Goal: Task Accomplishment & Management: Manage account settings

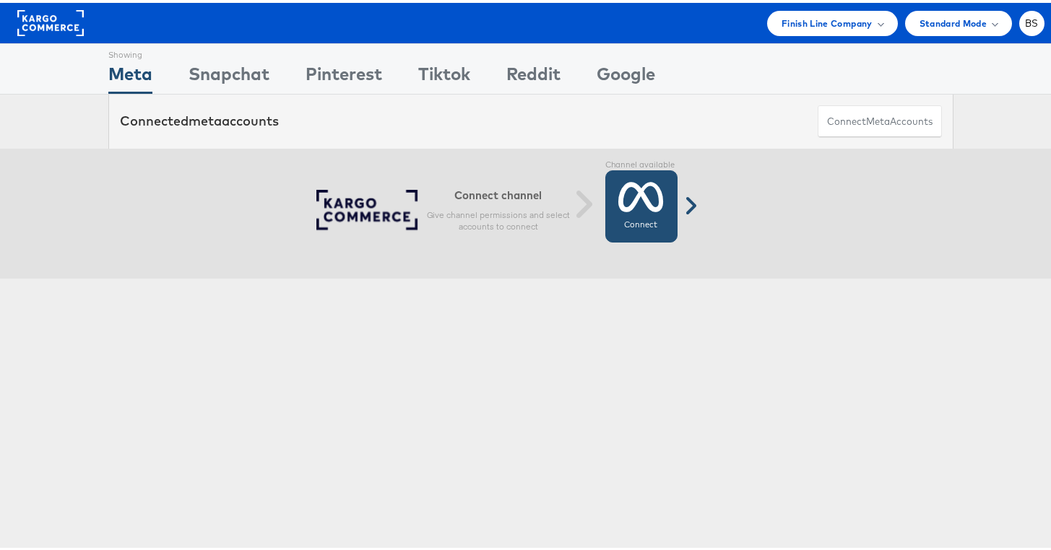
click at [631, 182] on icon at bounding box center [641, 194] width 46 height 36
click at [637, 237] on link "Connect Connected" at bounding box center [641, 204] width 72 height 72
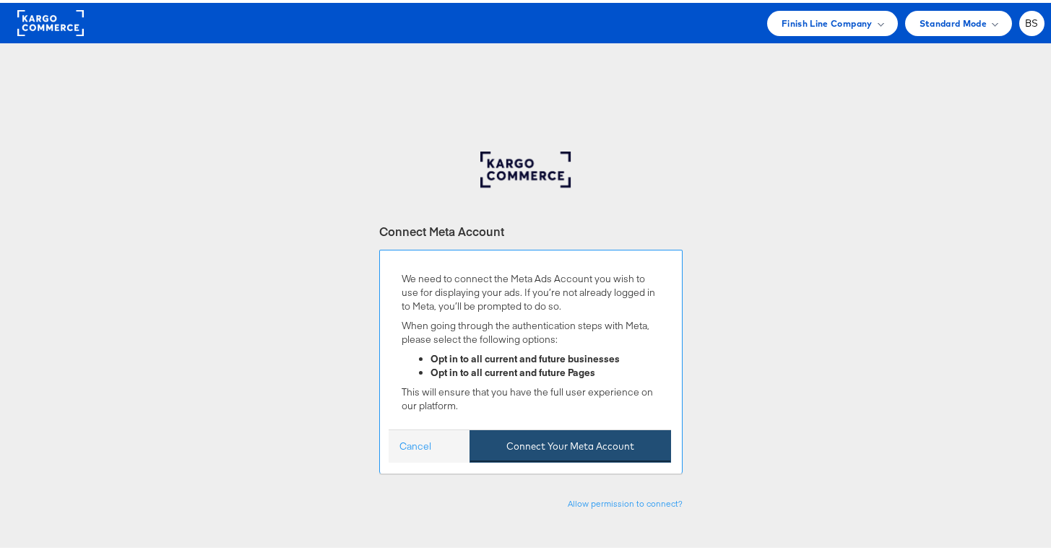
click at [530, 434] on button "Connect Your Meta Account" at bounding box center [571, 444] width 202 height 33
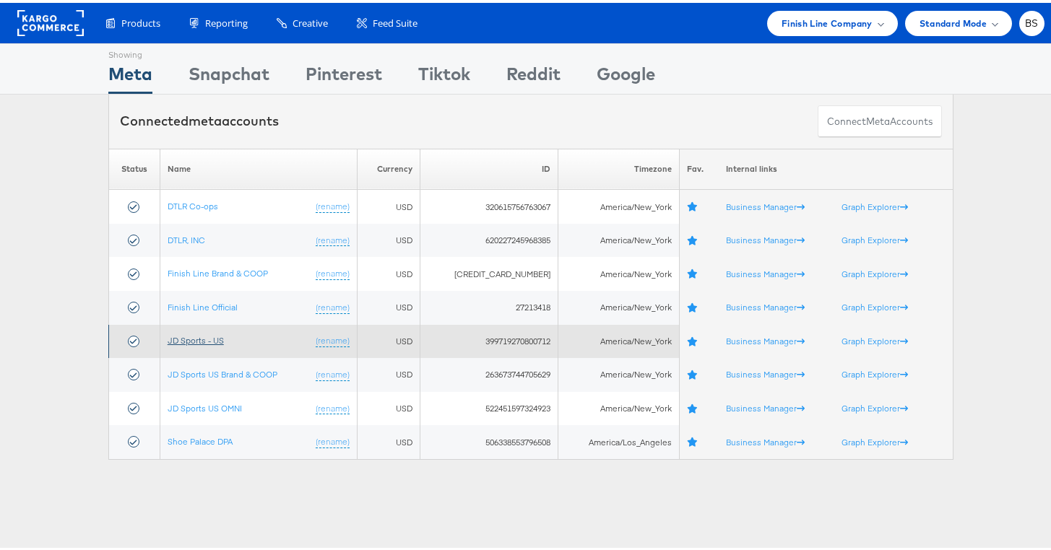
click at [211, 334] on link "JD Sports - US" at bounding box center [196, 337] width 56 height 11
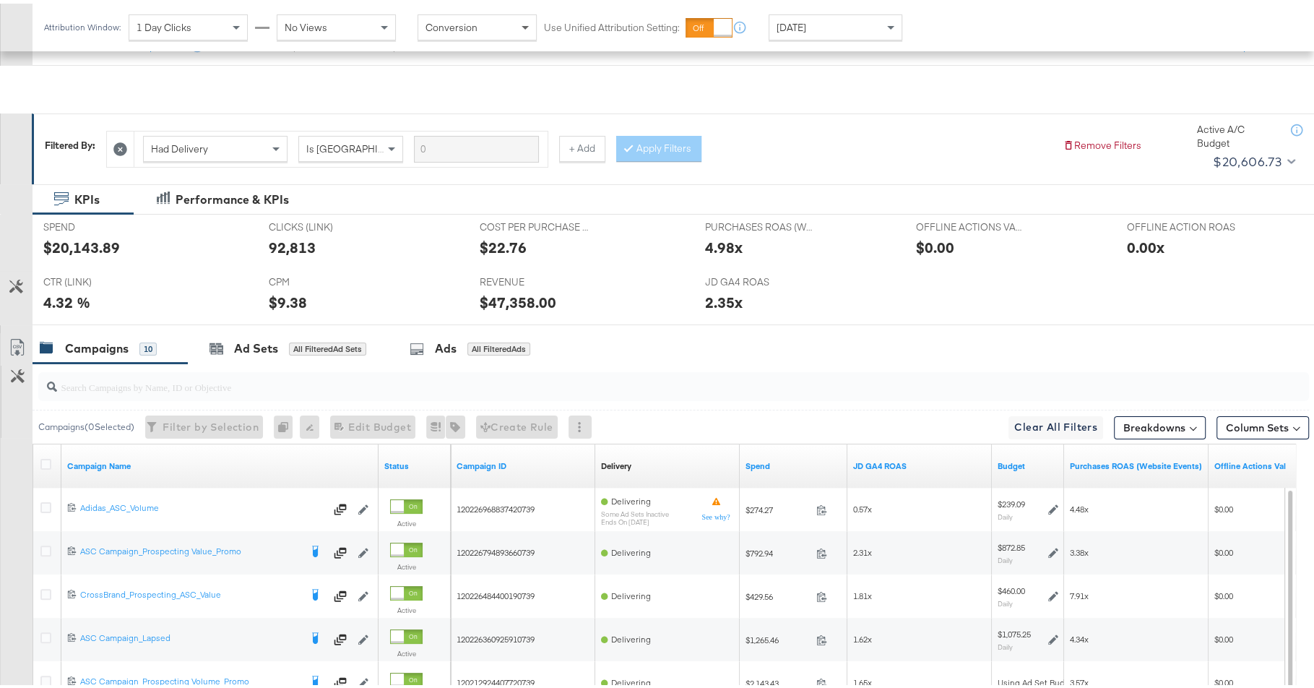
scroll to position [304, 0]
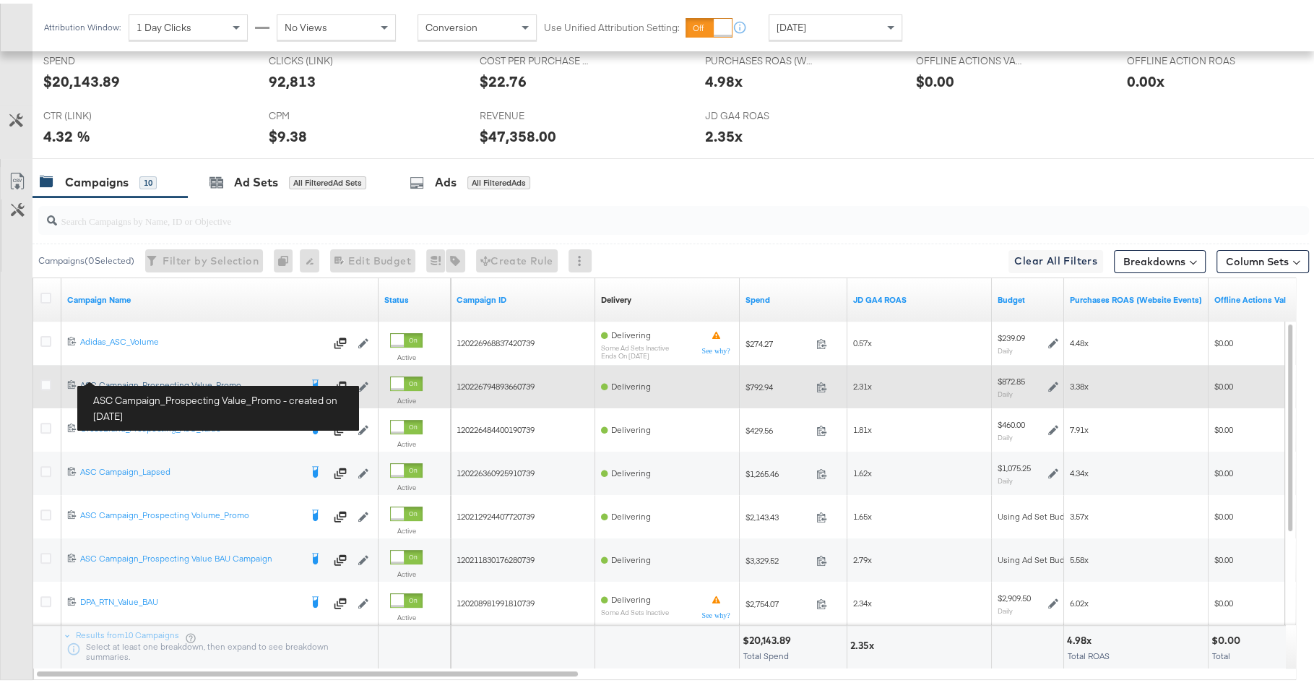
click at [131, 376] on div "ASC Campaign_Prospecting Value_Promo ASC Campaign_Prospecting Value_Promo" at bounding box center [190, 382] width 220 height 12
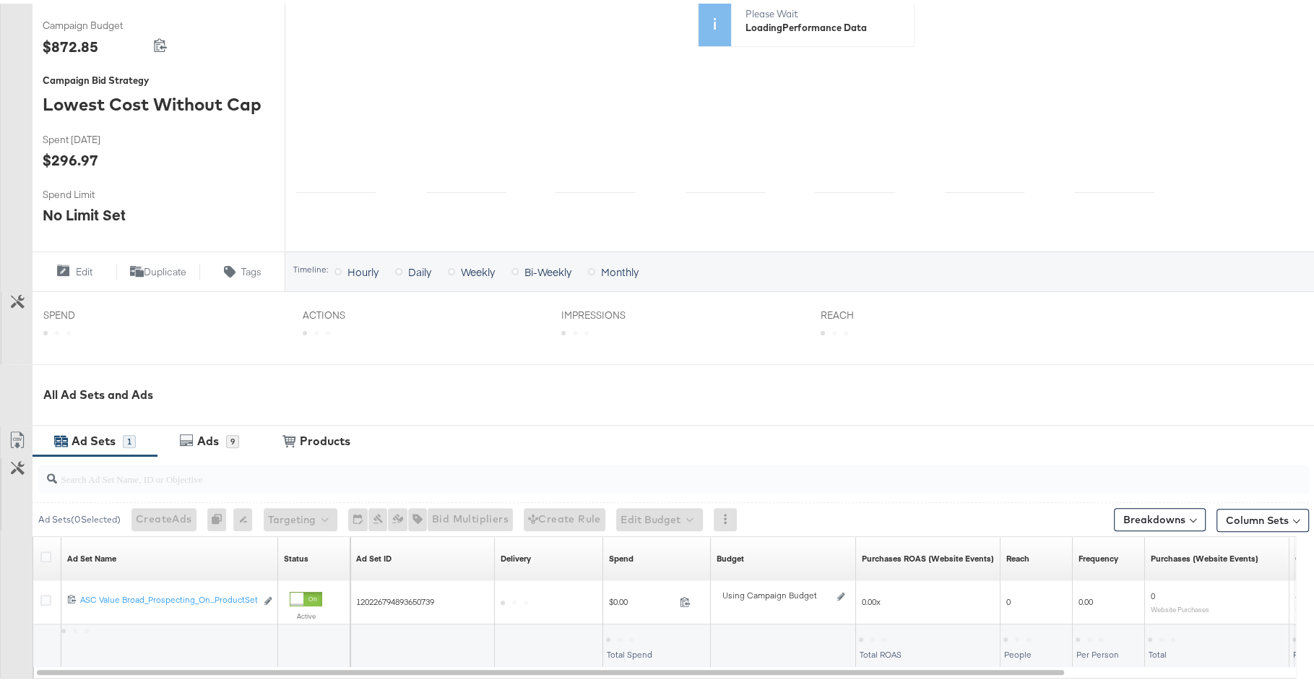
scroll to position [376, 0]
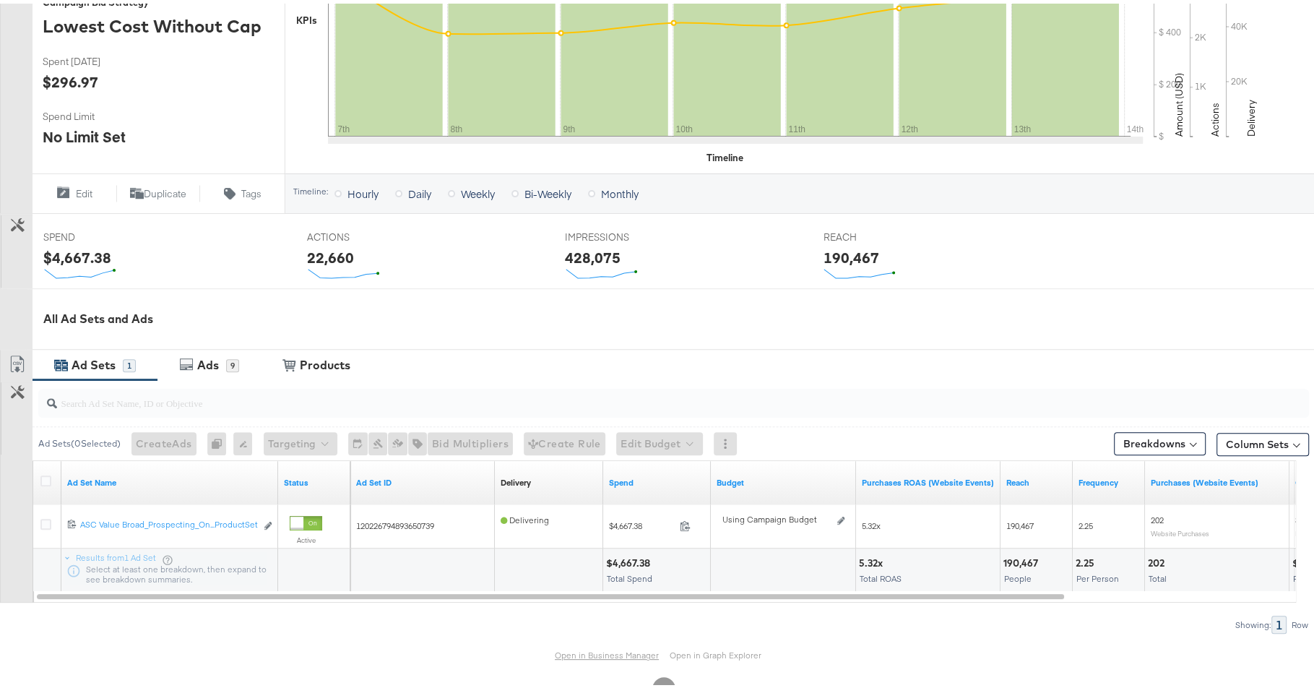
click at [558, 649] on link "Open in Business Manager" at bounding box center [607, 651] width 104 height 11
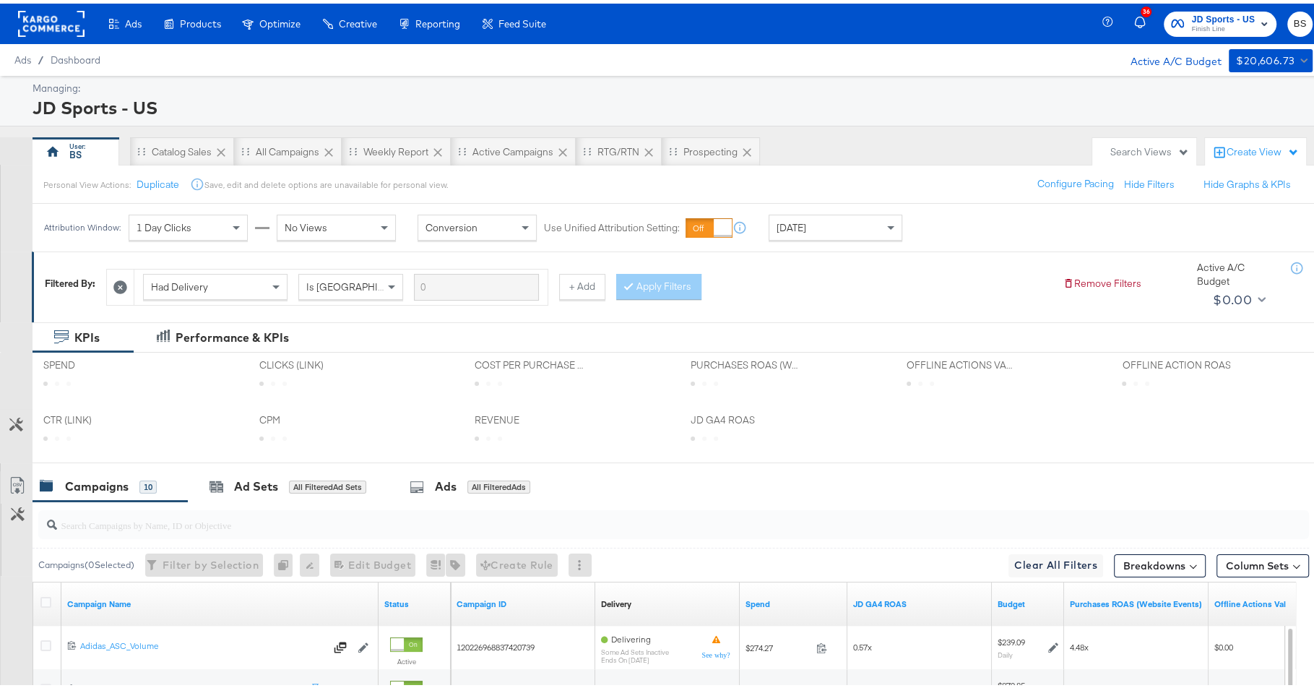
click at [1191, 12] on span "JD Sports - US" at bounding box center [1223, 16] width 64 height 15
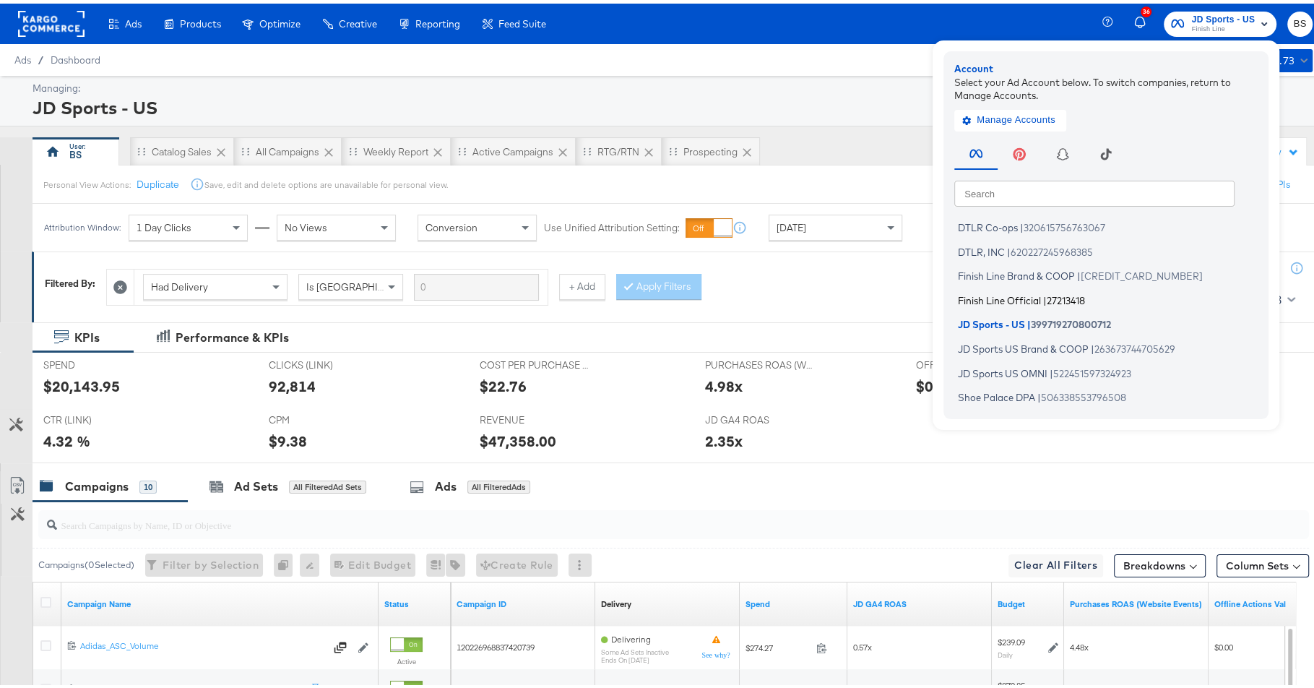
click at [985, 296] on span "Finish Line Official" at bounding box center [999, 296] width 83 height 12
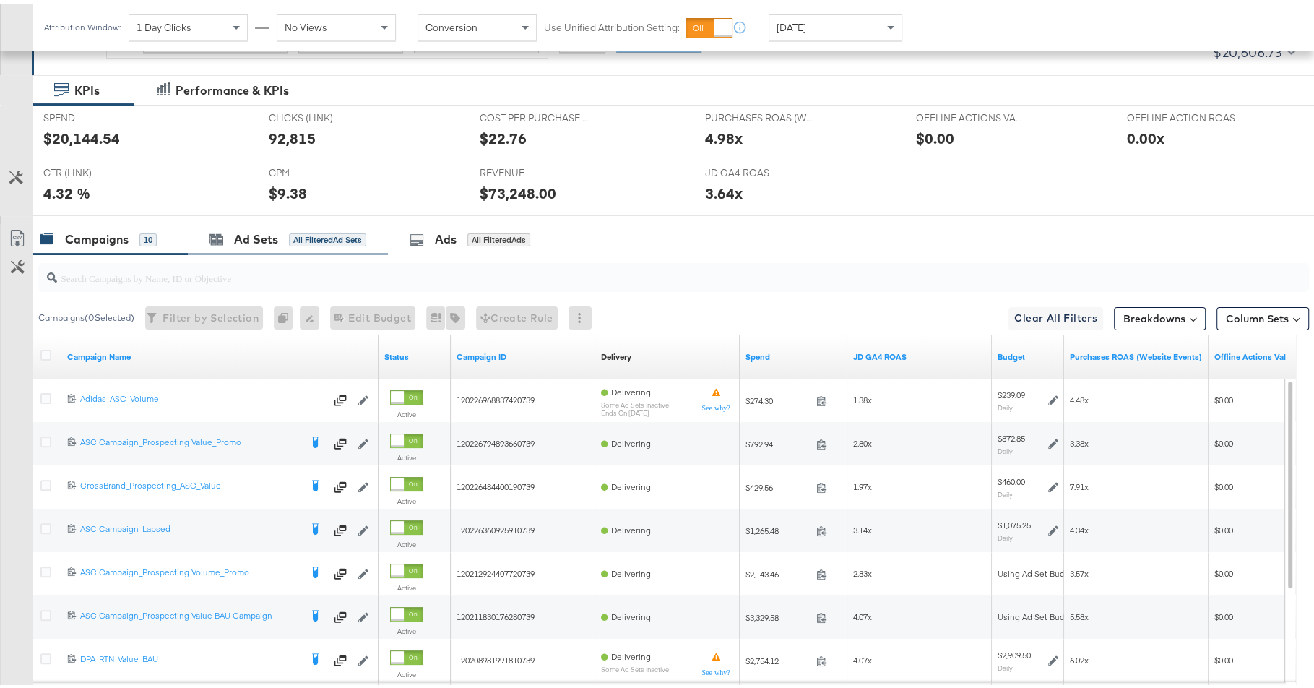
scroll to position [254, 0]
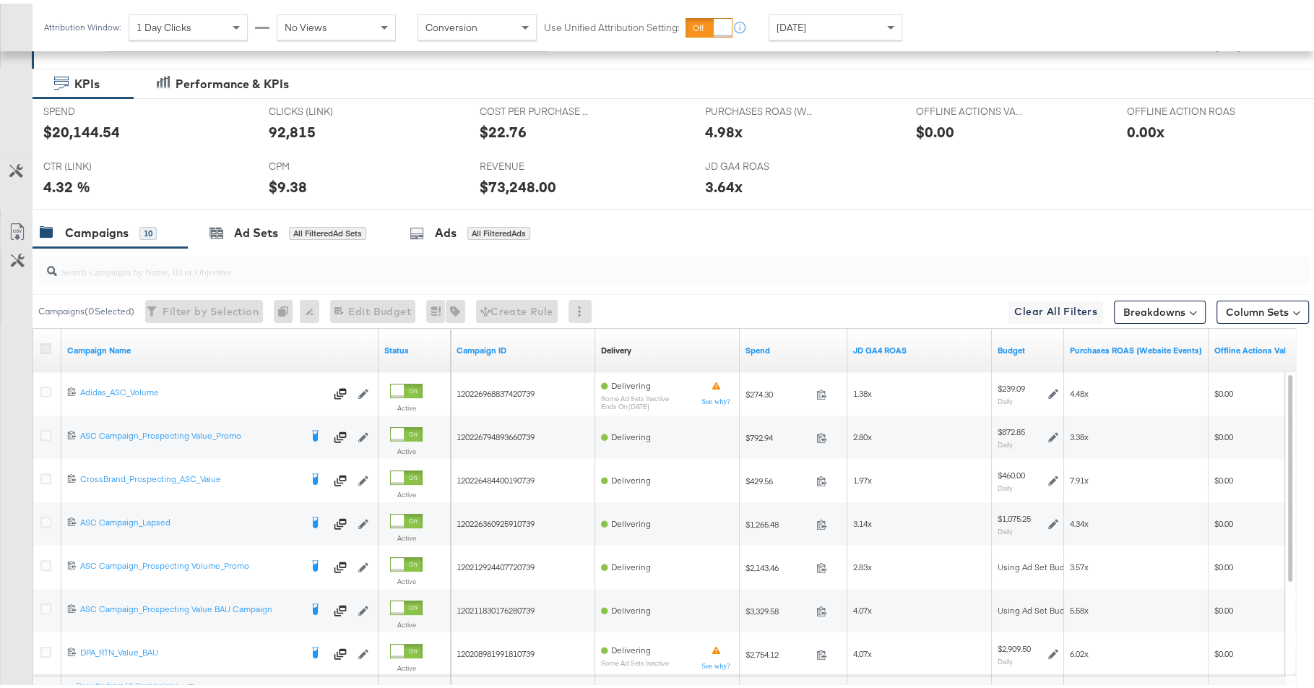
click at [44, 343] on icon at bounding box center [45, 345] width 11 height 11
click at [0, 0] on input "checkbox" at bounding box center [0, 0] width 0 height 0
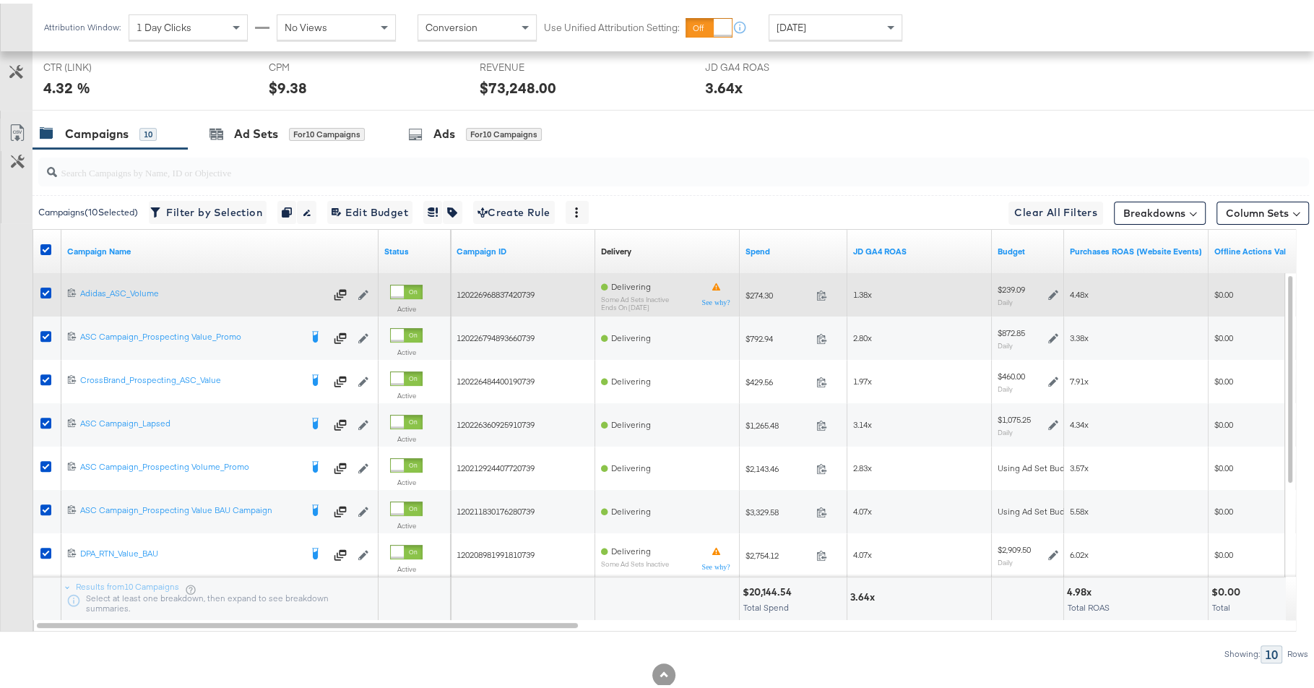
scroll to position [384, 0]
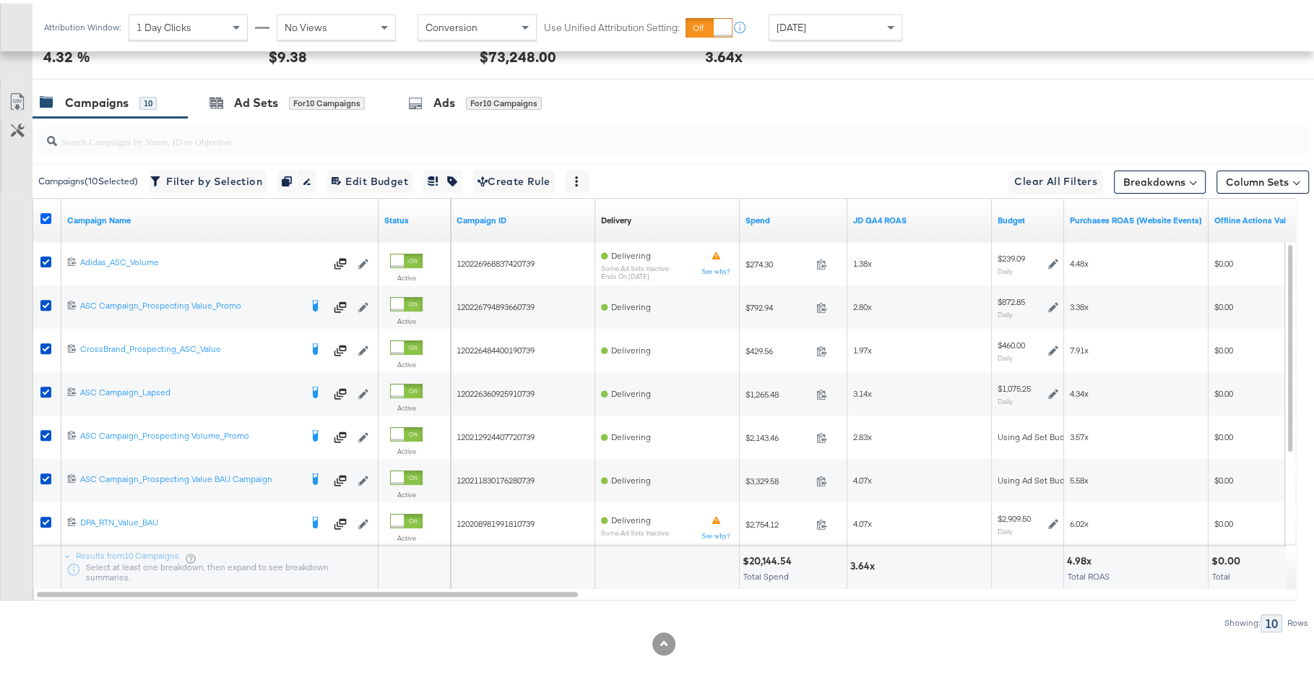
click at [47, 215] on icon at bounding box center [45, 214] width 11 height 11
click at [0, 0] on input "checkbox" at bounding box center [0, 0] width 0 height 0
click at [1021, 214] on link "Budget" at bounding box center [1028, 217] width 61 height 12
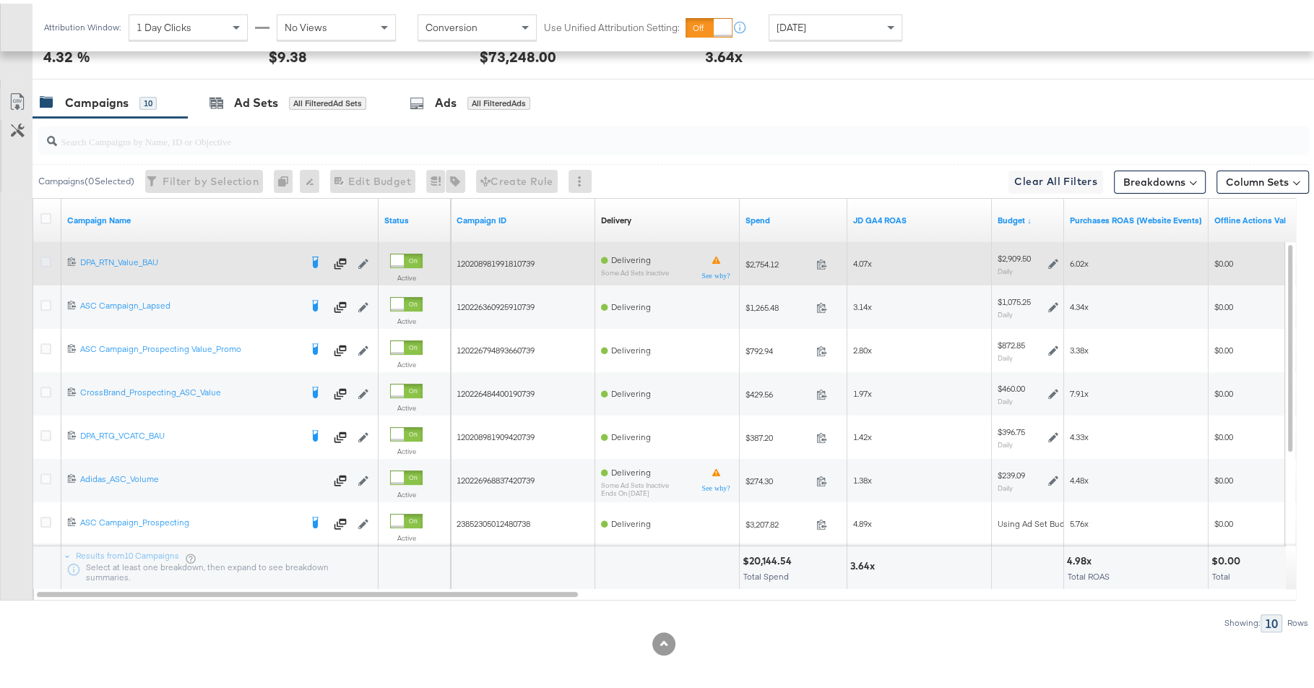
click at [40, 254] on icon at bounding box center [45, 258] width 11 height 11
click at [0, 0] on input "checkbox" at bounding box center [0, 0] width 0 height 0
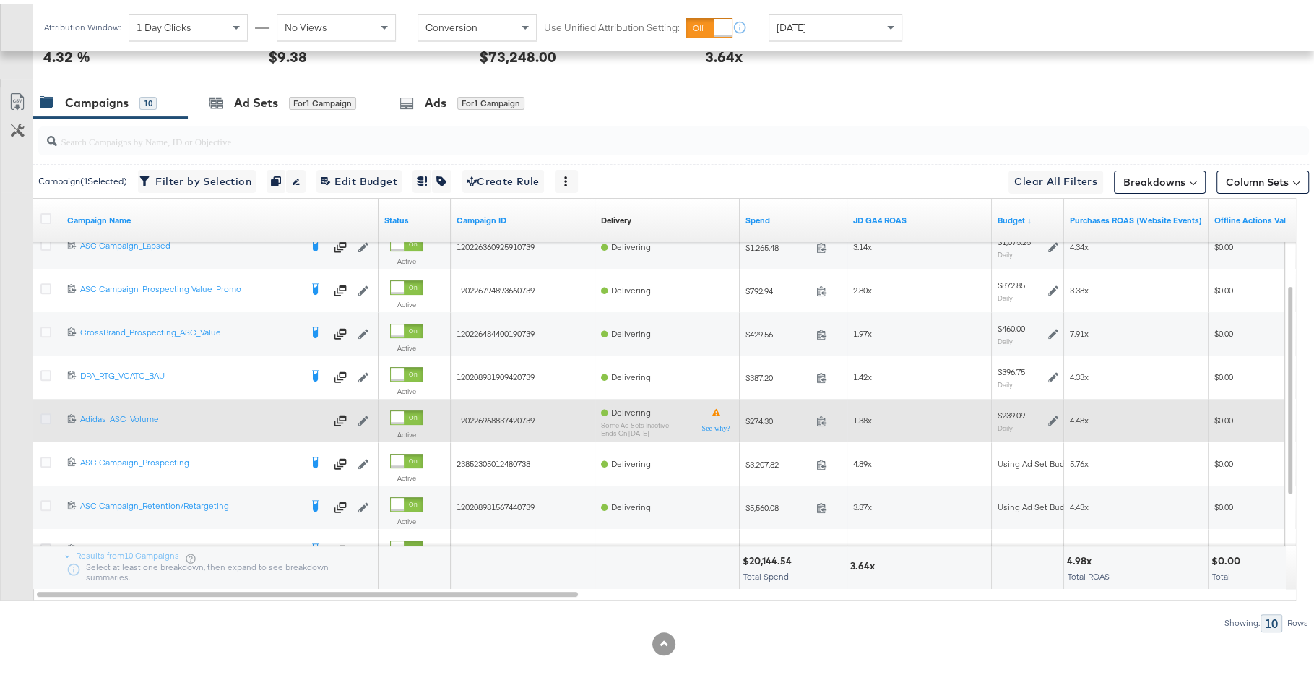
click at [46, 415] on icon at bounding box center [45, 415] width 11 height 11
click at [0, 0] on input "checkbox" at bounding box center [0, 0] width 0 height 0
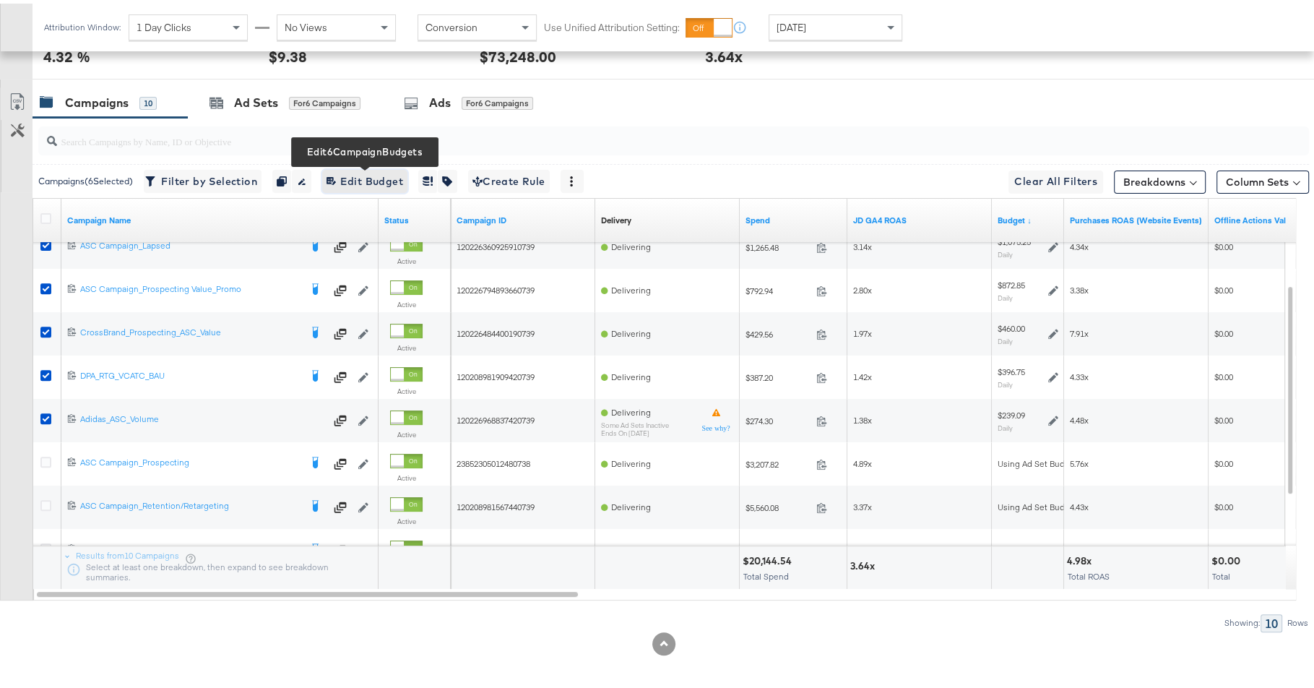
click at [351, 172] on span "Edit 6 Campaign Budgets Edit Budget" at bounding box center [365, 178] width 77 height 18
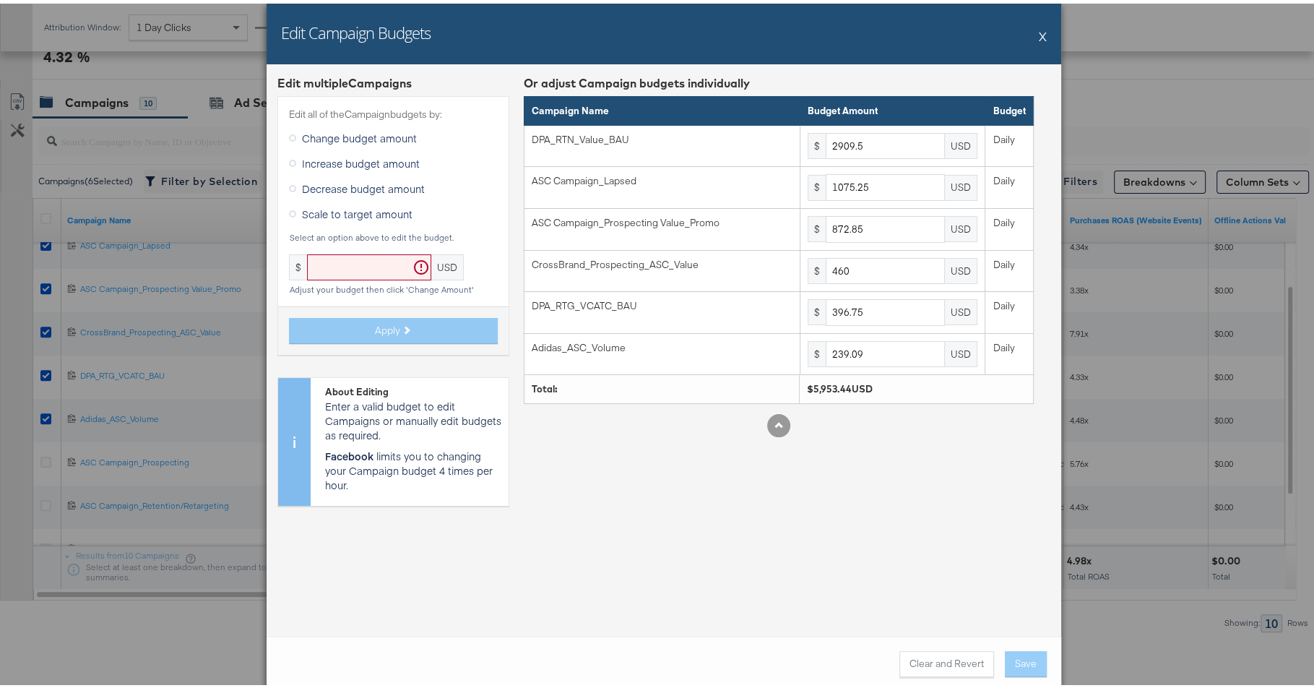
click at [356, 163] on span "Increase budget amount" at bounding box center [361, 159] width 118 height 14
click at [0, 0] on input "Increase budget amount" at bounding box center [0, 0] width 0 height 0
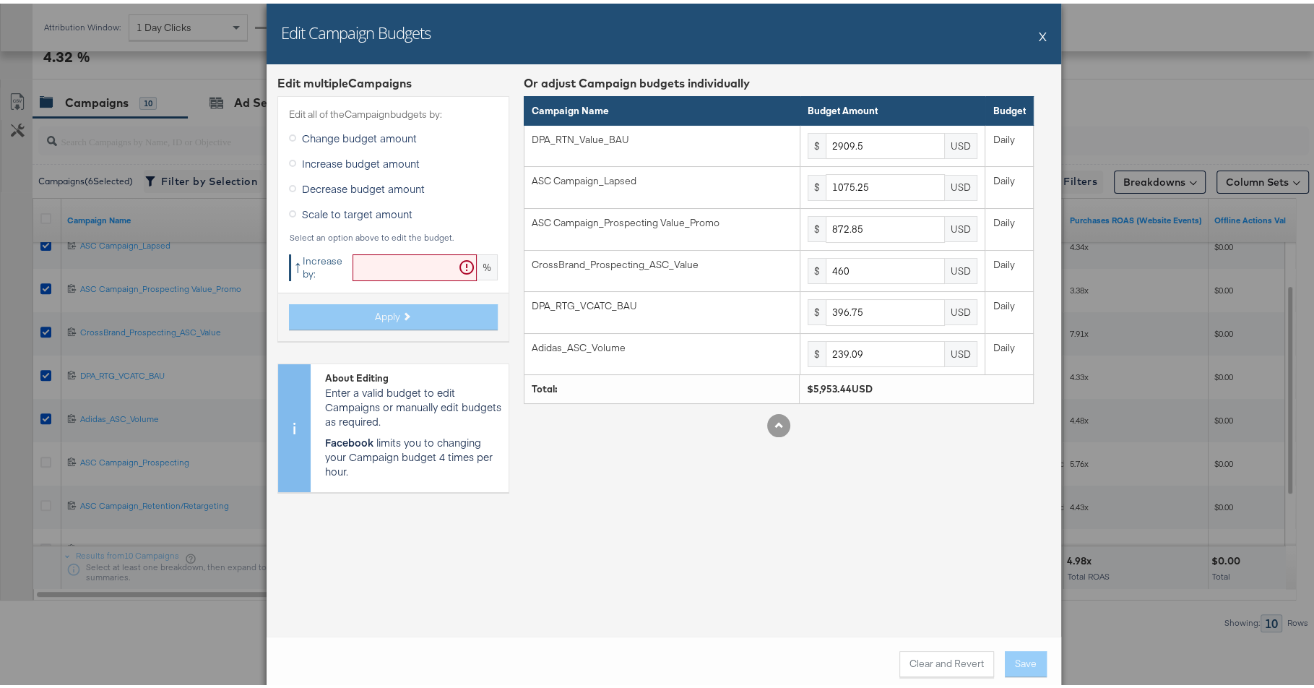
click at [390, 267] on input "text" at bounding box center [415, 264] width 124 height 27
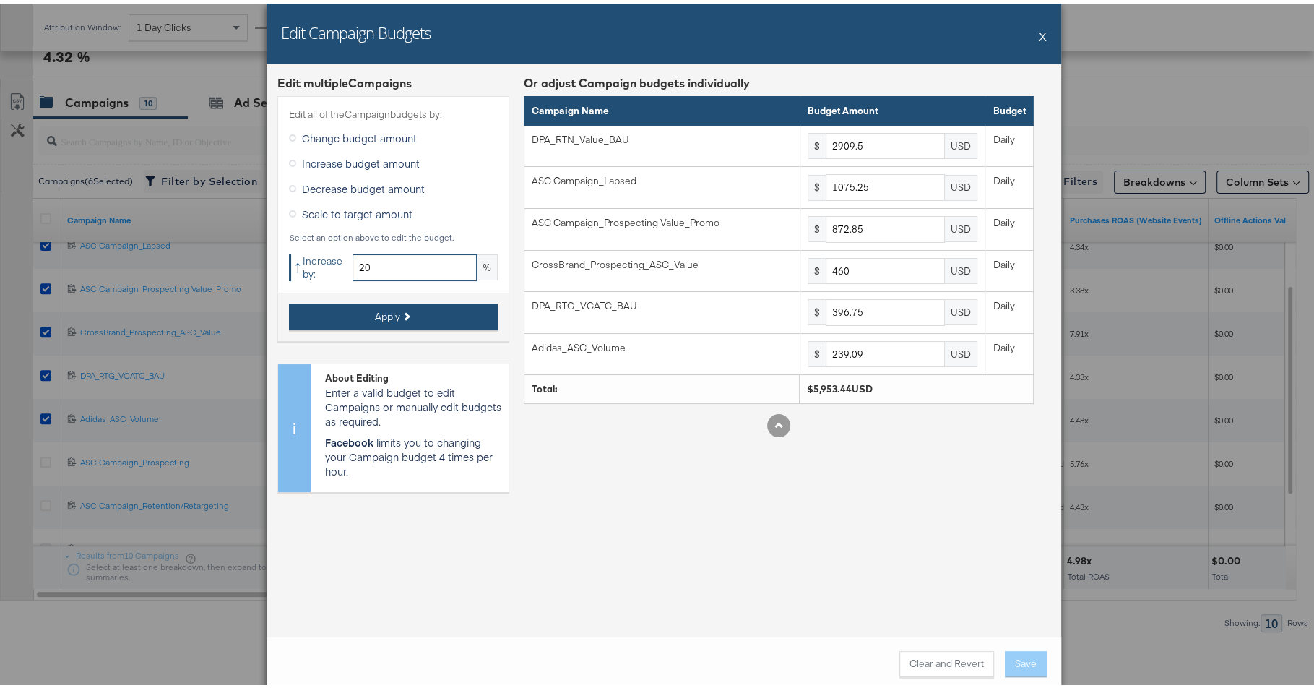
type input "20"
click at [432, 309] on button "Apply" at bounding box center [393, 314] width 209 height 26
type input "3491.4"
type input "1290.3"
type input "1047.42"
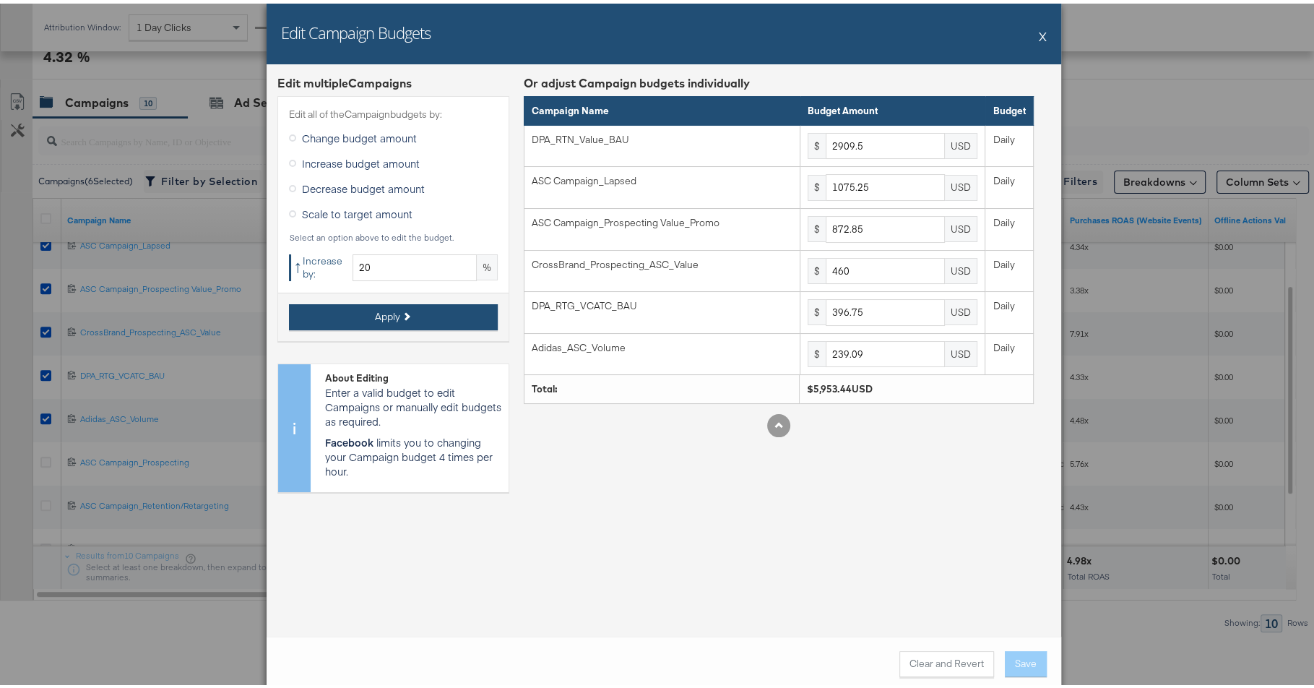
type input "552"
type input "476.1"
type input "286.9"
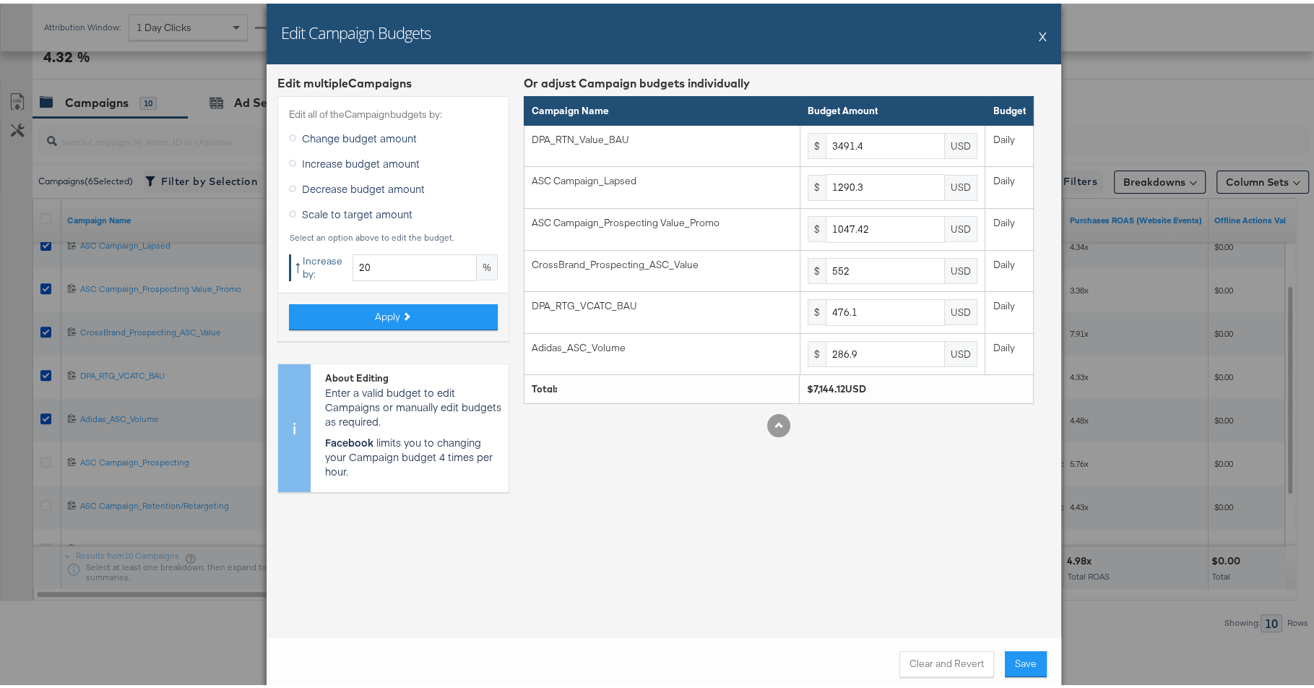
click at [1039, 36] on button "X" at bounding box center [1043, 32] width 8 height 29
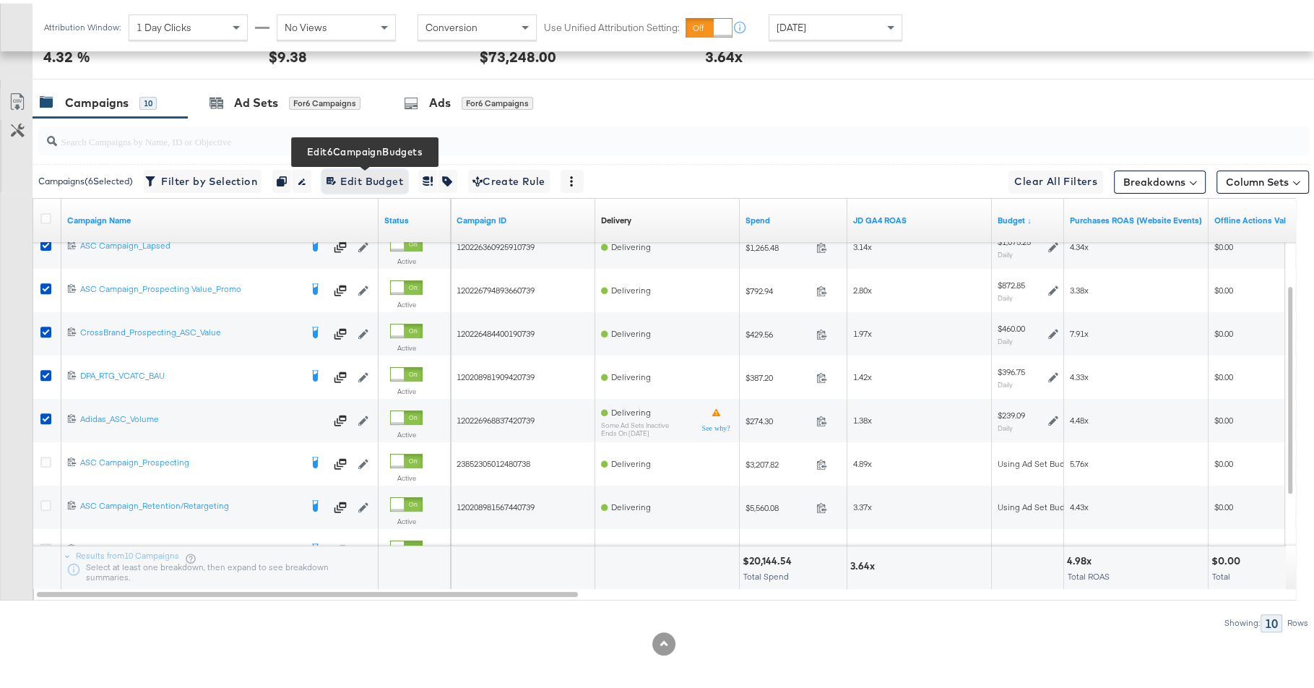
click at [371, 174] on span "Edit 6 Campaign Budgets Edit Budget" at bounding box center [365, 178] width 77 height 18
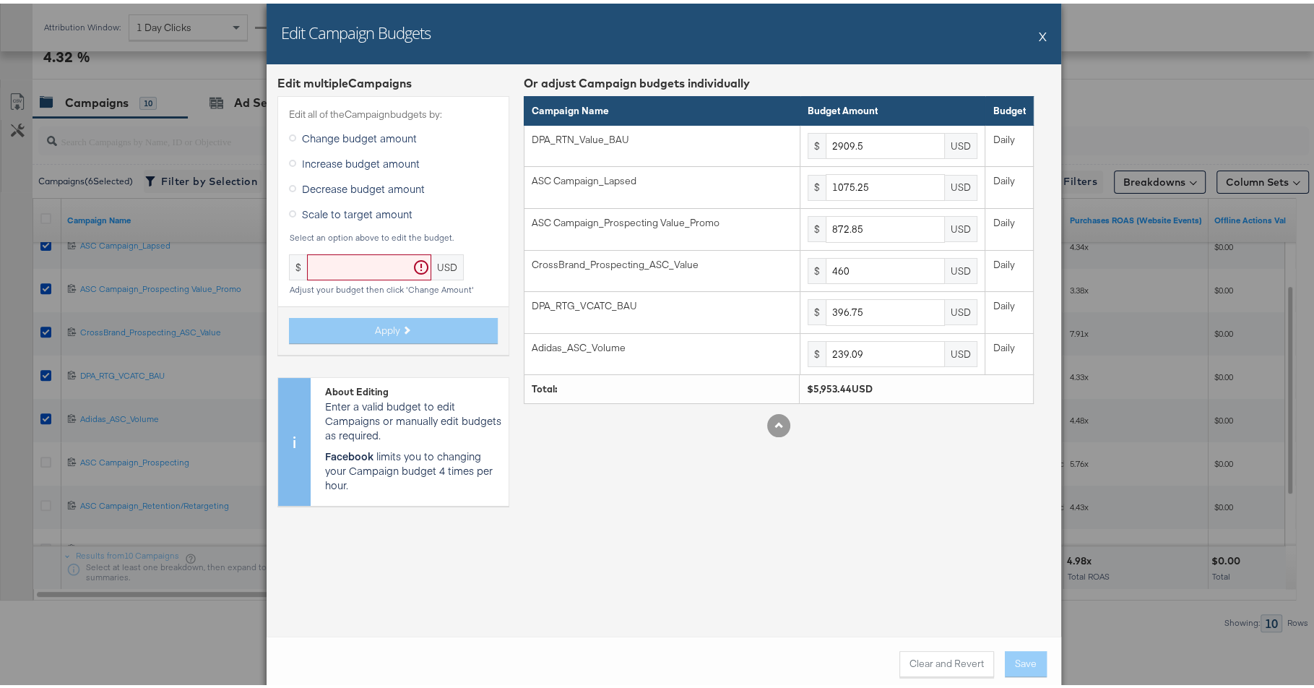
click at [375, 161] on span "Increase budget amount" at bounding box center [361, 159] width 118 height 14
click at [0, 0] on input "Increase budget amount" at bounding box center [0, 0] width 0 height 0
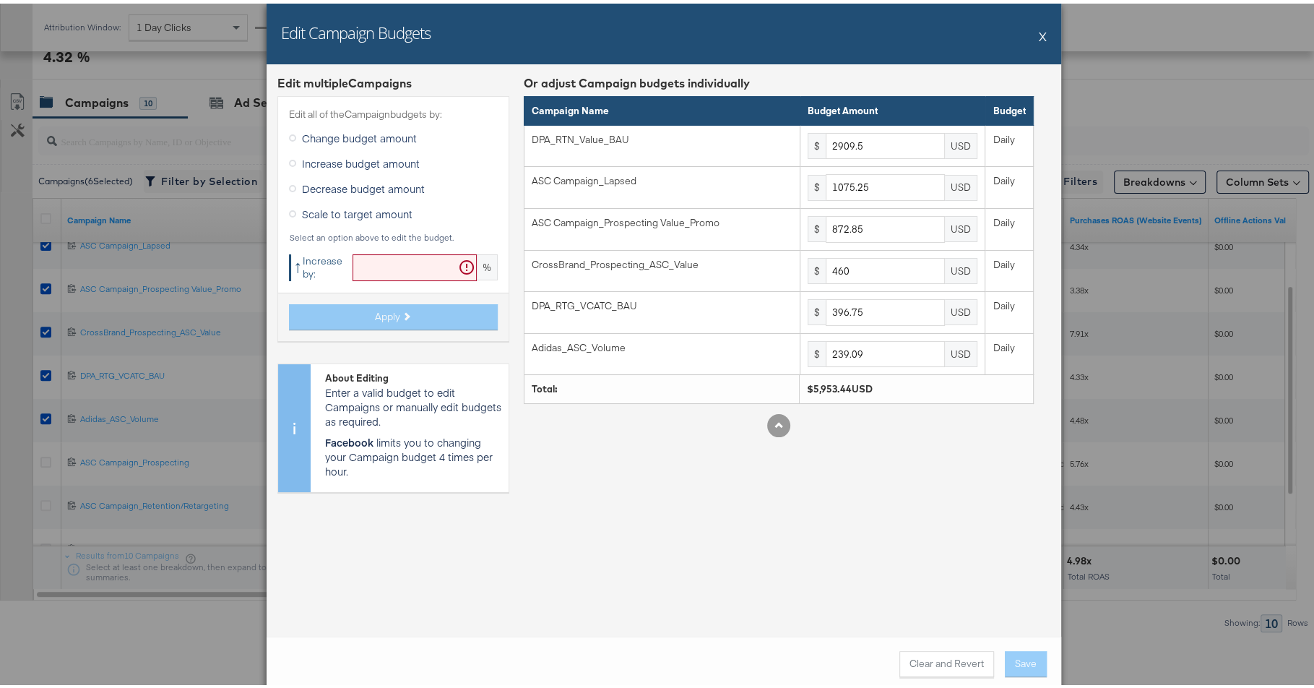
click at [382, 261] on input "text" at bounding box center [415, 264] width 124 height 27
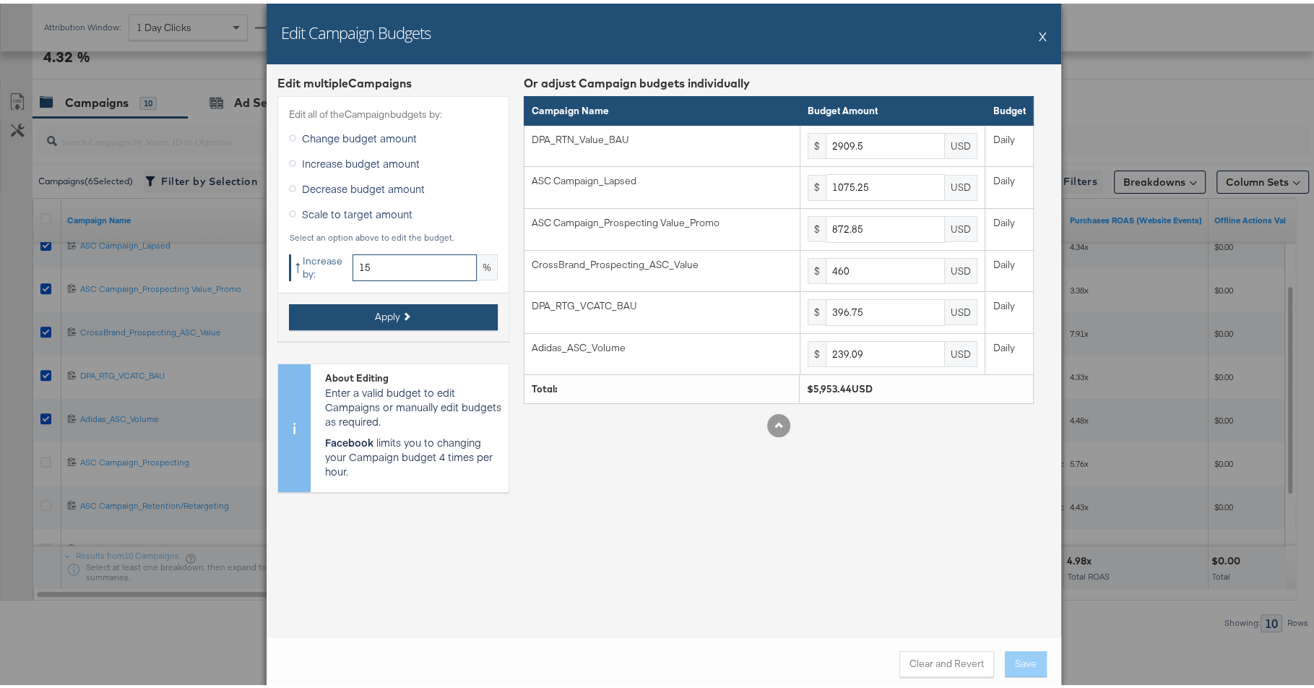
type input "15"
click at [375, 310] on span "Apply" at bounding box center [387, 313] width 25 height 14
type input "3345.92"
type input "1236.53"
type input "1003.77"
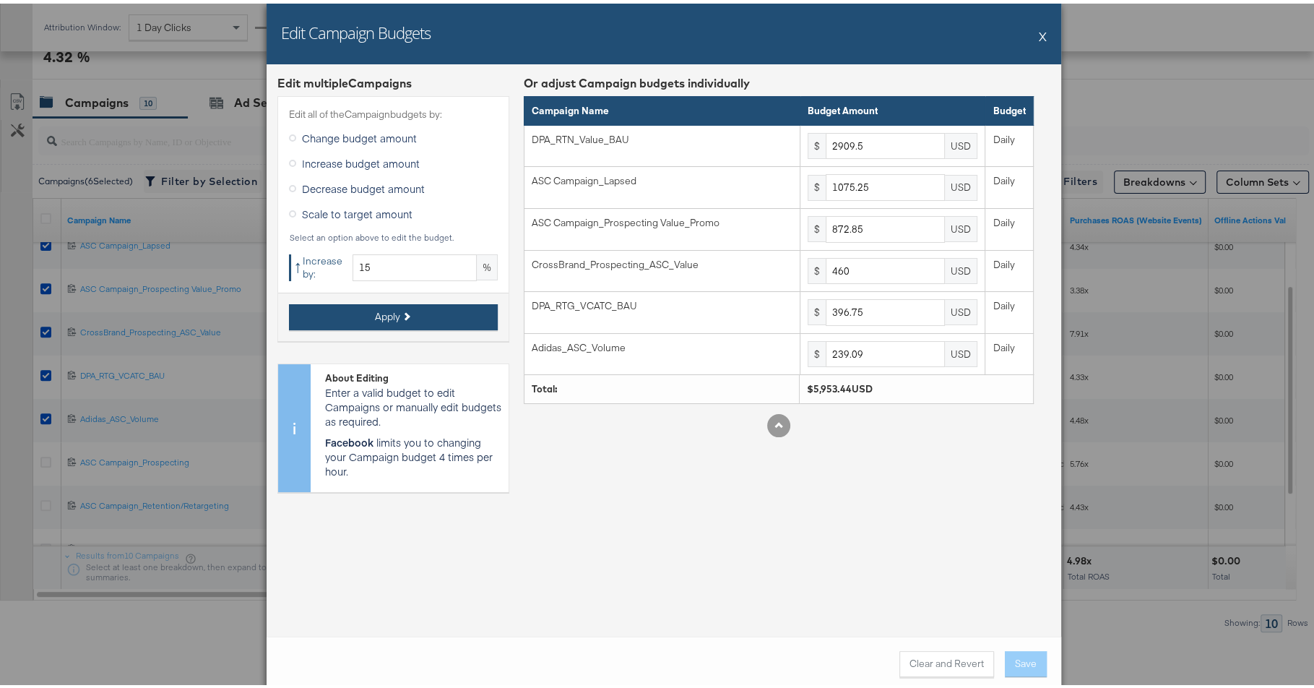
type input "529"
type input "456.26"
type input "274.95"
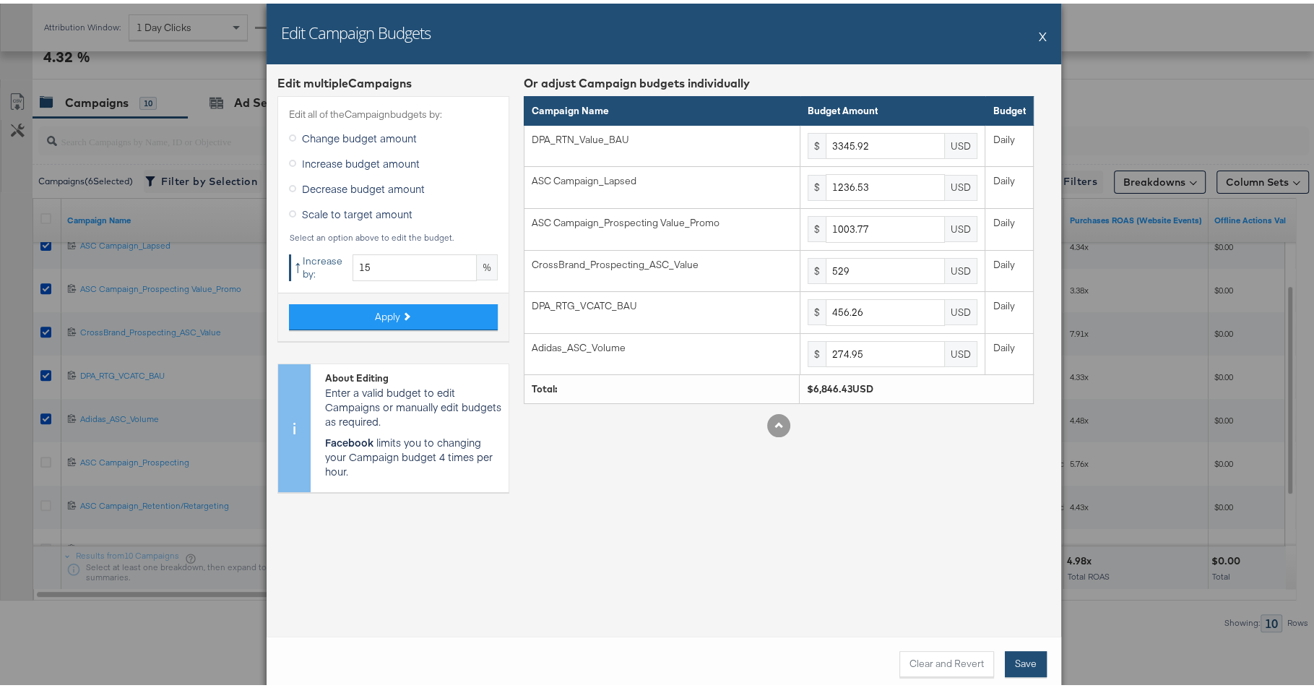
click at [1011, 656] on button "Save" at bounding box center [1026, 660] width 42 height 26
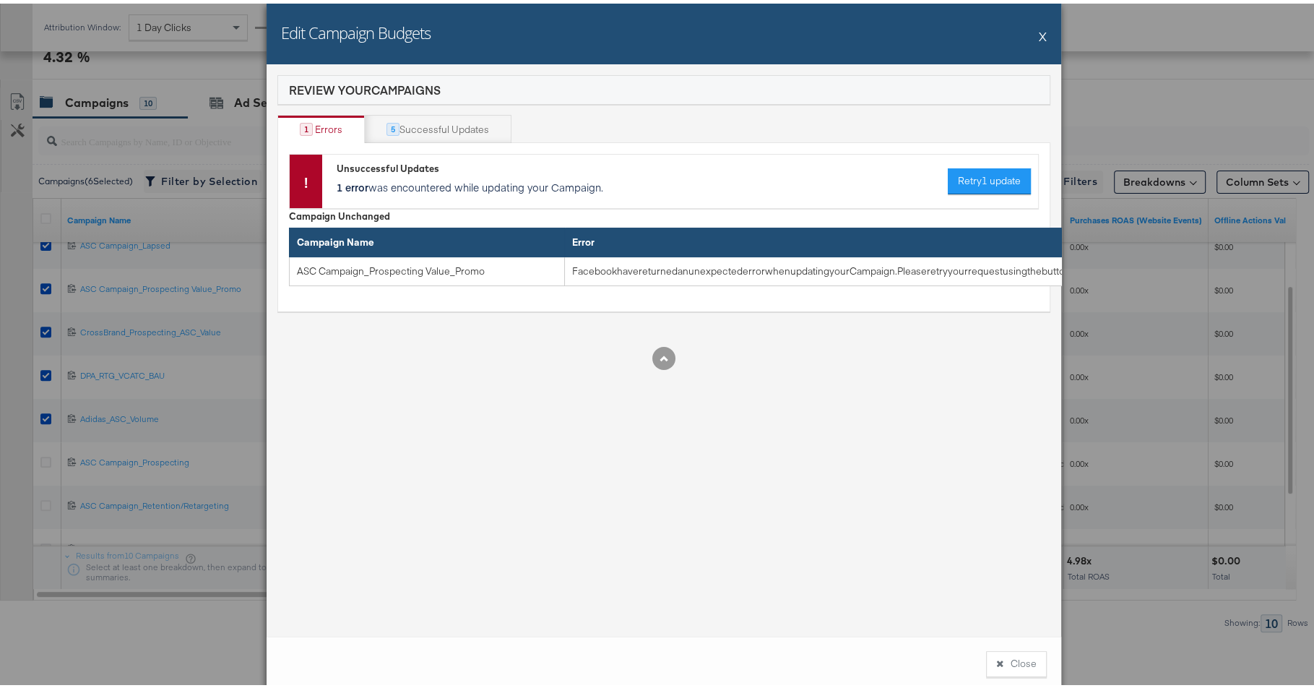
click at [1011, 663] on button "Close" at bounding box center [1016, 660] width 61 height 26
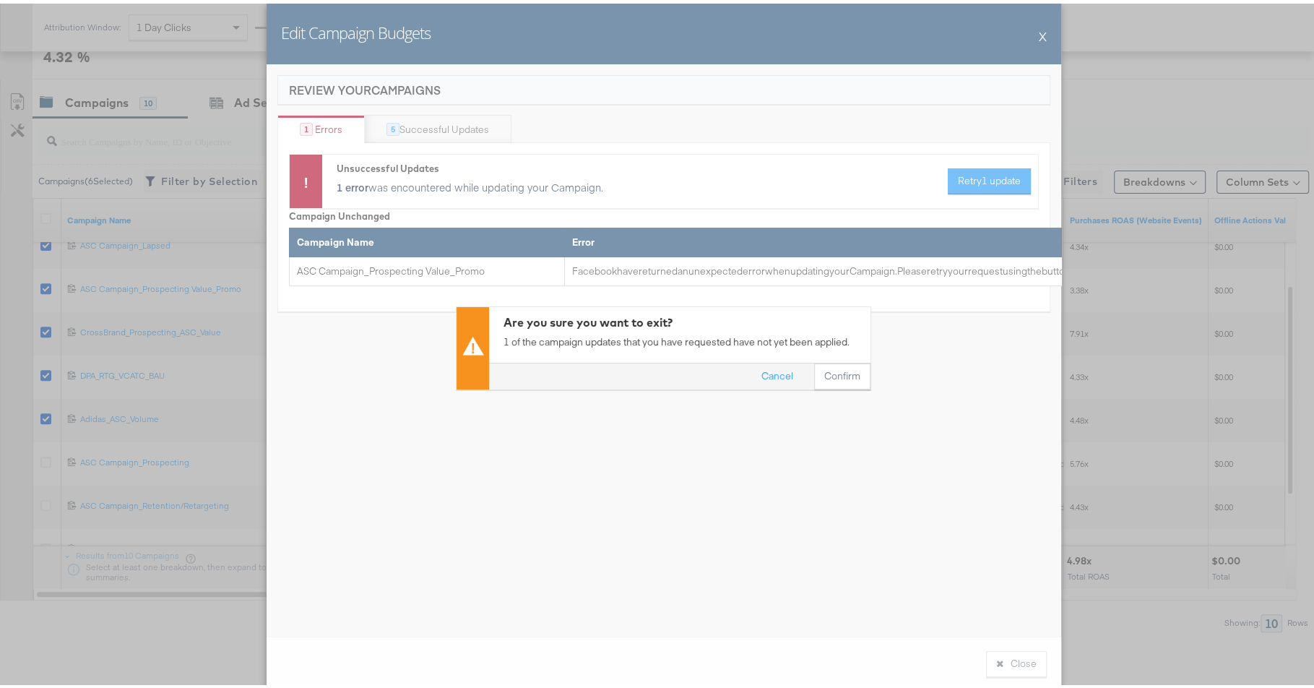
click at [805, 400] on div "Are you sure you want to exit? 1 of the campaign updates that you have requeste…" at bounding box center [663, 344] width 1327 height 688
drag, startPoint x: 826, startPoint y: 366, endPoint x: 794, endPoint y: 422, distance: 64.1
click at [795, 422] on div "Are you sure you want to exit? 1 of the campaign updates that you have requeste…" at bounding box center [663, 344] width 1327 height 688
click at [779, 371] on button "Cancel" at bounding box center [777, 372] width 52 height 26
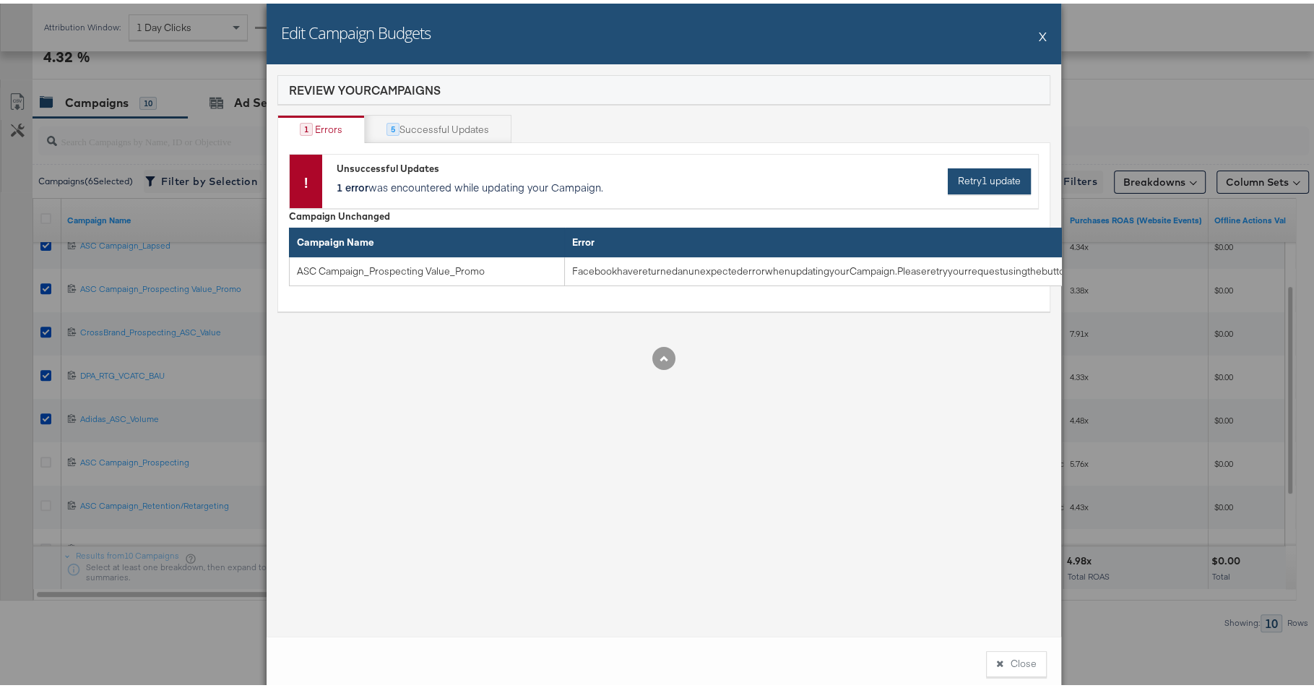
click at [984, 179] on span "Retry 1 update" at bounding box center [989, 177] width 63 height 14
click at [986, 181] on span "Retry 1 update" at bounding box center [989, 177] width 63 height 14
click at [996, 660] on icon at bounding box center [999, 659] width 7 height 9
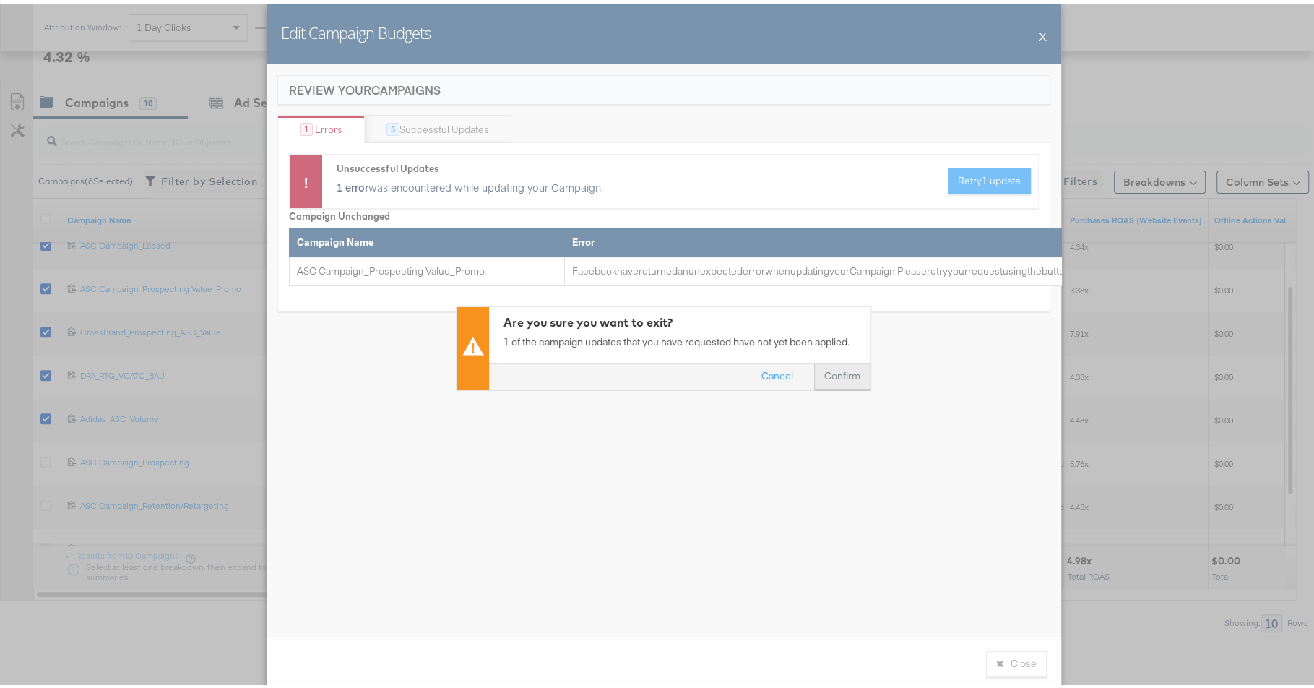
click at [841, 382] on button "Confirm" at bounding box center [842, 372] width 56 height 26
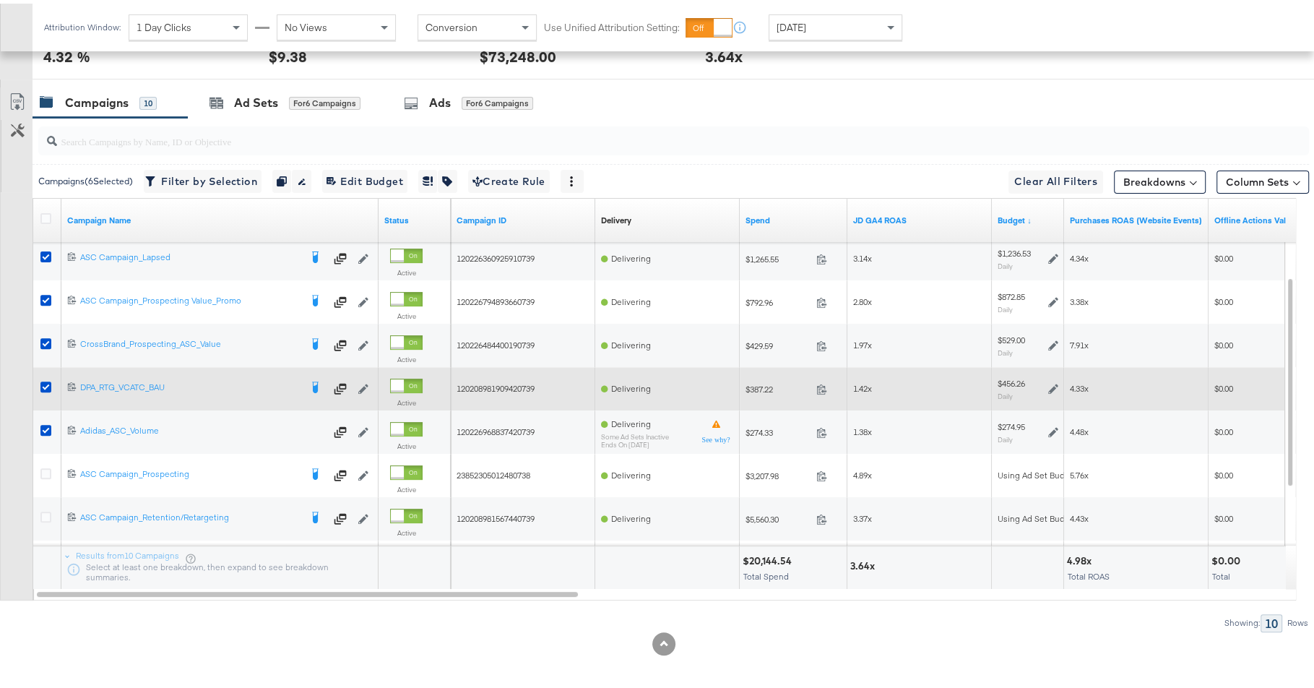
scroll to position [343, 0]
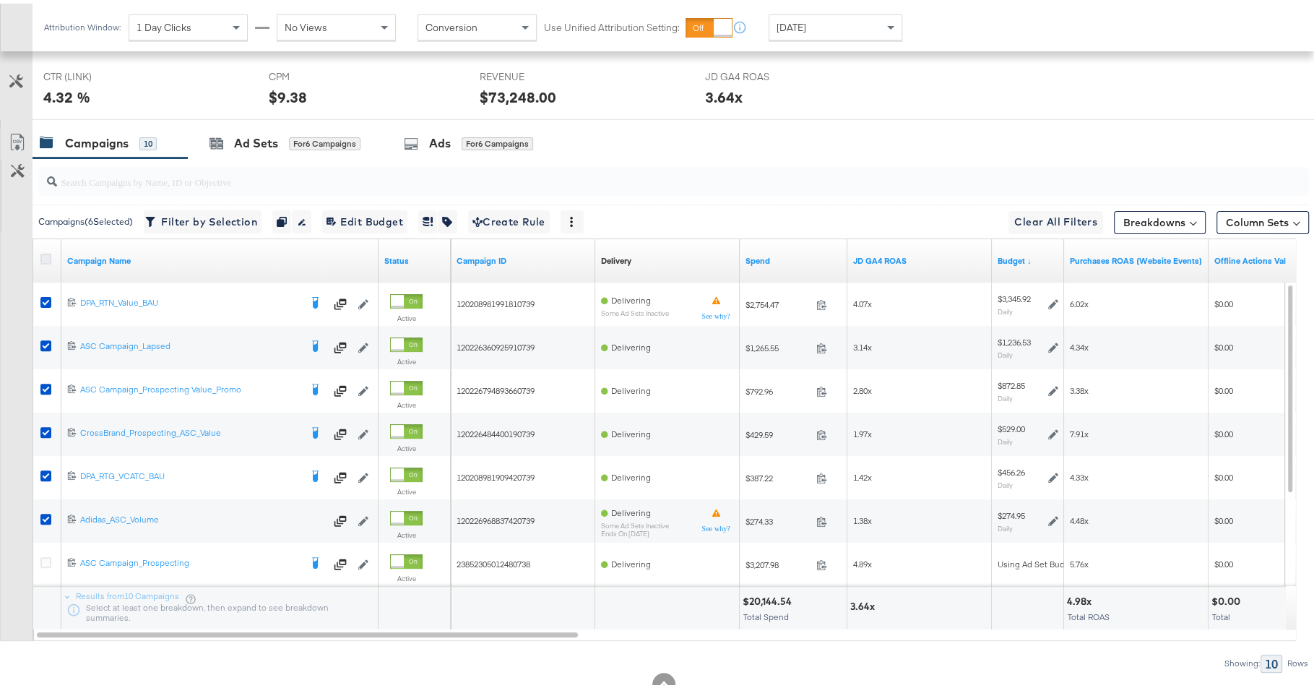
click at [46, 252] on icon at bounding box center [45, 255] width 11 height 11
click at [0, 0] on input "checkbox" at bounding box center [0, 0] width 0 height 0
click at [46, 252] on icon at bounding box center [45, 255] width 11 height 11
click at [0, 0] on input "checkbox" at bounding box center [0, 0] width 0 height 0
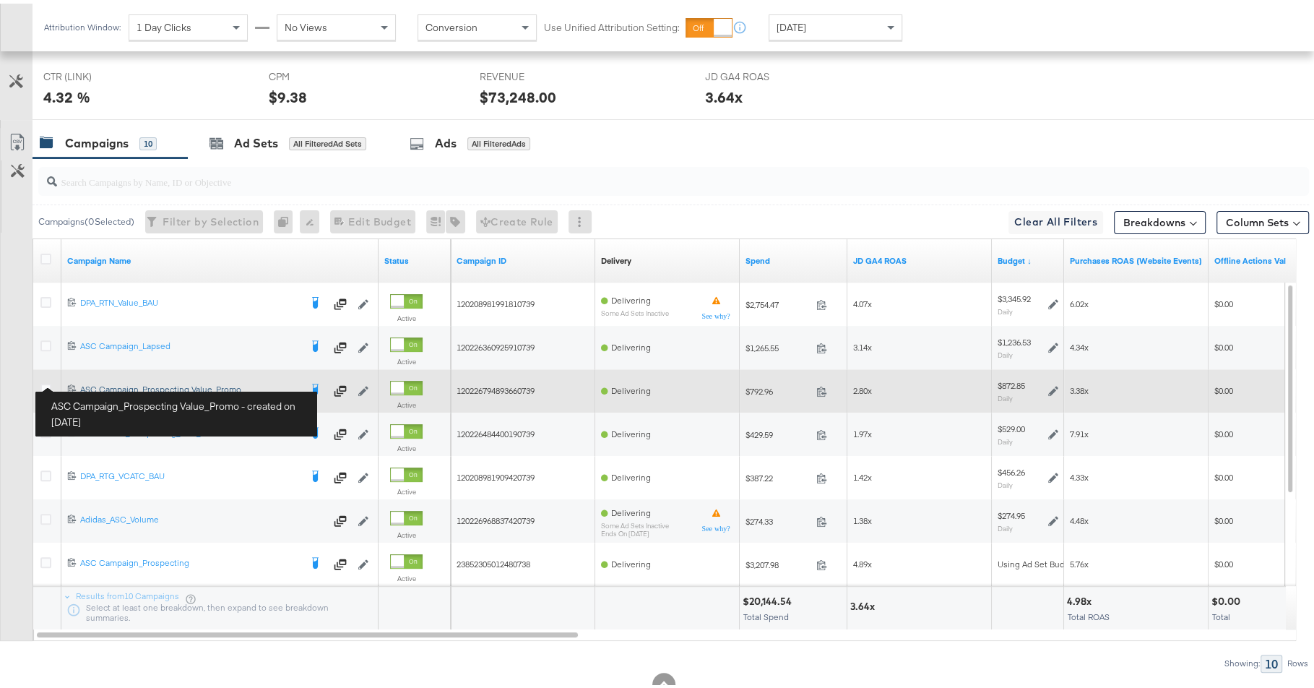
click at [90, 381] on div "ASC Campaign_Prospecting Value_Promo ASC Campaign_Prospecting Value_Promo" at bounding box center [190, 386] width 220 height 12
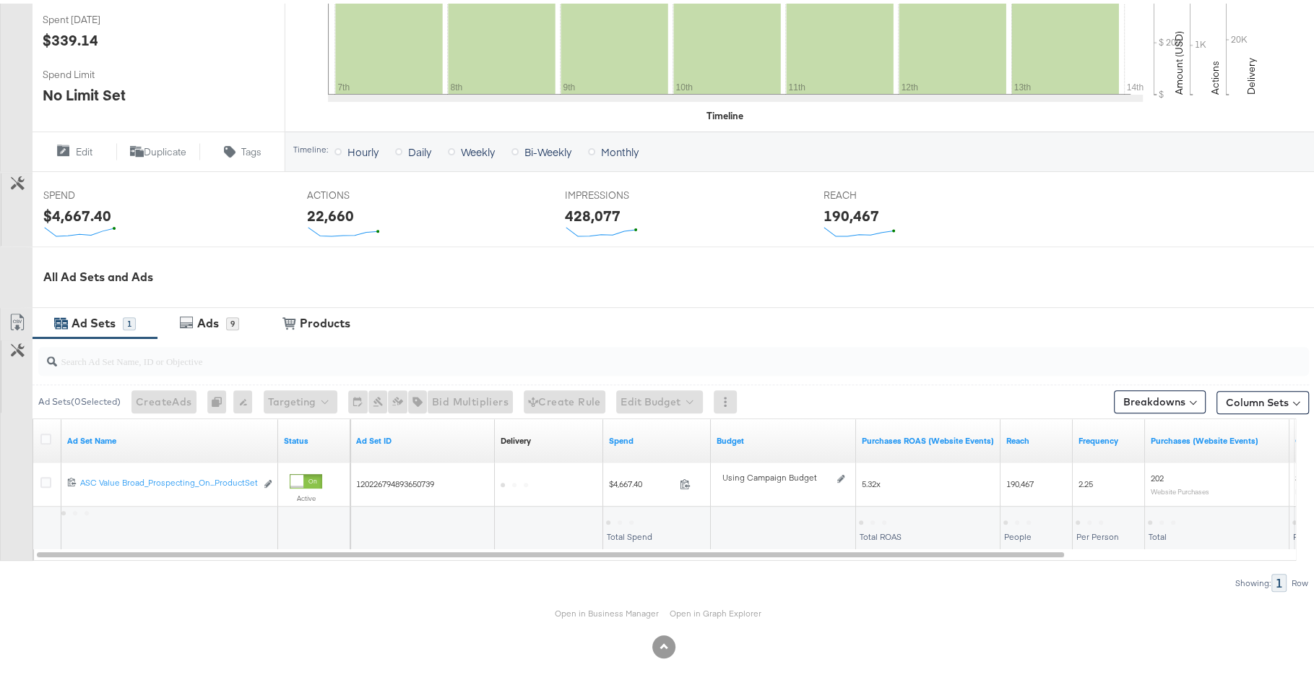
scroll to position [414, 0]
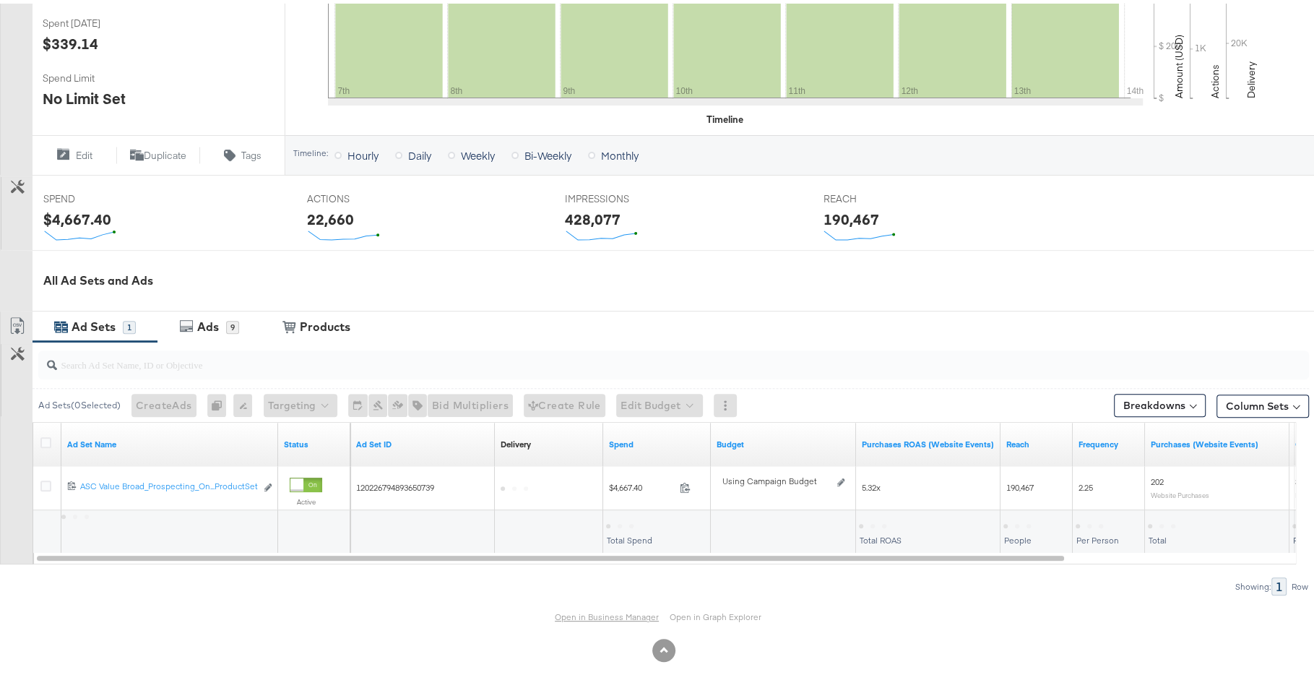
click at [583, 612] on link "Open in Business Manager" at bounding box center [607, 613] width 104 height 11
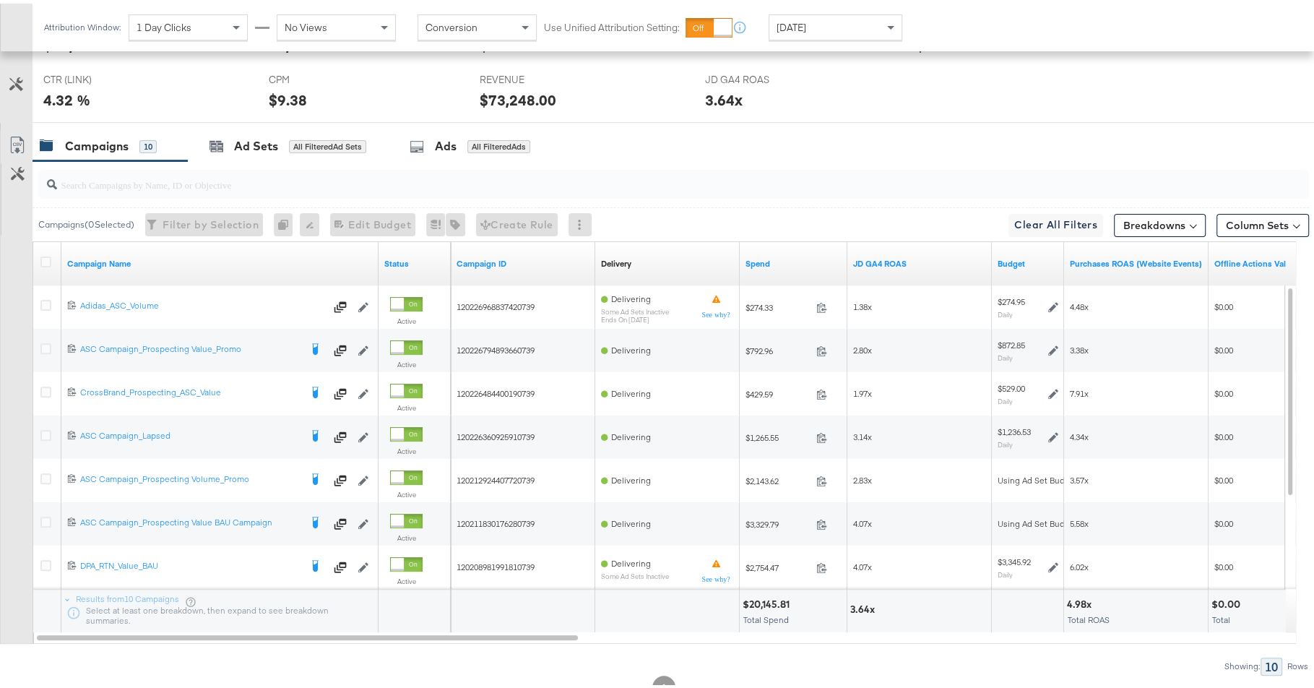
scroll to position [384, 0]
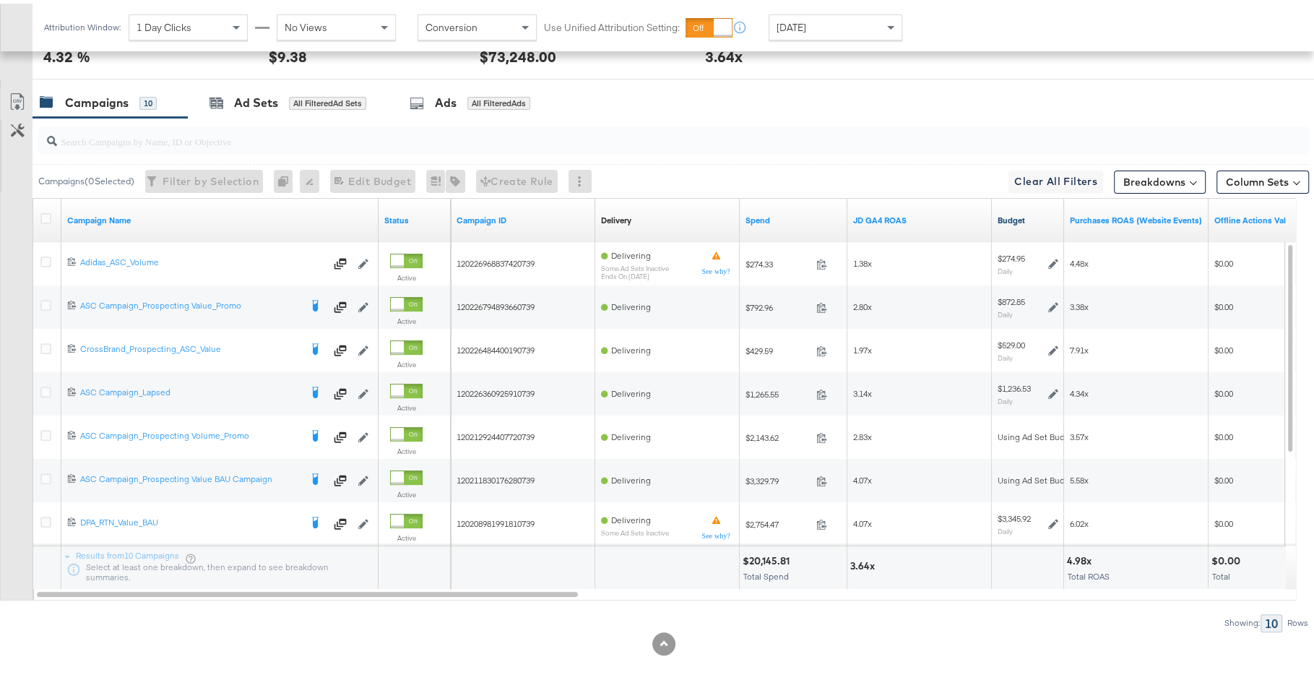
click at [1023, 213] on link "Budget" at bounding box center [1028, 217] width 61 height 12
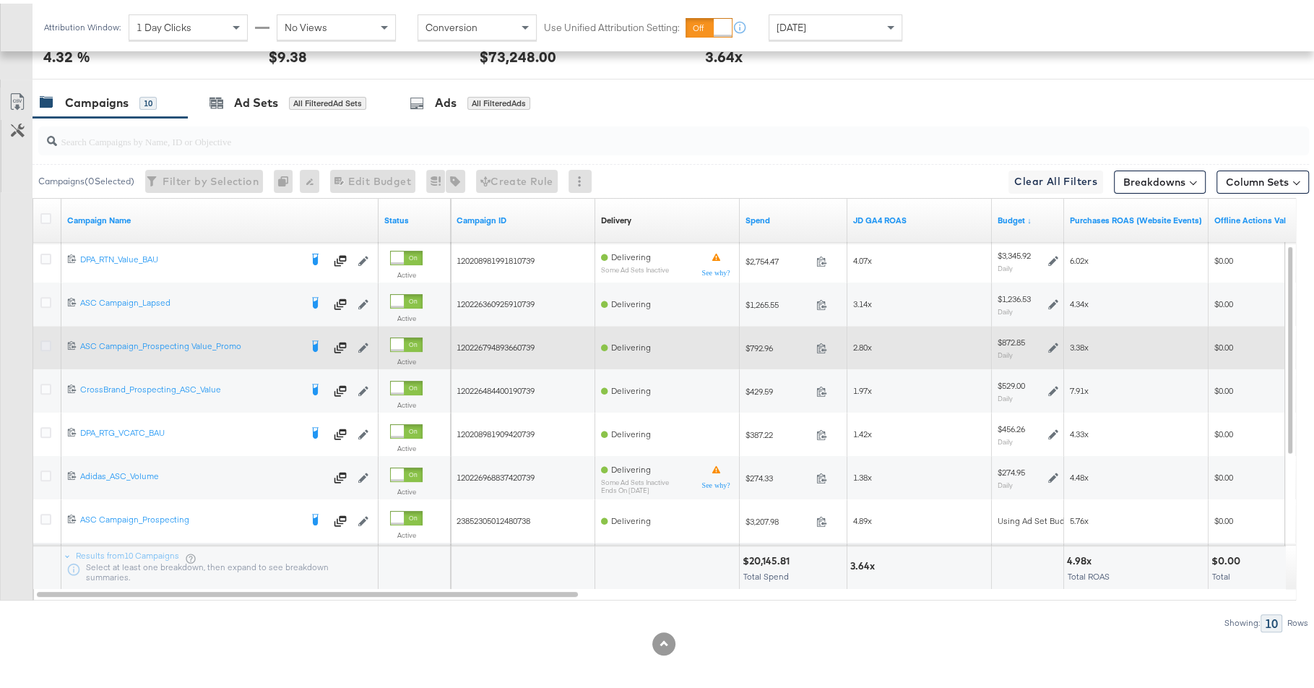
click at [45, 340] on icon at bounding box center [45, 342] width 11 height 11
click at [0, 0] on input "checkbox" at bounding box center [0, 0] width 0 height 0
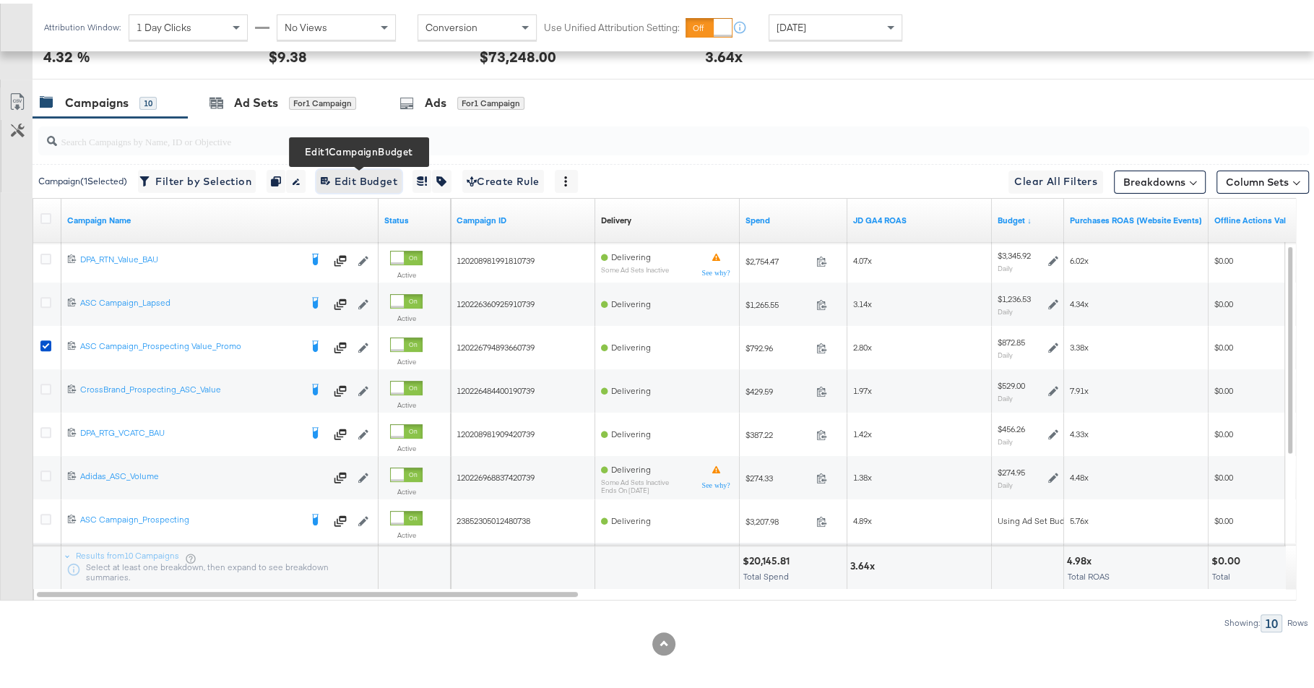
click at [379, 175] on span "Edit 1 Campaign Budget Edit Budget" at bounding box center [359, 178] width 77 height 18
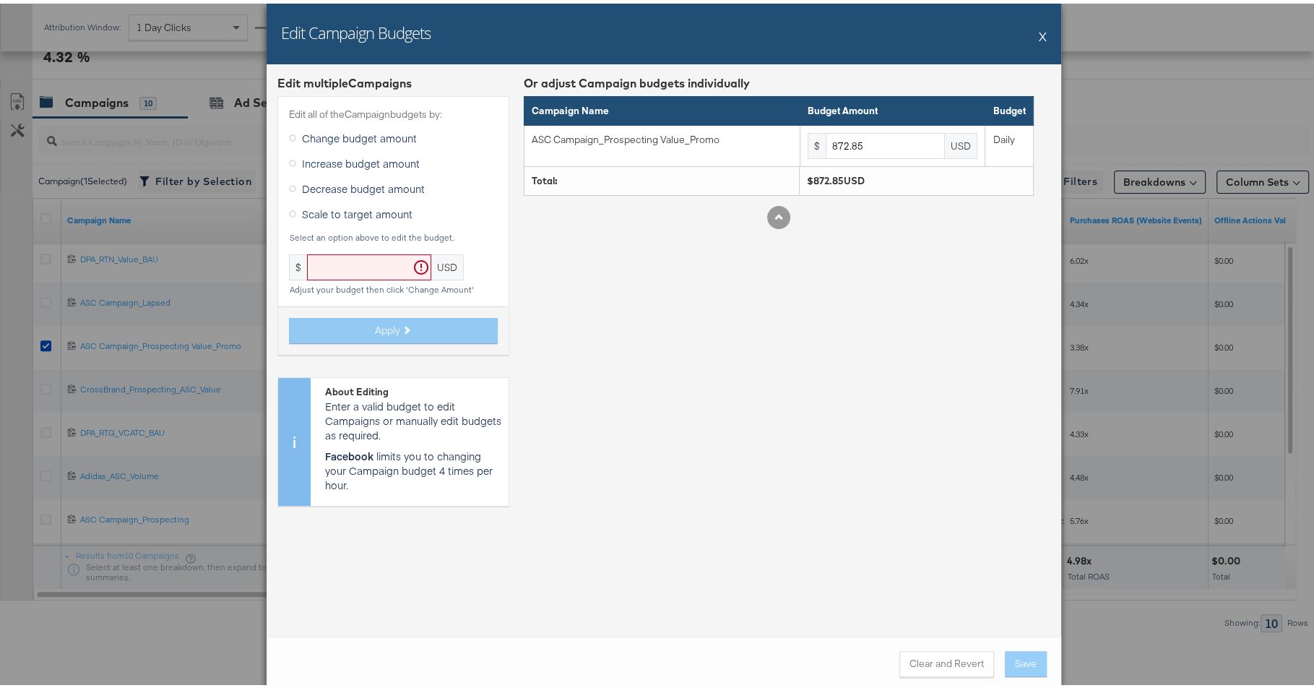
click at [360, 162] on span "Increase budget amount" at bounding box center [361, 159] width 118 height 14
click at [0, 0] on input "Increase budget amount" at bounding box center [0, 0] width 0 height 0
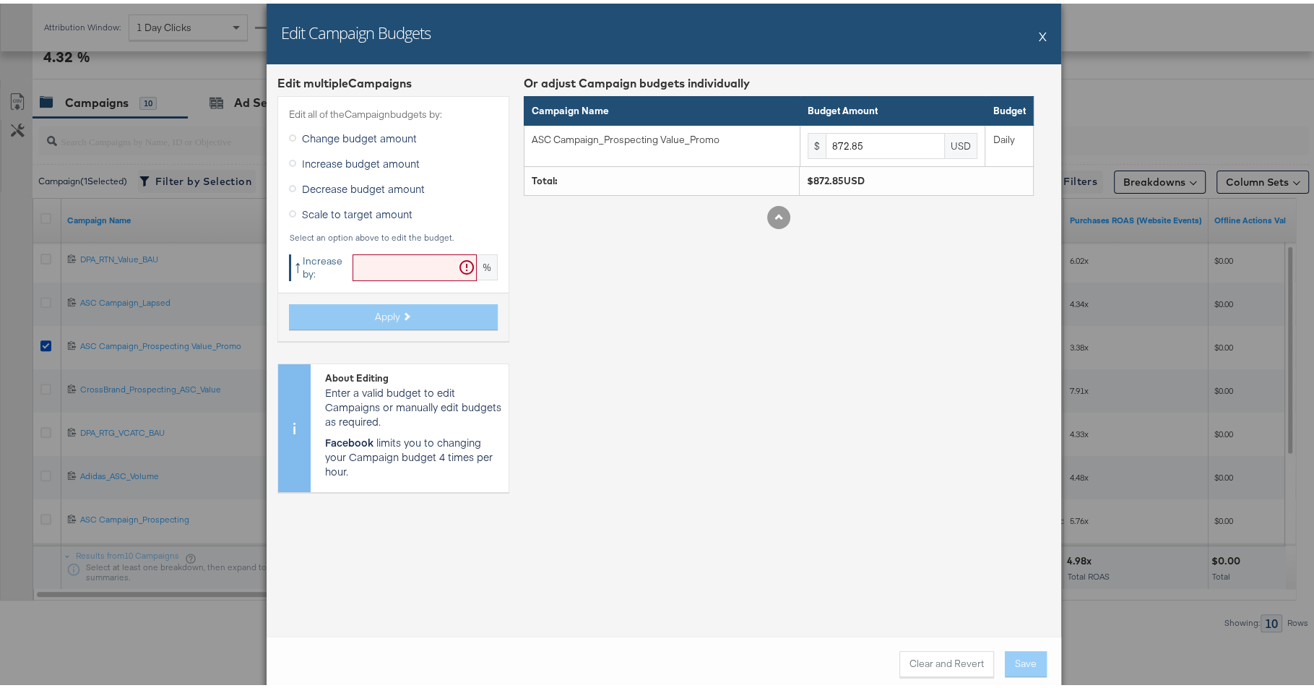
click at [376, 268] on input "text" at bounding box center [415, 264] width 124 height 27
click at [1041, 26] on div "Edit Campaign Budgets X" at bounding box center [664, 30] width 795 height 61
click at [1039, 44] on button "X" at bounding box center [1043, 32] width 8 height 29
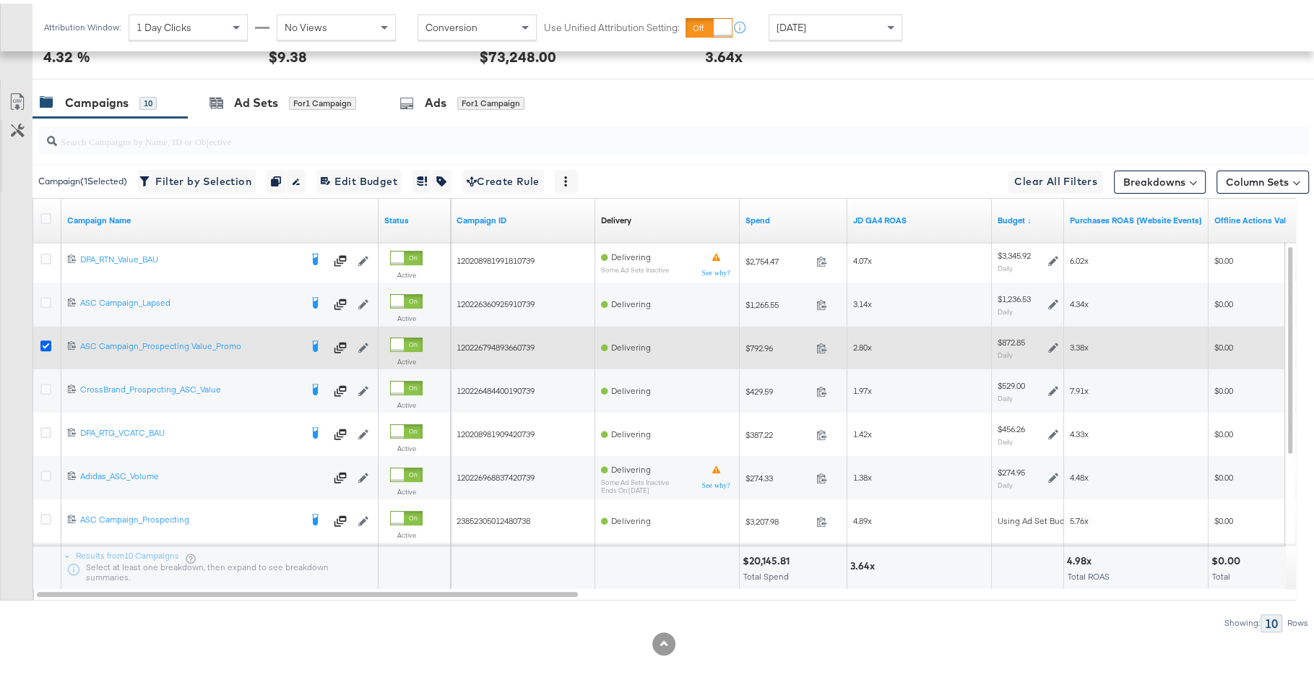
click at [48, 337] on icon at bounding box center [45, 342] width 11 height 11
click at [0, 0] on input "checkbox" at bounding box center [0, 0] width 0 height 0
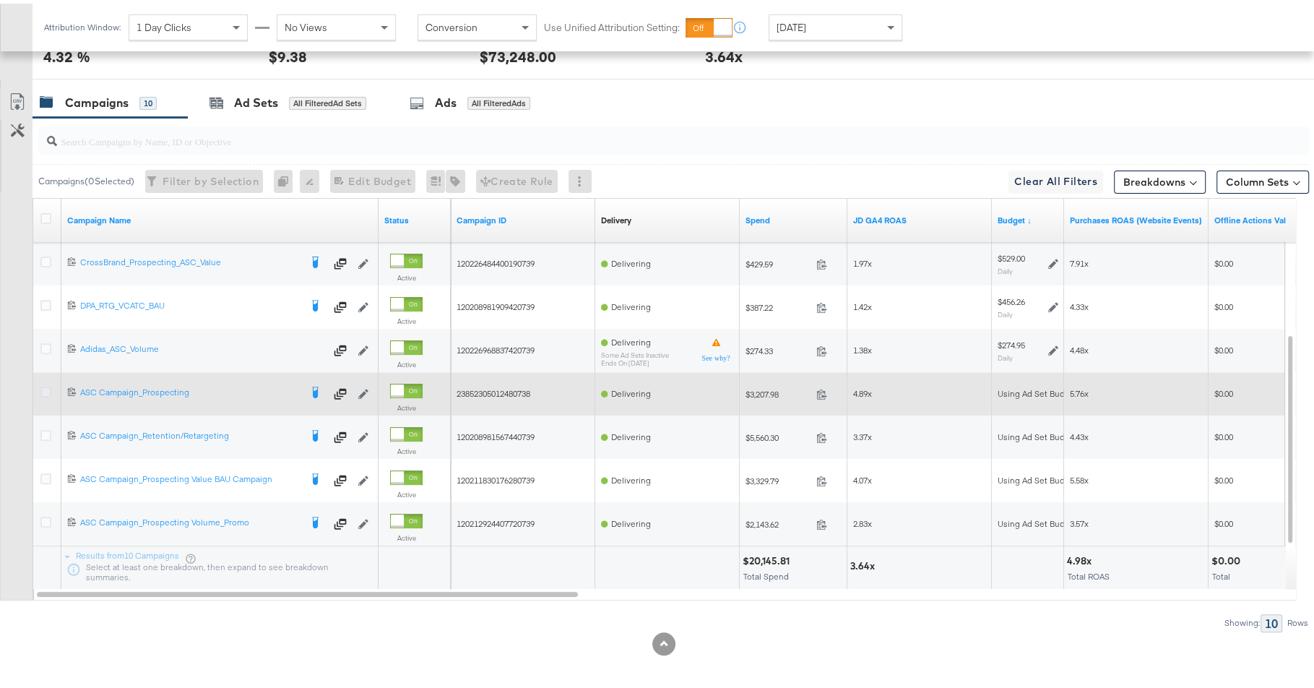
click at [45, 387] on icon at bounding box center [45, 388] width 11 height 11
click at [0, 0] on input "checkbox" at bounding box center [0, 0] width 0 height 0
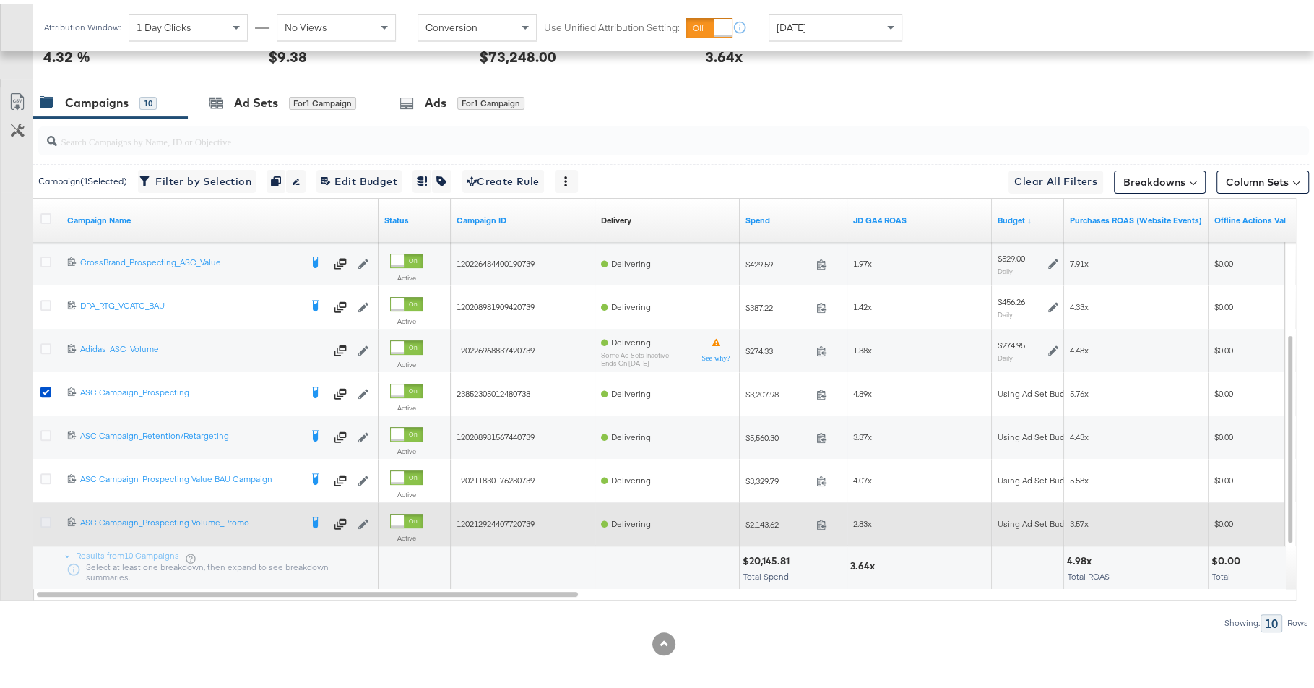
click at [48, 517] on icon at bounding box center [45, 518] width 11 height 11
click at [0, 0] on input "checkbox" at bounding box center [0, 0] width 0 height 0
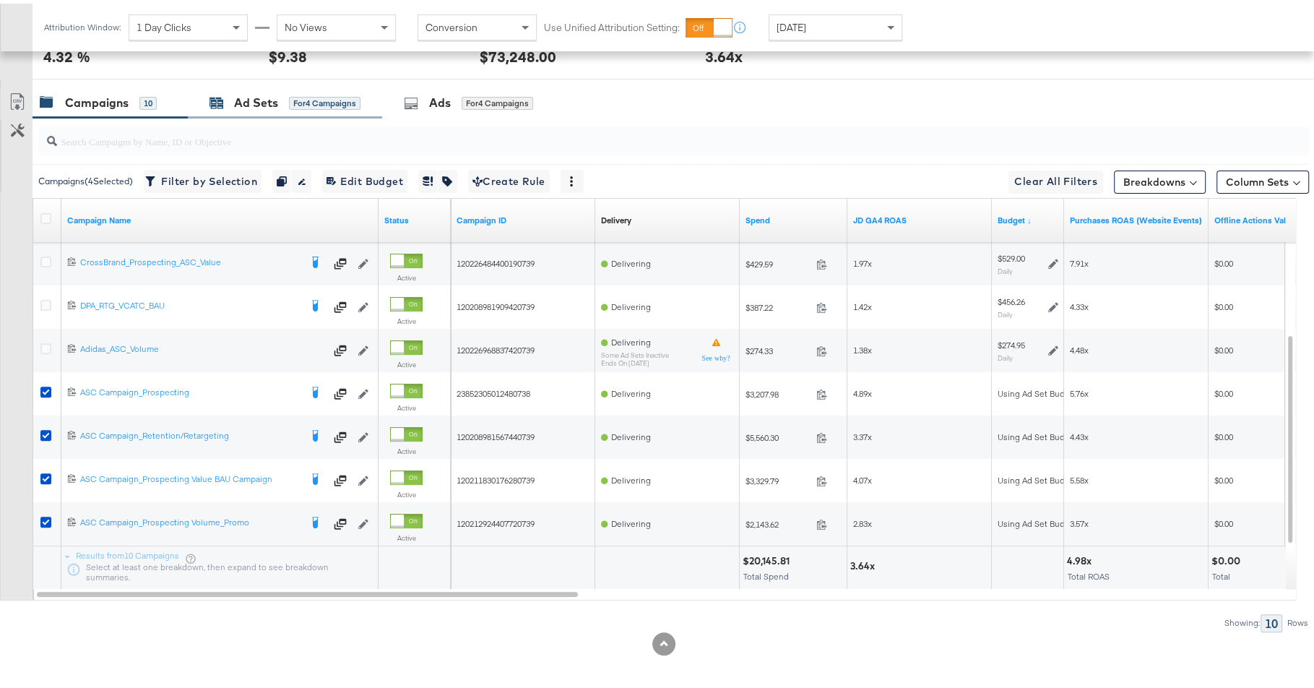
click at [243, 104] on div "Ad Sets" at bounding box center [256, 99] width 44 height 17
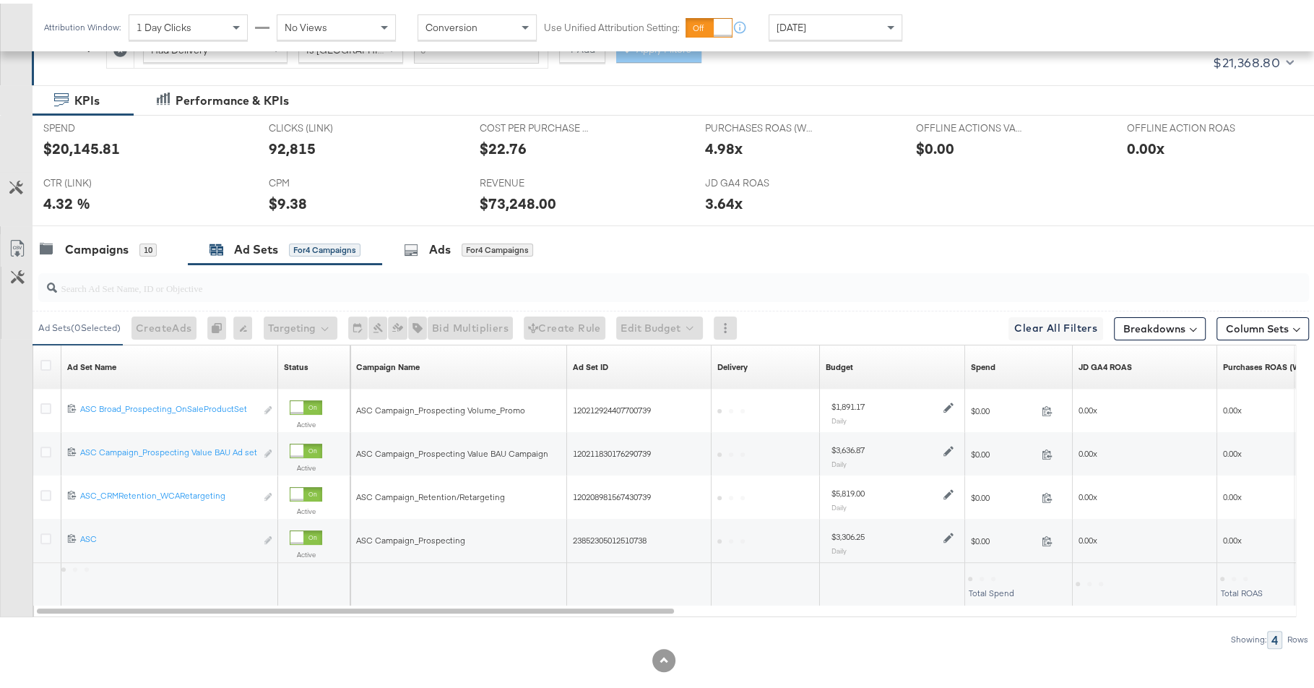
scroll to position [254, 0]
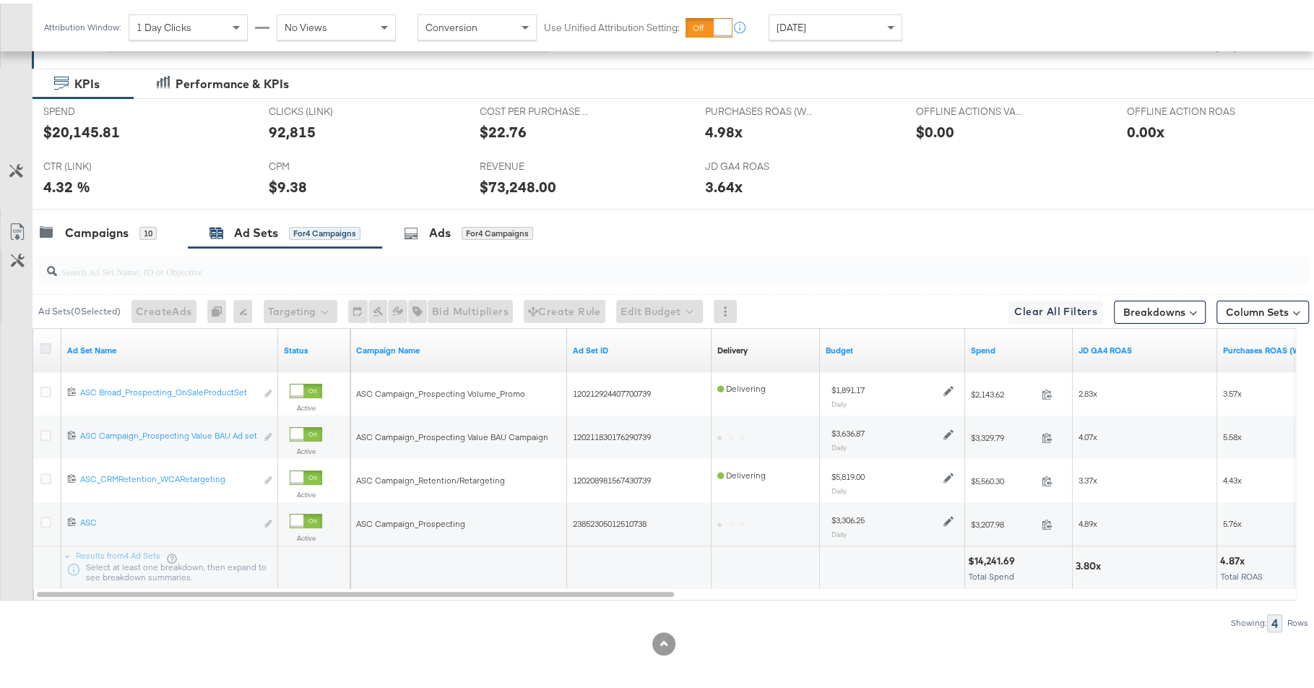
click at [47, 344] on icon at bounding box center [45, 345] width 11 height 11
click at [0, 0] on input "checkbox" at bounding box center [0, 0] width 0 height 0
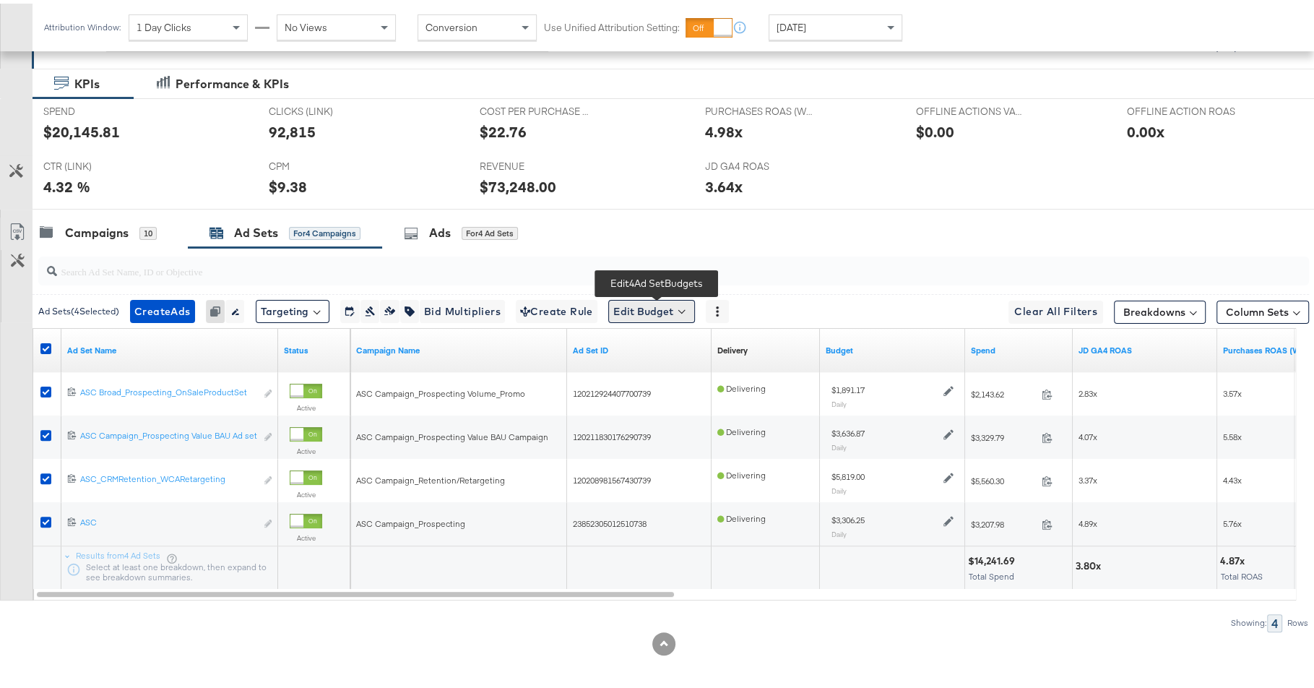
click at [642, 301] on button "Edit Budget" at bounding box center [651, 307] width 87 height 23
click at [636, 347] on span "Edit Ad Set Budget" at bounding box center [656, 345] width 82 height 19
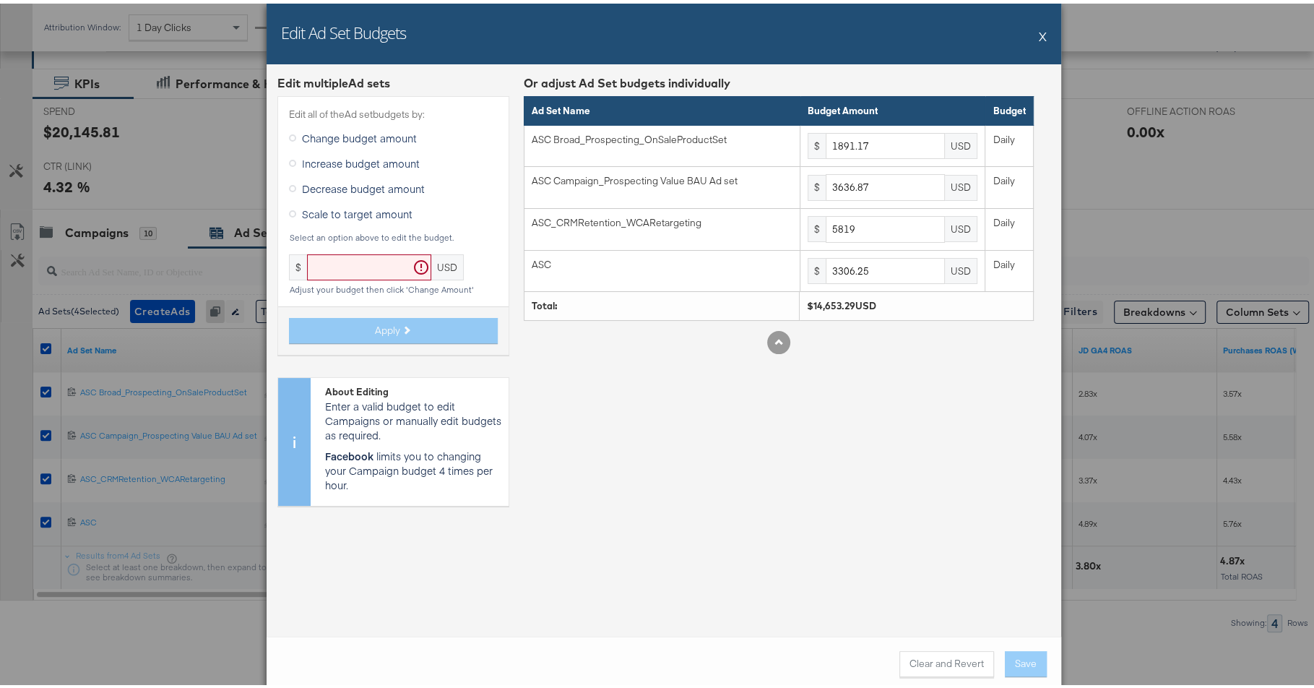
click at [354, 155] on span "Increase budget amount" at bounding box center [361, 159] width 118 height 14
click at [0, 0] on input "Increase budget amount" at bounding box center [0, 0] width 0 height 0
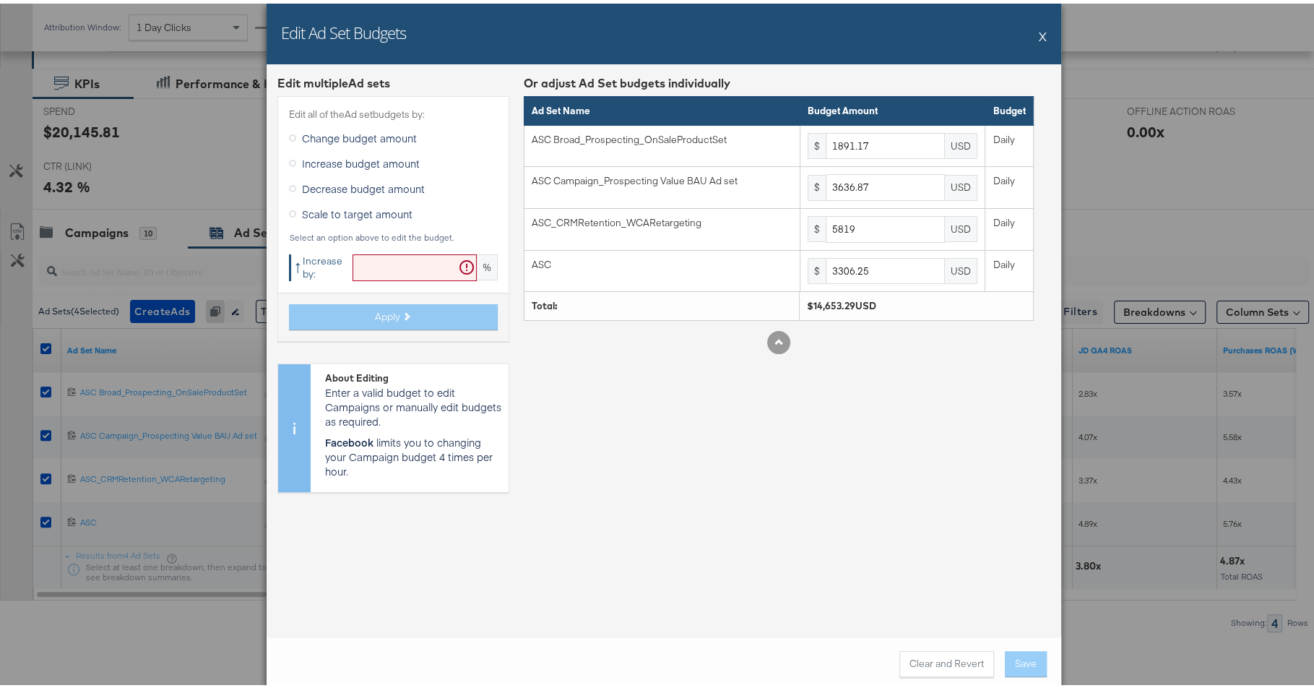
click at [374, 280] on div "Edit all of the Ad set budgets by: Change budget amount Increase budget amount …" at bounding box center [393, 214] width 232 height 245
click at [381, 262] on input "text" at bounding box center [415, 264] width 124 height 27
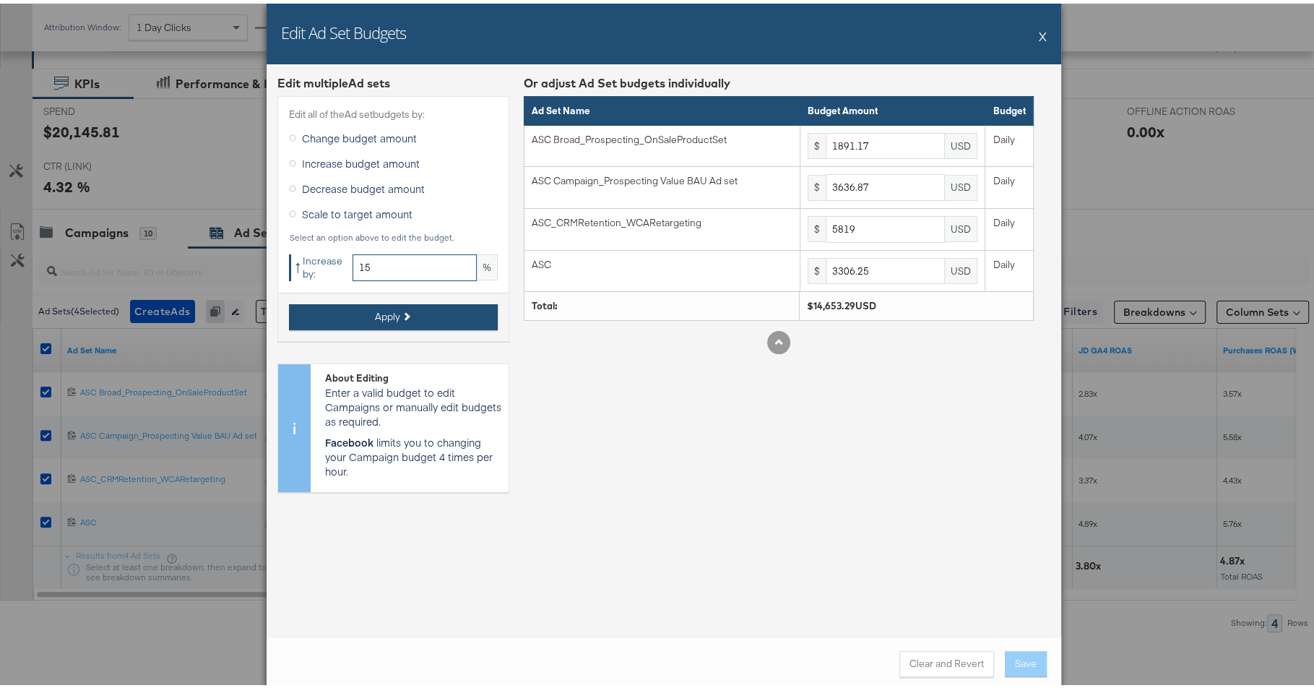
type input "15"
click at [390, 321] on button "Apply" at bounding box center [393, 314] width 209 height 26
type input "2174.84"
type input "4182.4"
type input "6691.85"
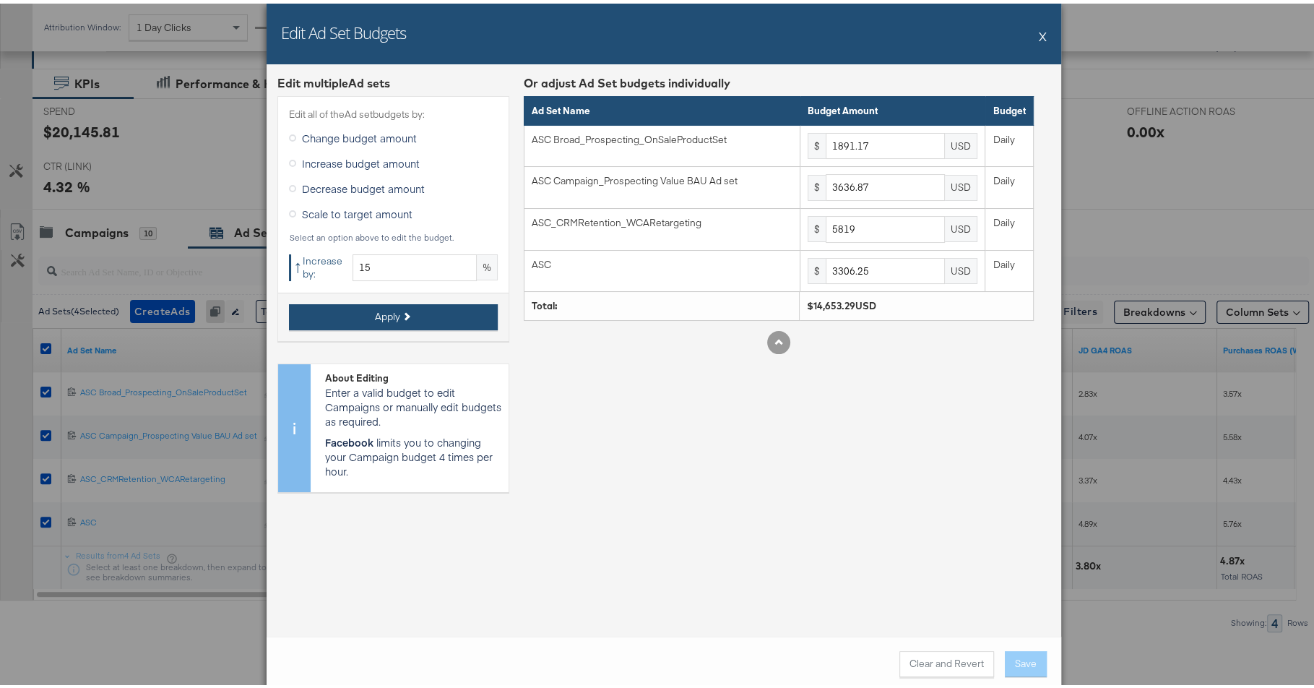
type input "3802.18"
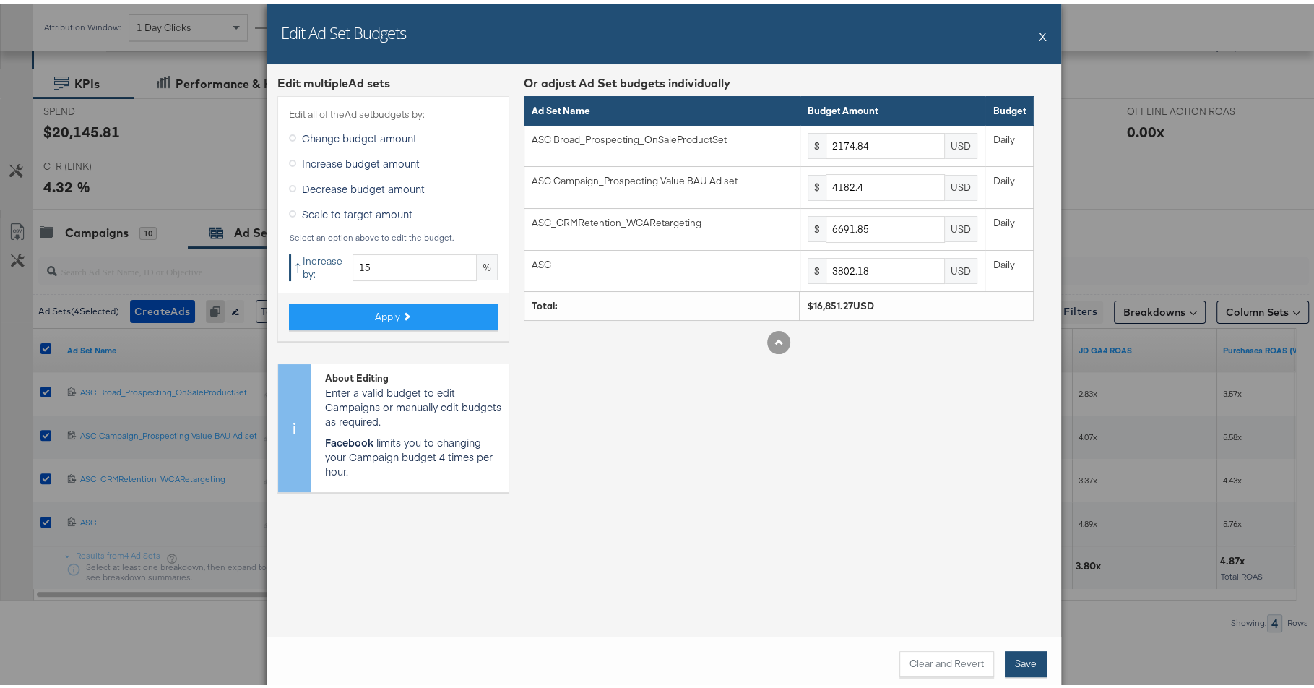
click at [1014, 662] on button "Save" at bounding box center [1026, 660] width 42 height 26
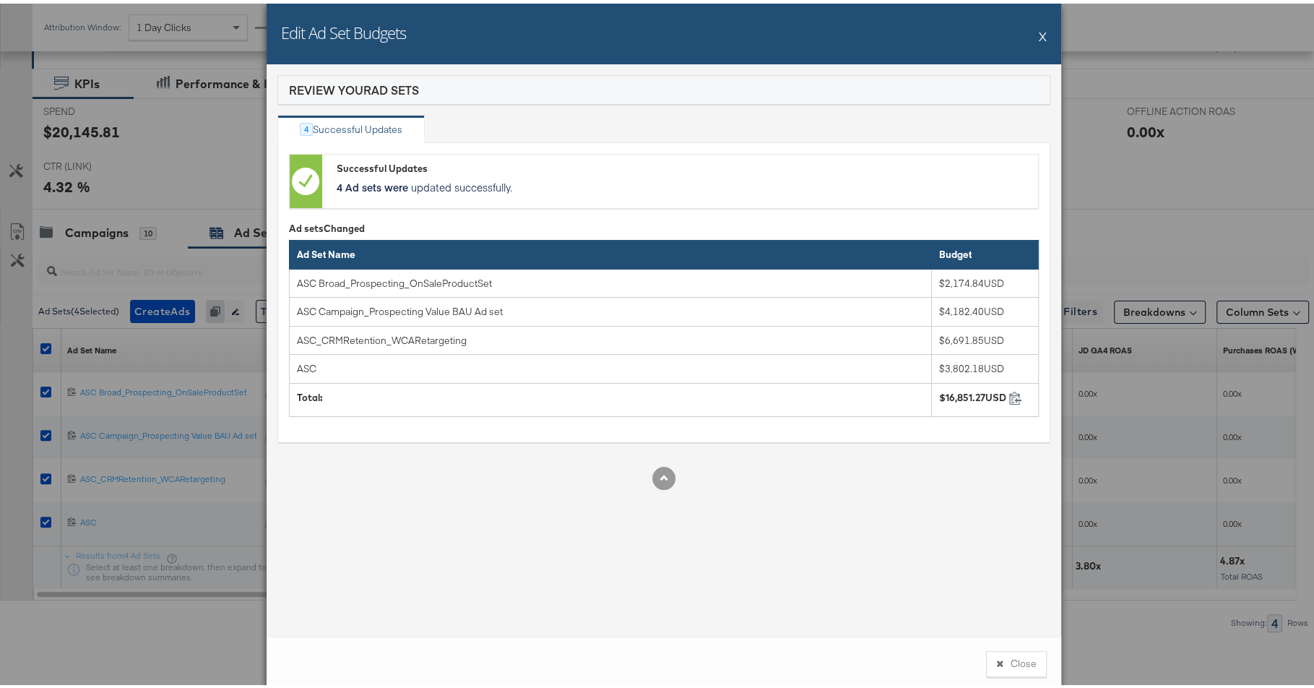
click at [1016, 665] on button "Close" at bounding box center [1016, 660] width 61 height 26
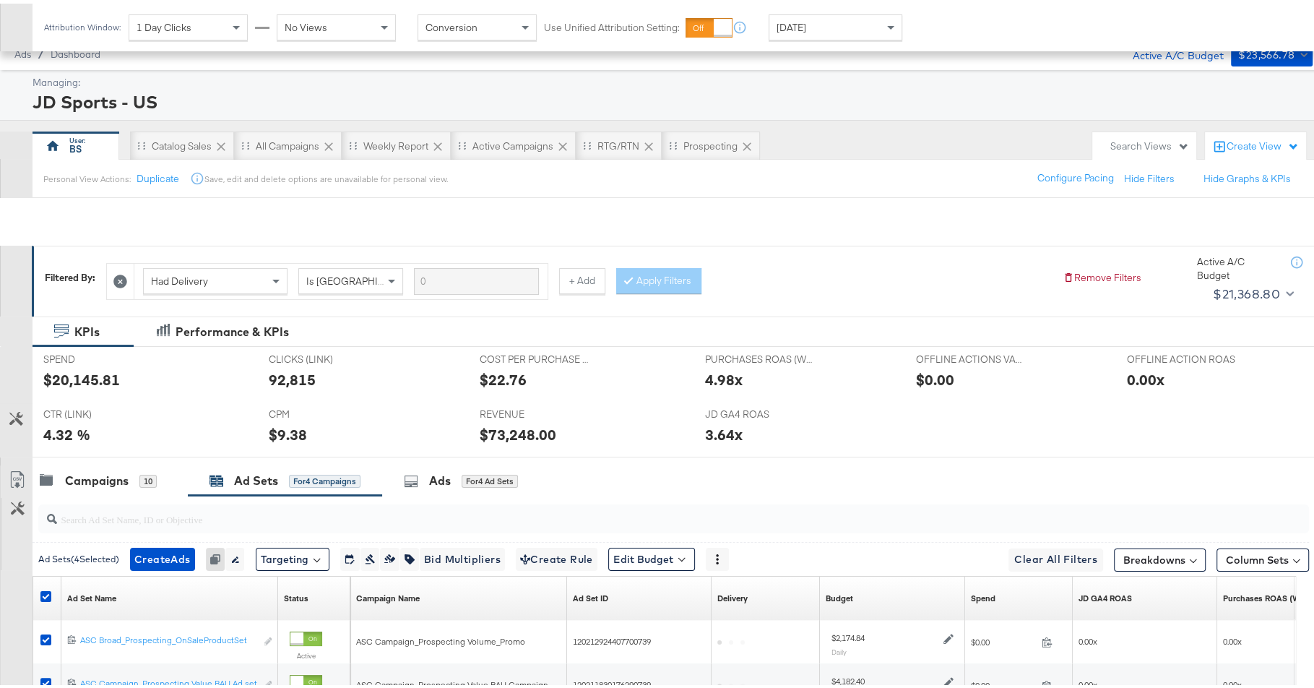
scroll to position [0, 0]
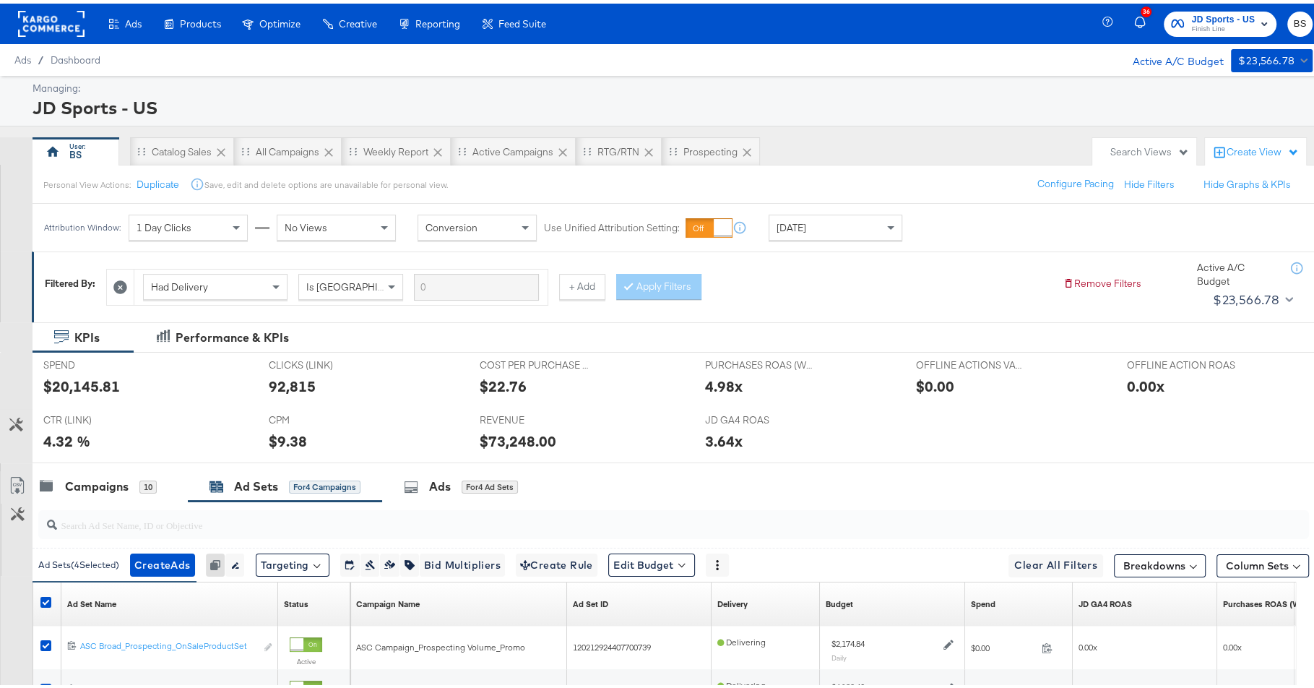
click at [92, 457] on div "SPEND SPEND $20,145.81 CLICKS (LINK) CLICKS (LINK) 92,815 COST PER PURCHASE (WE…" at bounding box center [680, 403] width 1295 height 111
click at [94, 468] on div "Campaigns 10" at bounding box center [110, 482] width 155 height 31
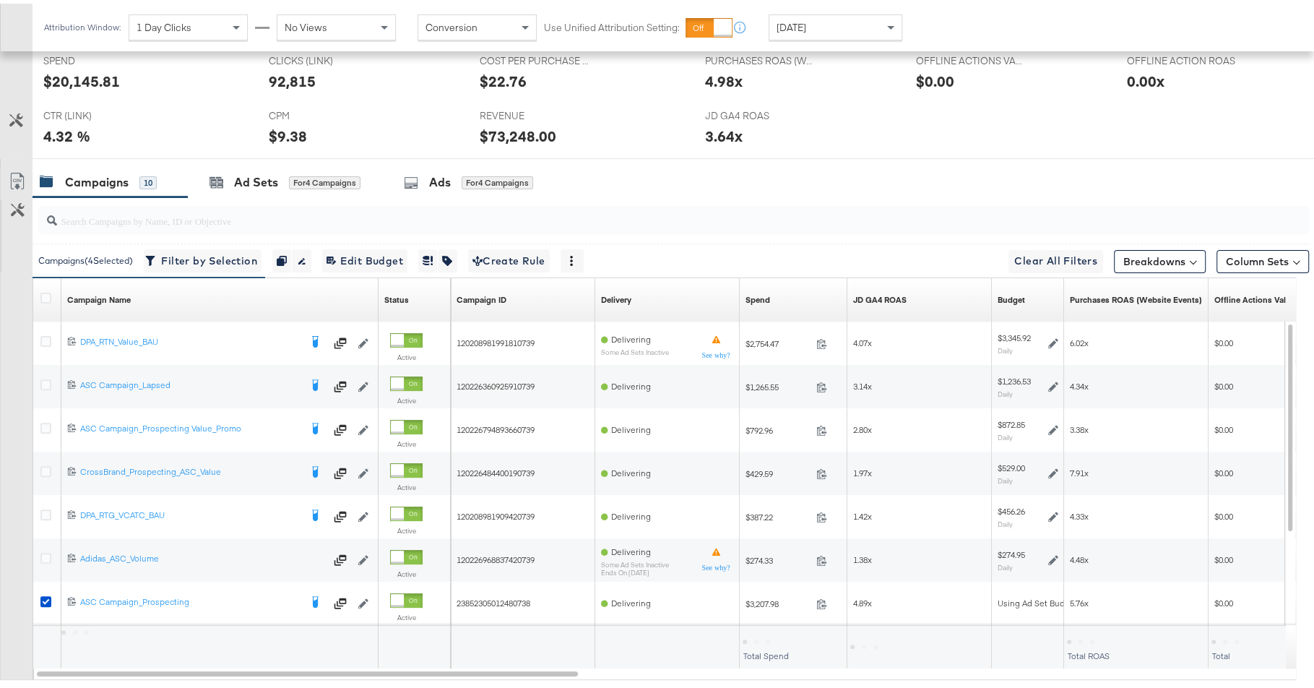
scroll to position [384, 0]
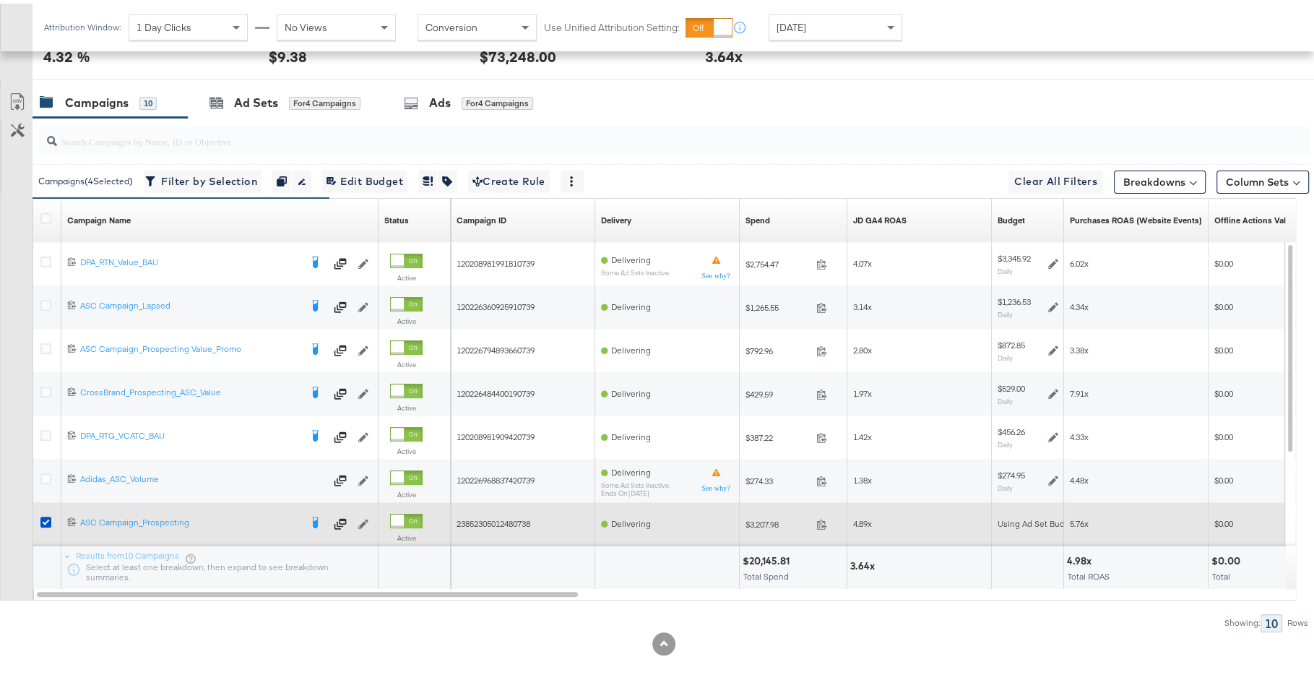
click at [40, 513] on label at bounding box center [45, 518] width 11 height 11
click at [0, 0] on input "checkbox" at bounding box center [0, 0] width 0 height 0
click at [44, 513] on icon at bounding box center [45, 518] width 11 height 11
click at [0, 0] on input "checkbox" at bounding box center [0, 0] width 0 height 0
click at [41, 514] on icon at bounding box center [45, 518] width 11 height 11
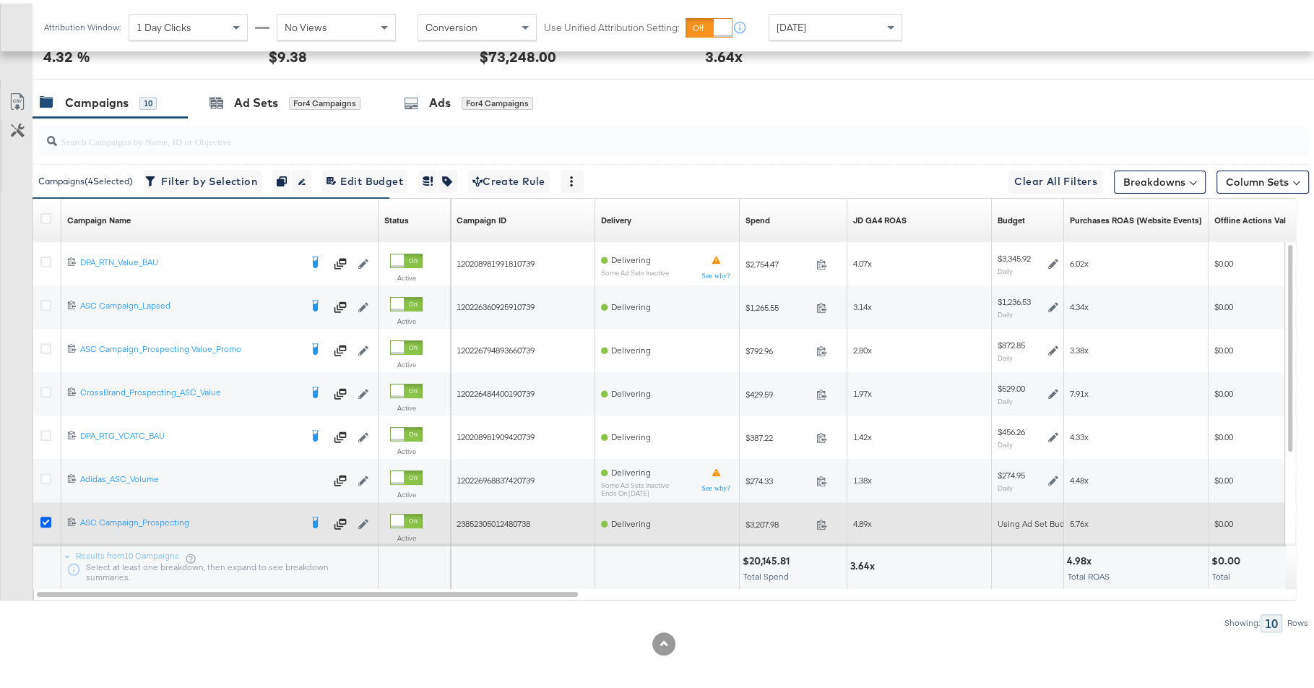
click at [0, 0] on input "checkbox" at bounding box center [0, 0] width 0 height 0
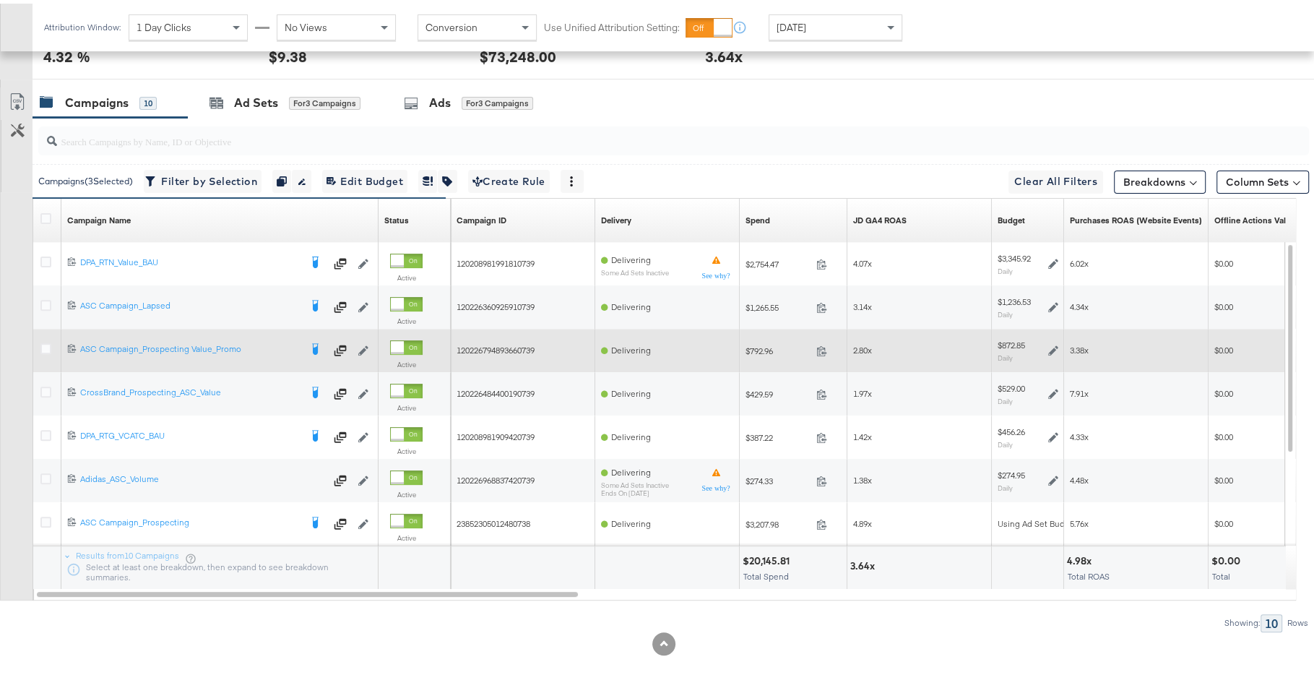
click at [38, 340] on div at bounding box center [48, 347] width 27 height 26
click at [45, 341] on icon at bounding box center [45, 345] width 11 height 11
click at [0, 0] on input "checkbox" at bounding box center [0, 0] width 0 height 0
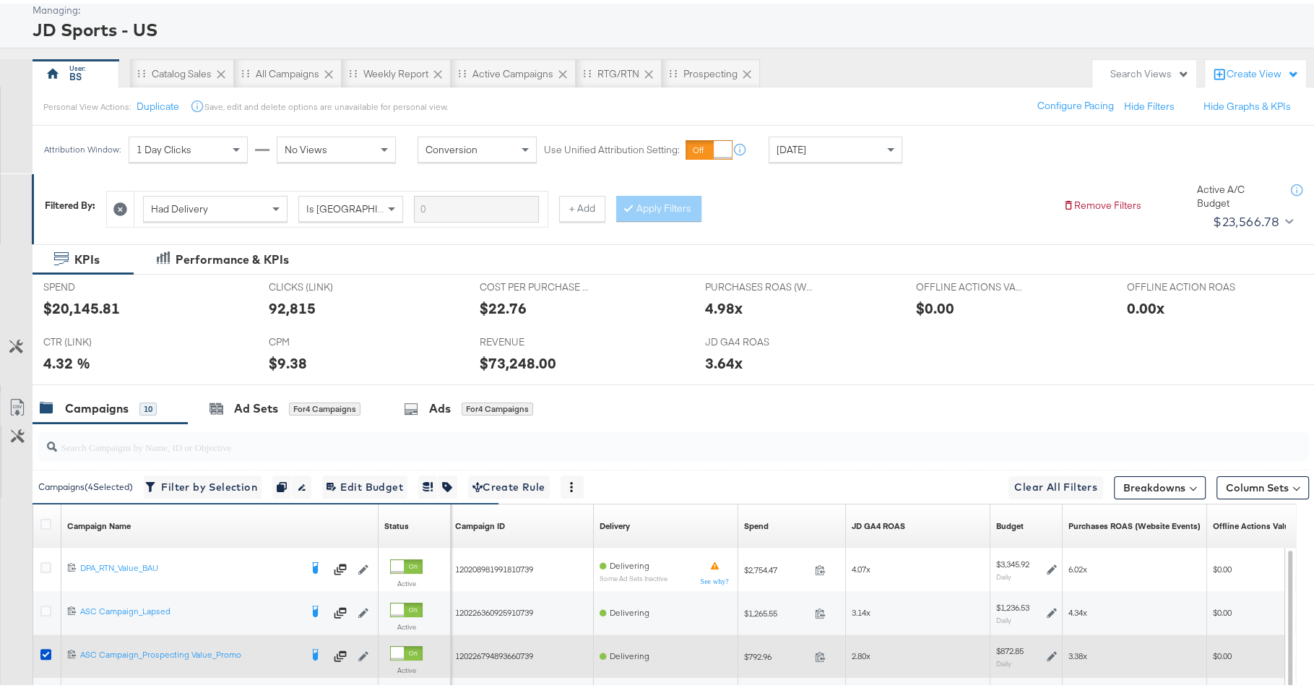
scroll to position [0, 0]
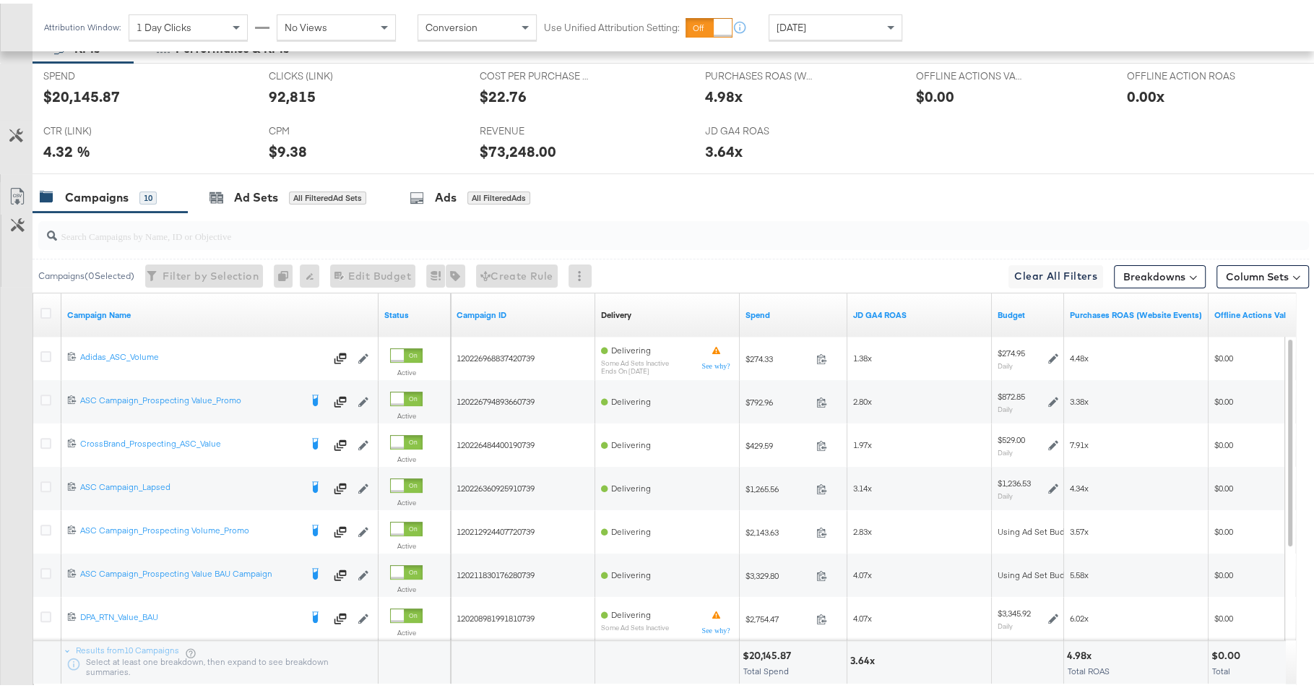
scroll to position [313, 0]
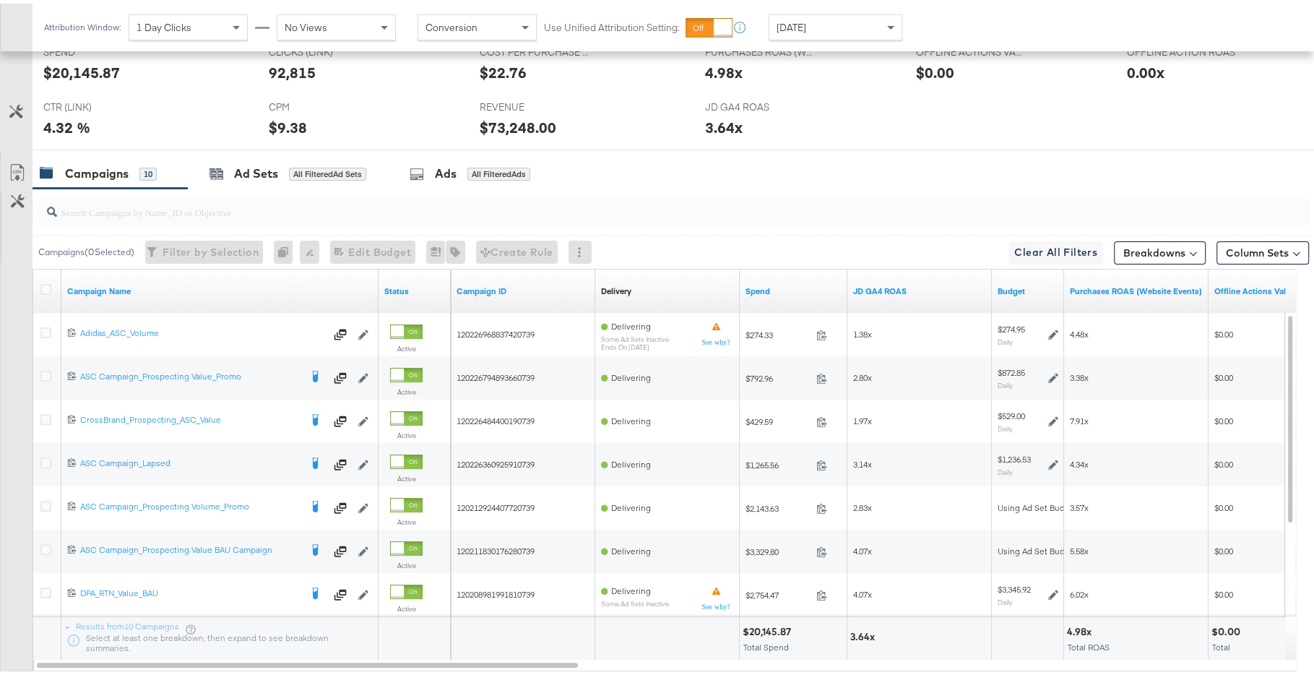
click at [855, 26] on div "[DATE]" at bounding box center [835, 24] width 132 height 25
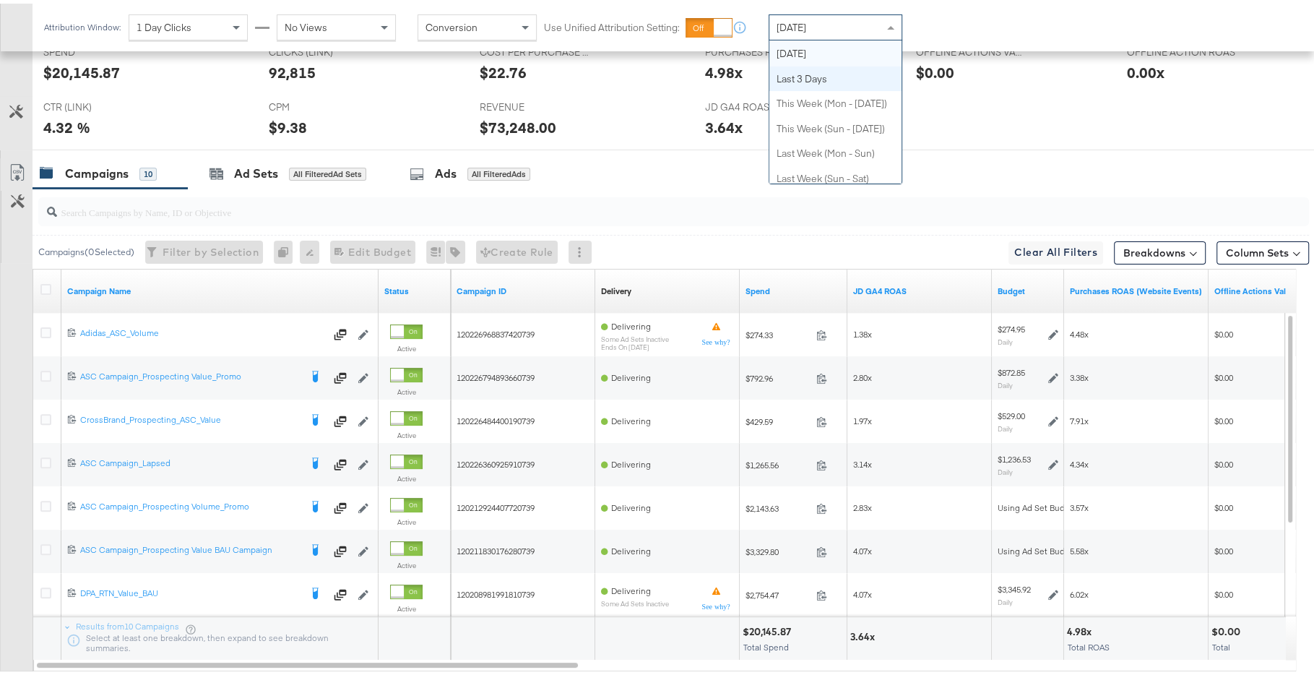
scroll to position [0, 0]
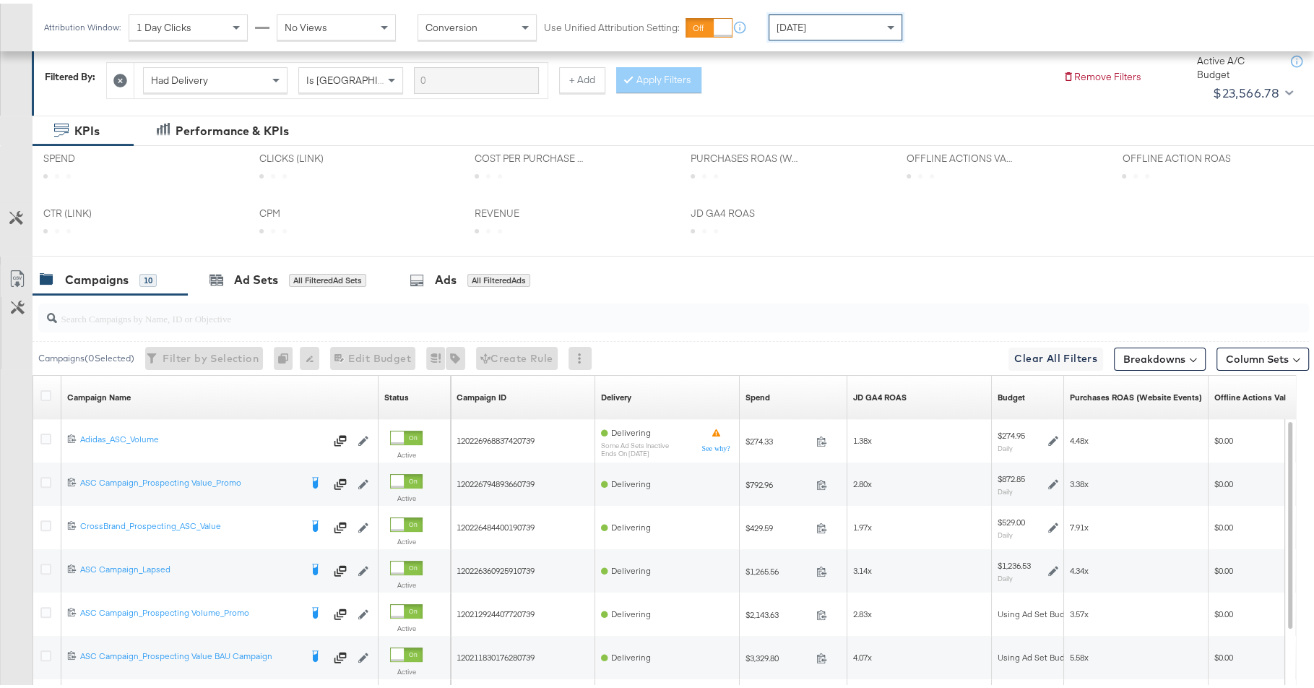
click at [821, 157] on div "KPIs Performance & KPIs Customize KPIs SPEND SPEND CLICKS (LINK) CLICKS (LINK) …" at bounding box center [663, 490] width 1327 height 757
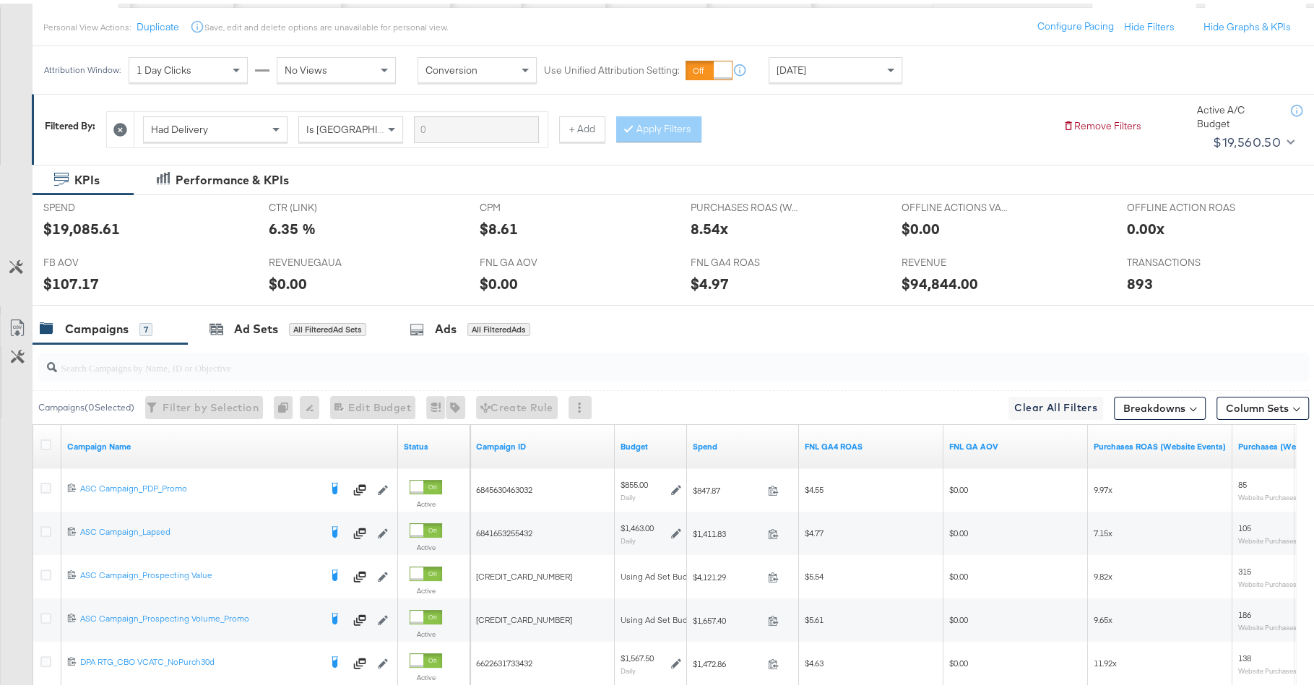
scroll to position [327, 0]
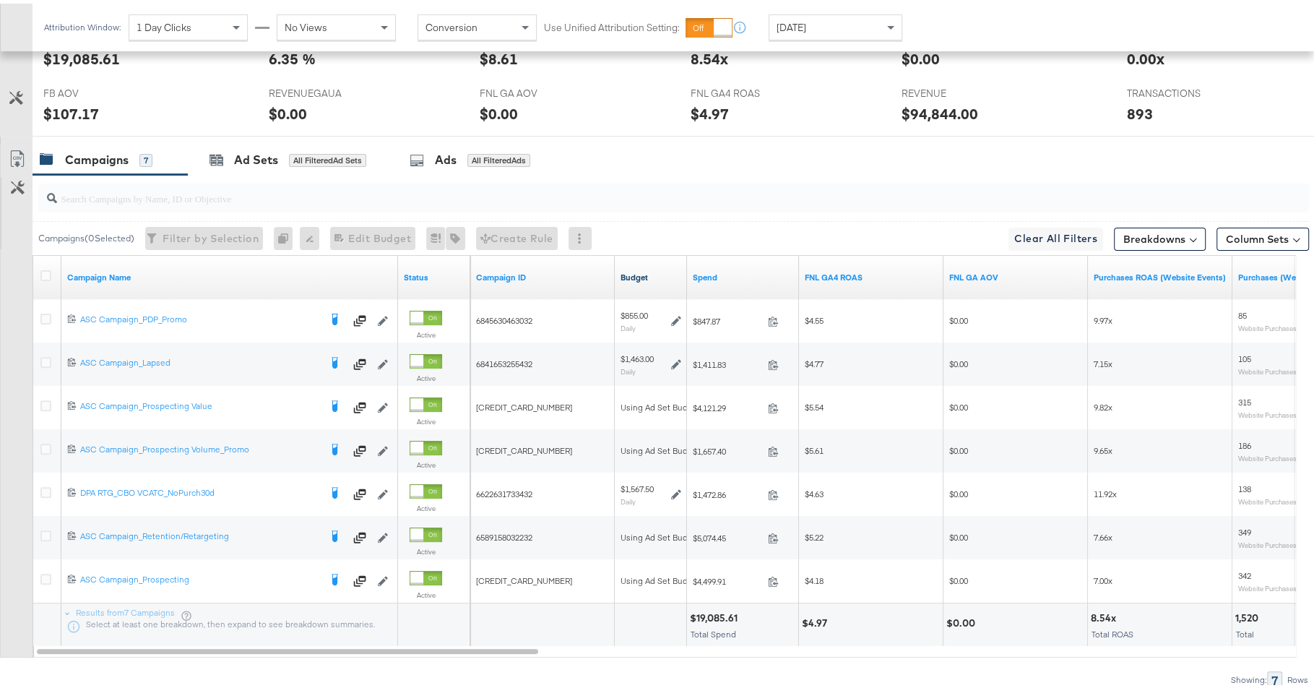
click at [645, 272] on link "Budget" at bounding box center [651, 274] width 61 height 12
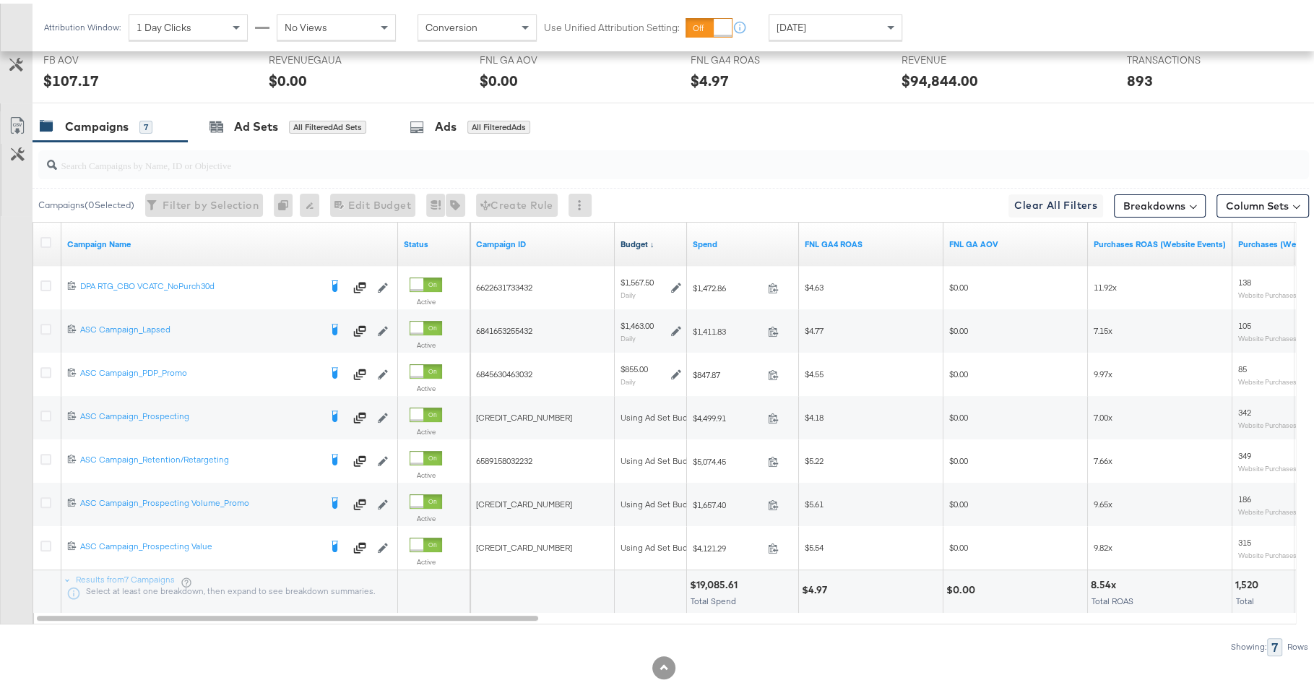
scroll to position [384, 0]
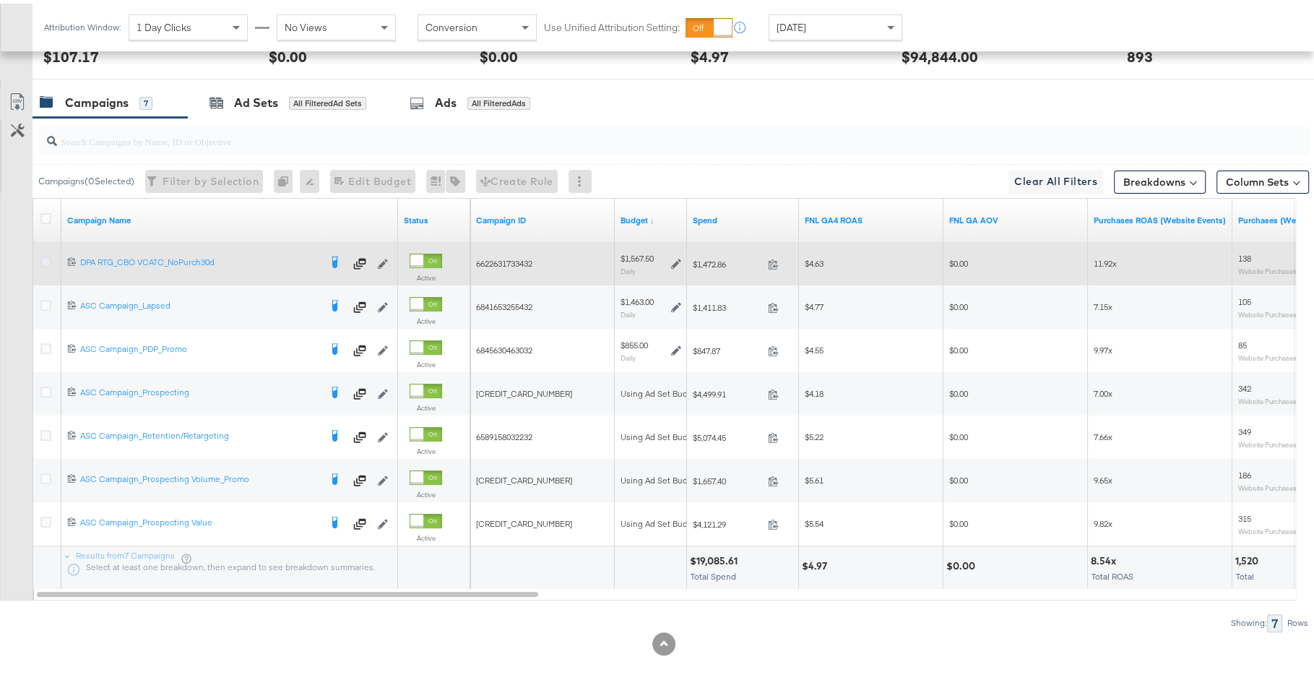
click at [48, 257] on icon at bounding box center [45, 258] width 11 height 11
click at [0, 0] on input "checkbox" at bounding box center [0, 0] width 0 height 0
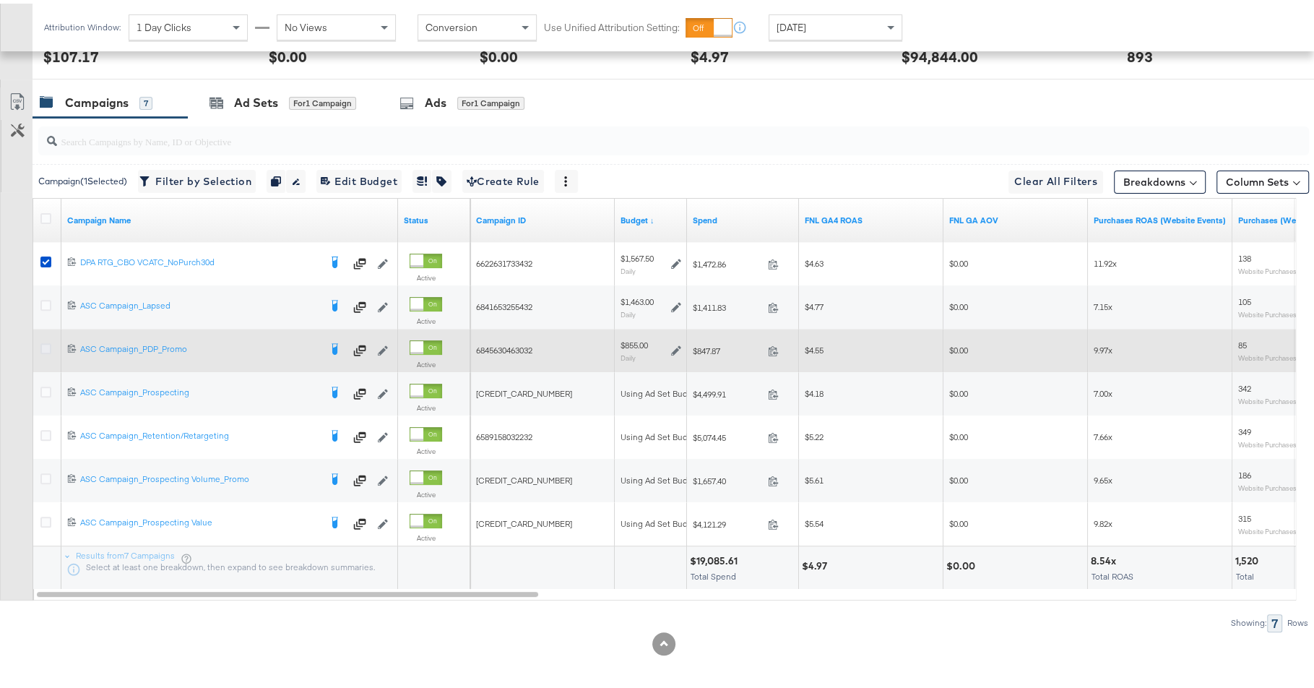
click at [48, 344] on icon at bounding box center [45, 345] width 11 height 11
click at [0, 0] on input "checkbox" at bounding box center [0, 0] width 0 height 0
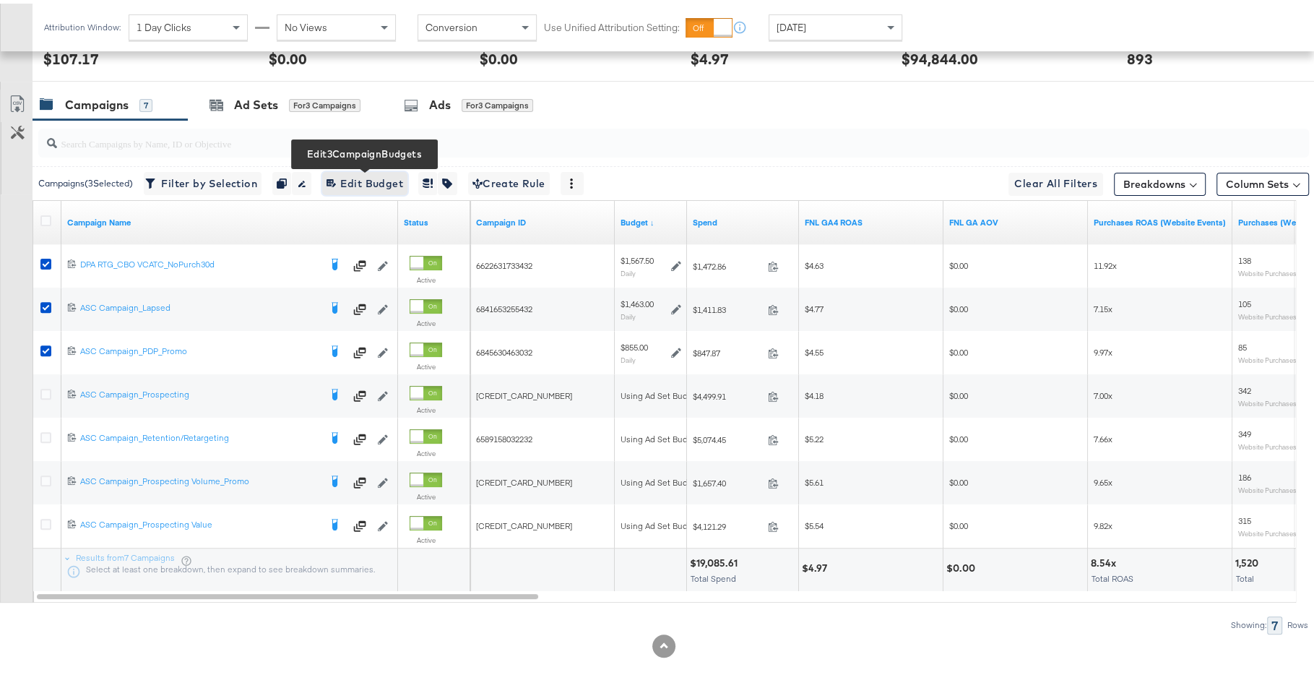
click at [343, 178] on span "Edit 3 Campaign Budgets Edit Budget" at bounding box center [365, 180] width 77 height 18
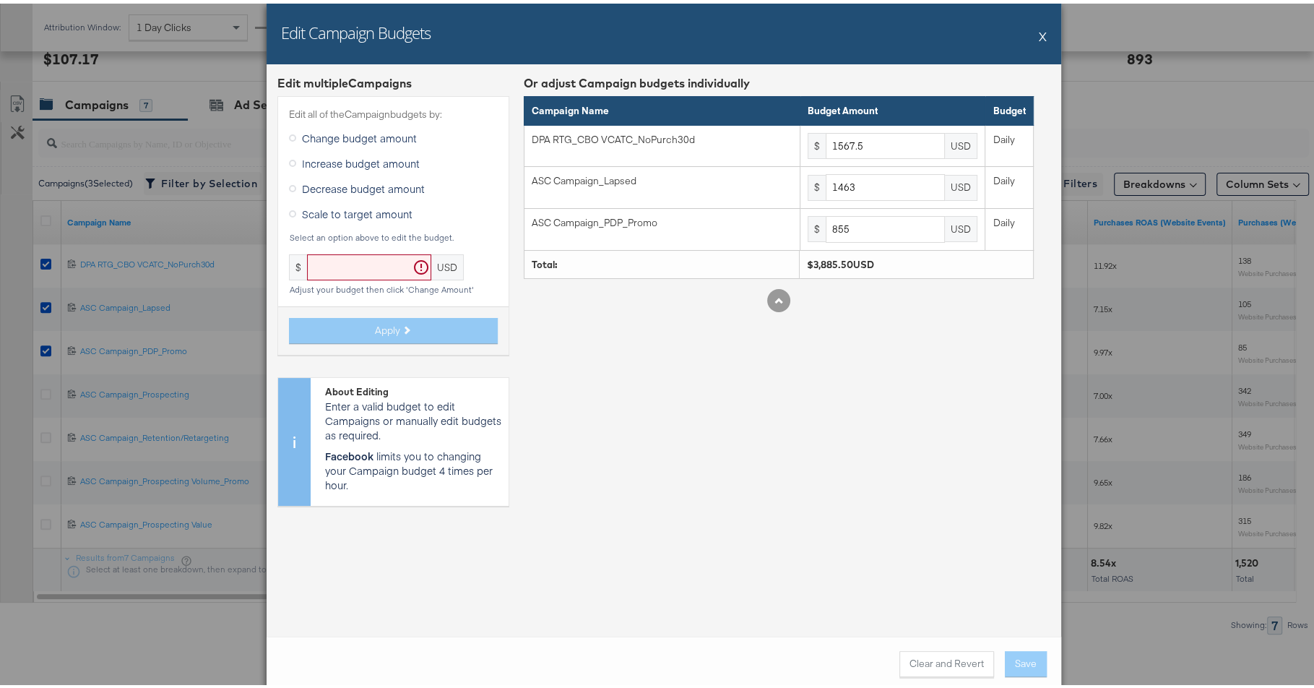
click at [349, 155] on span "Increase budget amount" at bounding box center [361, 159] width 118 height 14
click at [0, 0] on input "Increase budget amount" at bounding box center [0, 0] width 0 height 0
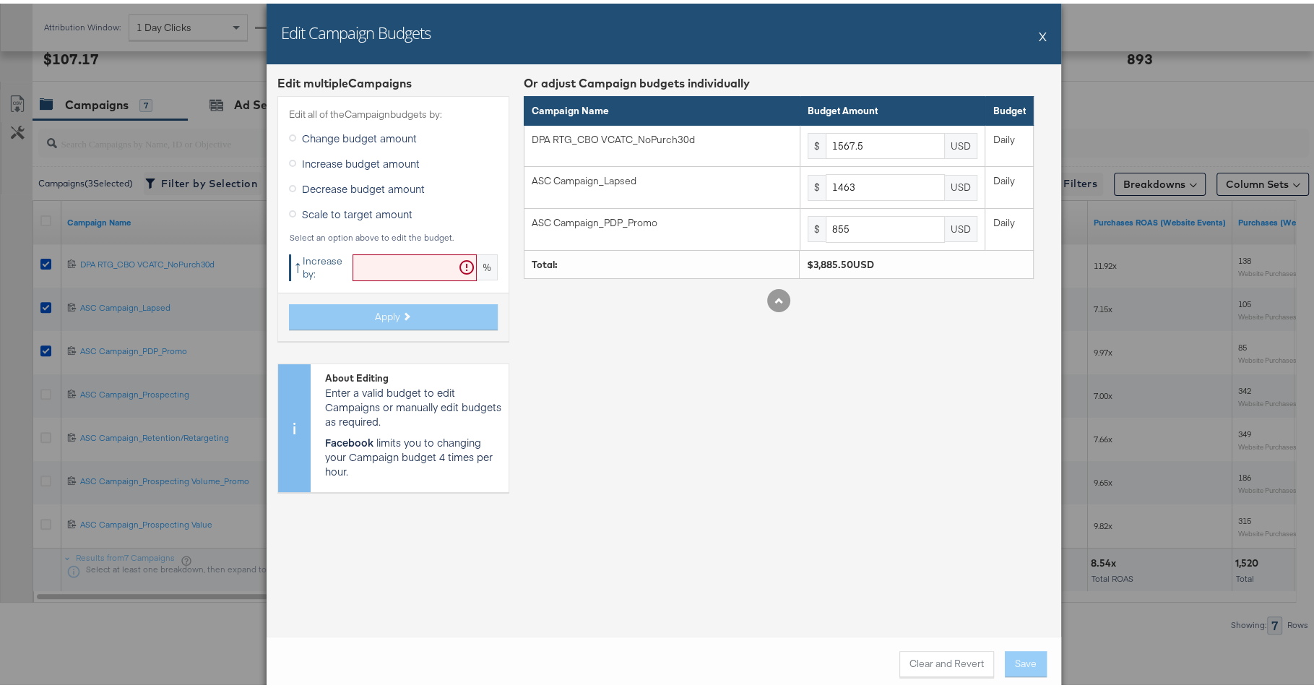
click at [381, 265] on input "text" at bounding box center [415, 264] width 124 height 27
paste input "15.91513292"
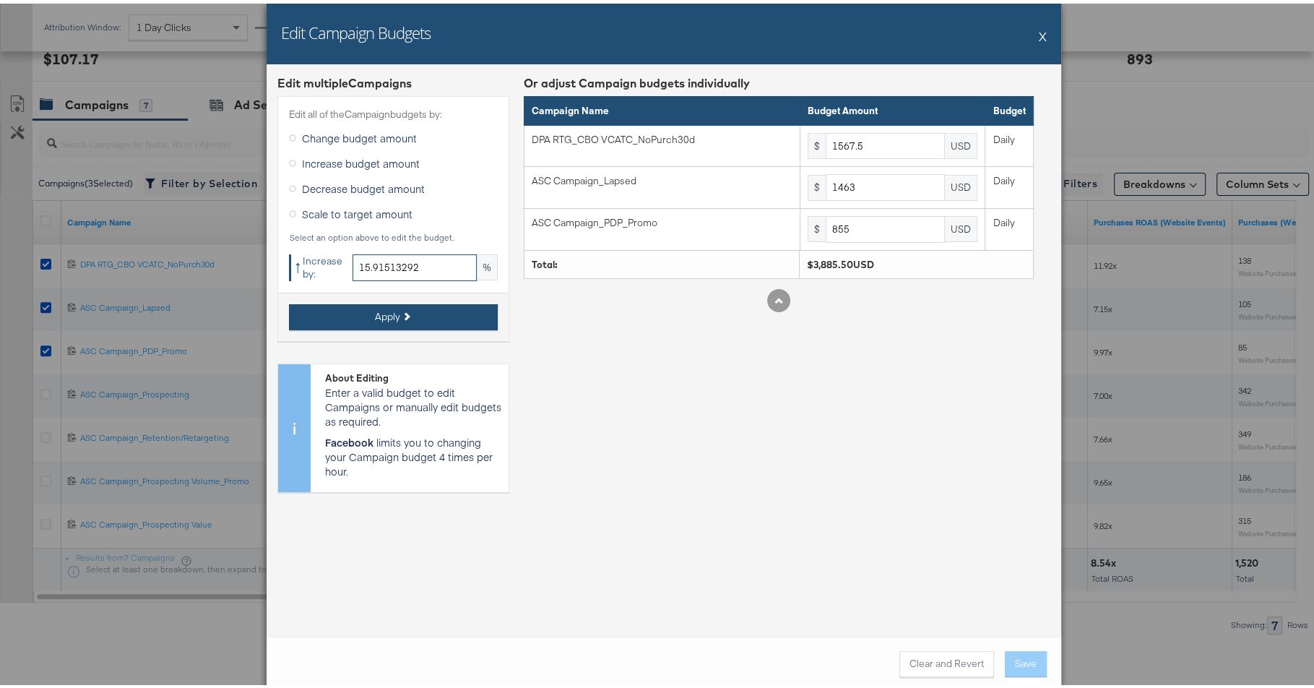
type input "15.91513292"
click at [410, 316] on button "Apply" at bounding box center [393, 314] width 209 height 26
type input "1816.96"
type input "1695.83"
type input "991.07"
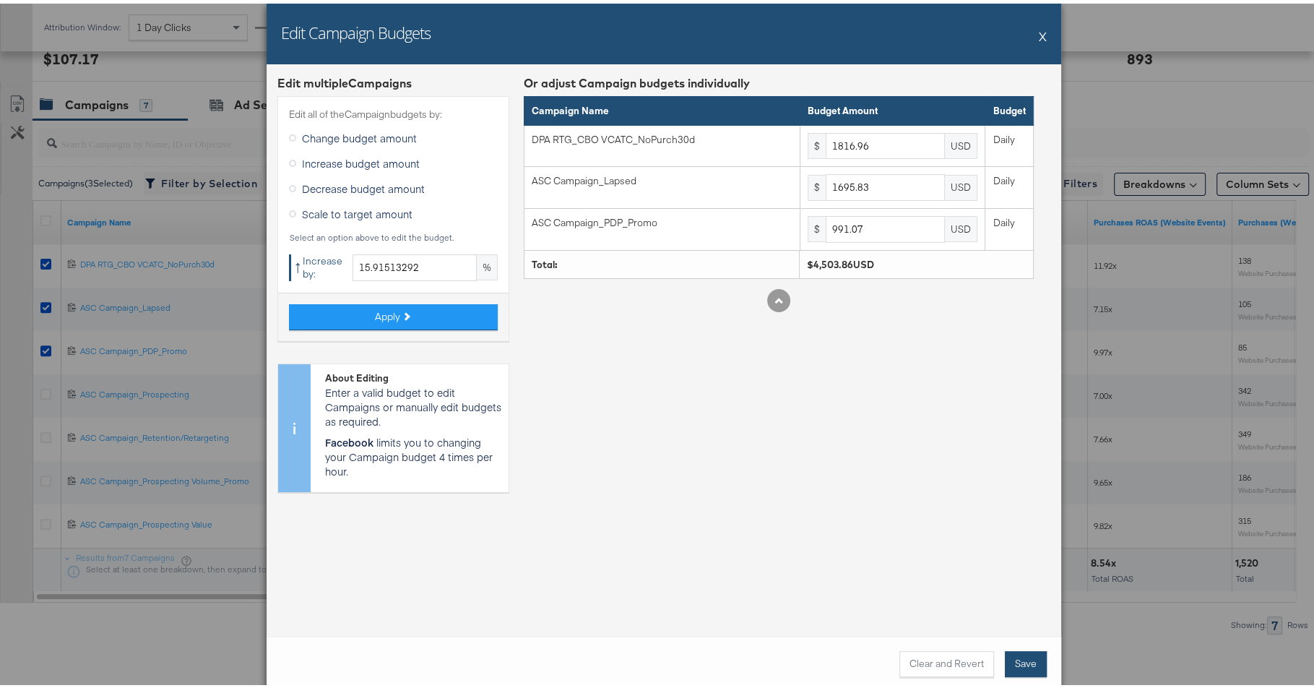
click at [1034, 662] on button "Save" at bounding box center [1026, 660] width 42 height 26
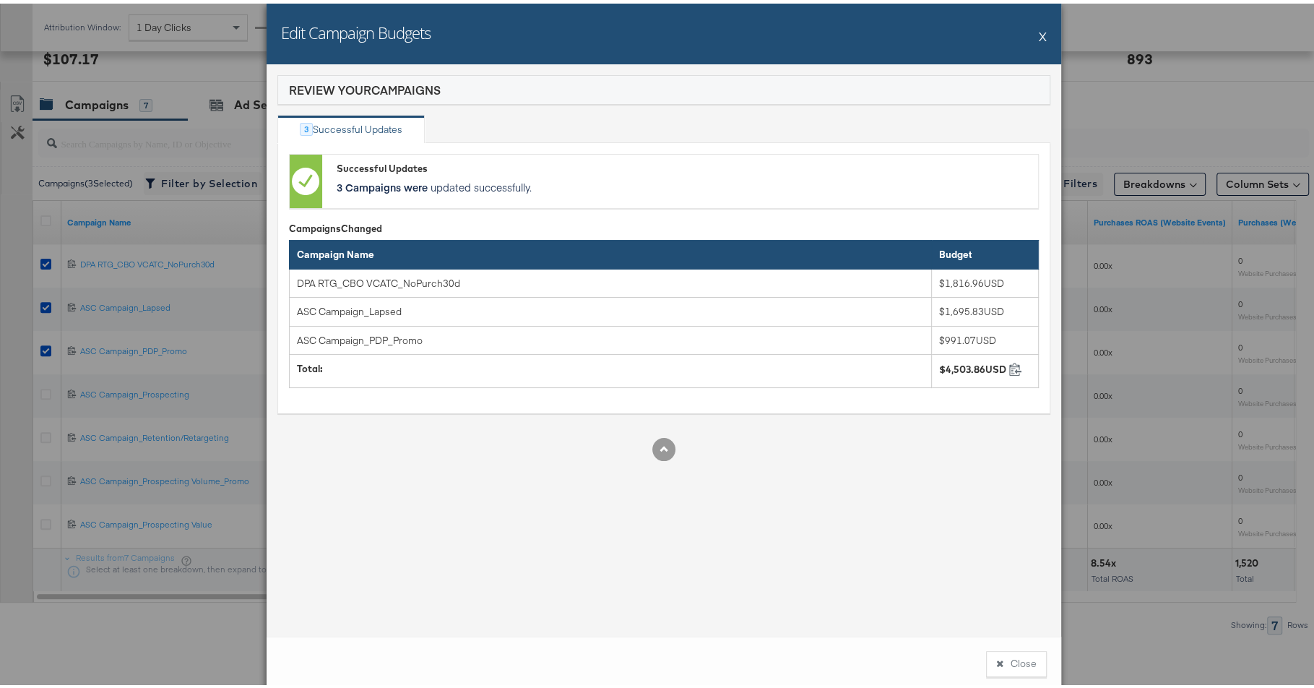
click at [1017, 665] on button "Close" at bounding box center [1016, 660] width 61 height 26
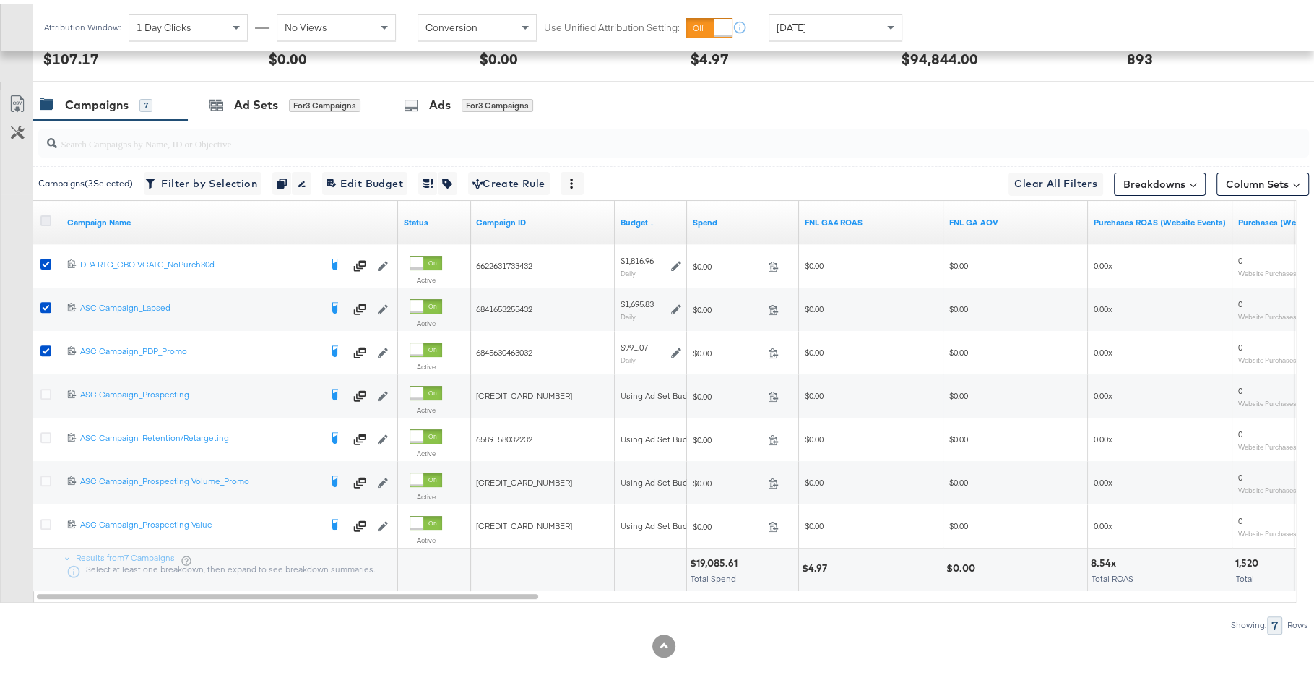
click at [44, 215] on icon at bounding box center [45, 217] width 11 height 11
click at [0, 0] on input "checkbox" at bounding box center [0, 0] width 0 height 0
click at [44, 215] on icon at bounding box center [45, 217] width 11 height 11
click at [0, 0] on input "checkbox" at bounding box center [0, 0] width 0 height 0
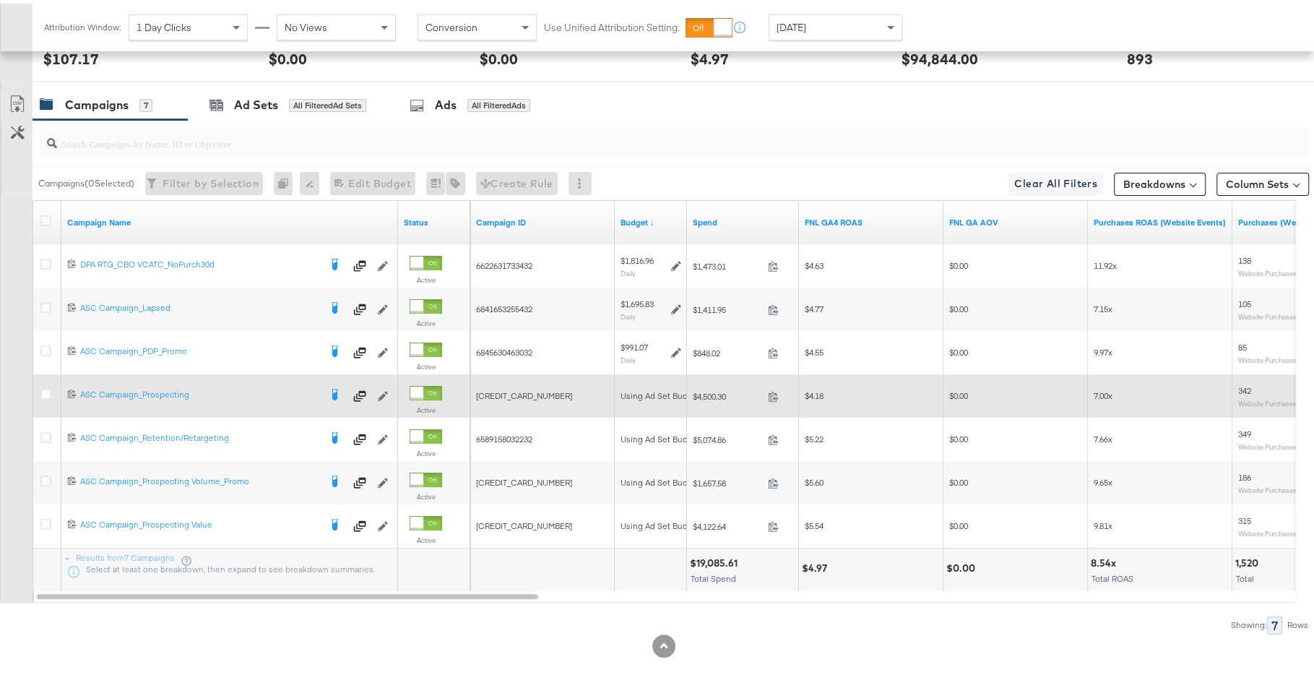
click at [51, 385] on label at bounding box center [45, 390] width 11 height 11
click at [0, 0] on input "checkbox" at bounding box center [0, 0] width 0 height 0
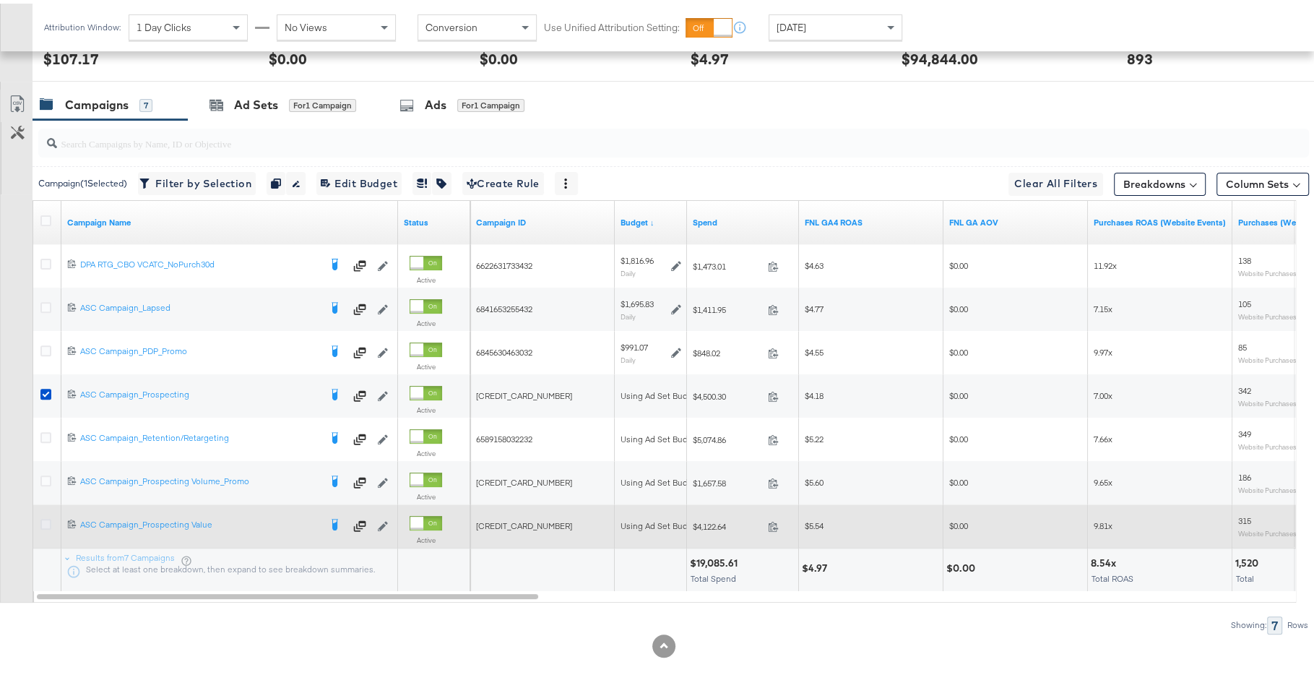
click at [48, 522] on icon at bounding box center [45, 520] width 11 height 11
click at [0, 0] on input "checkbox" at bounding box center [0, 0] width 0 height 0
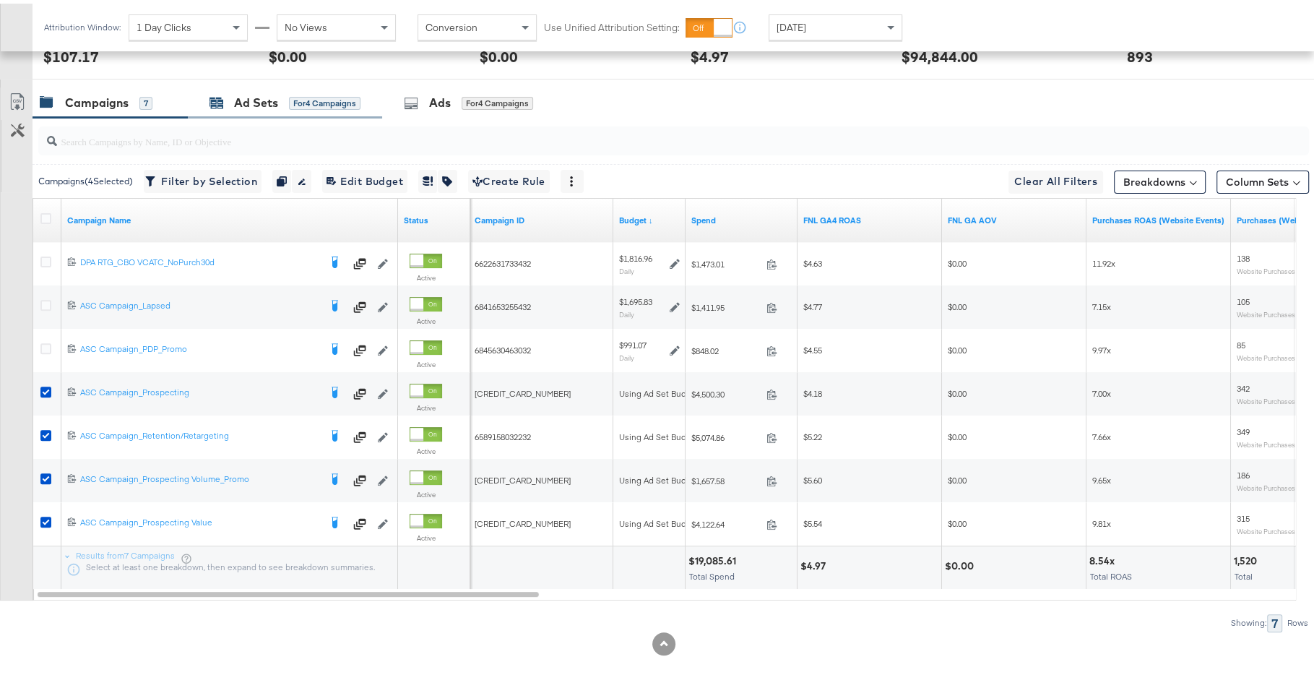
click at [236, 98] on div "Ad Sets" at bounding box center [256, 99] width 44 height 17
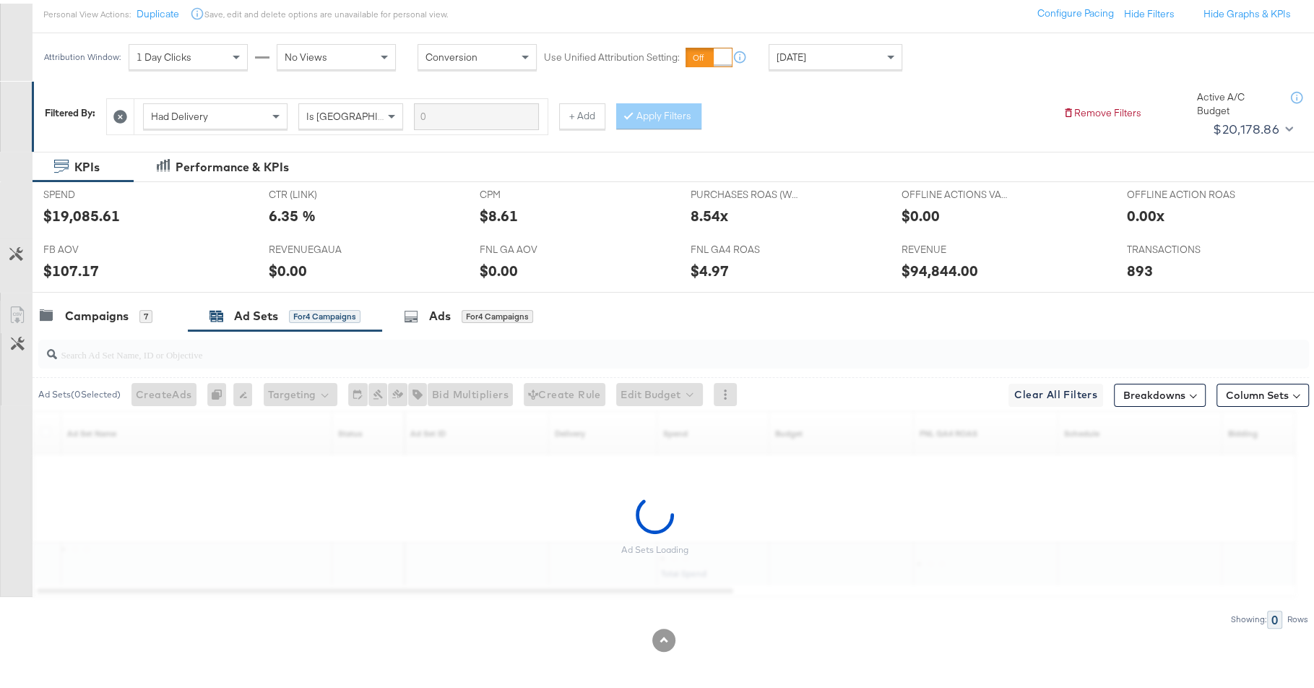
scroll to position [167, 0]
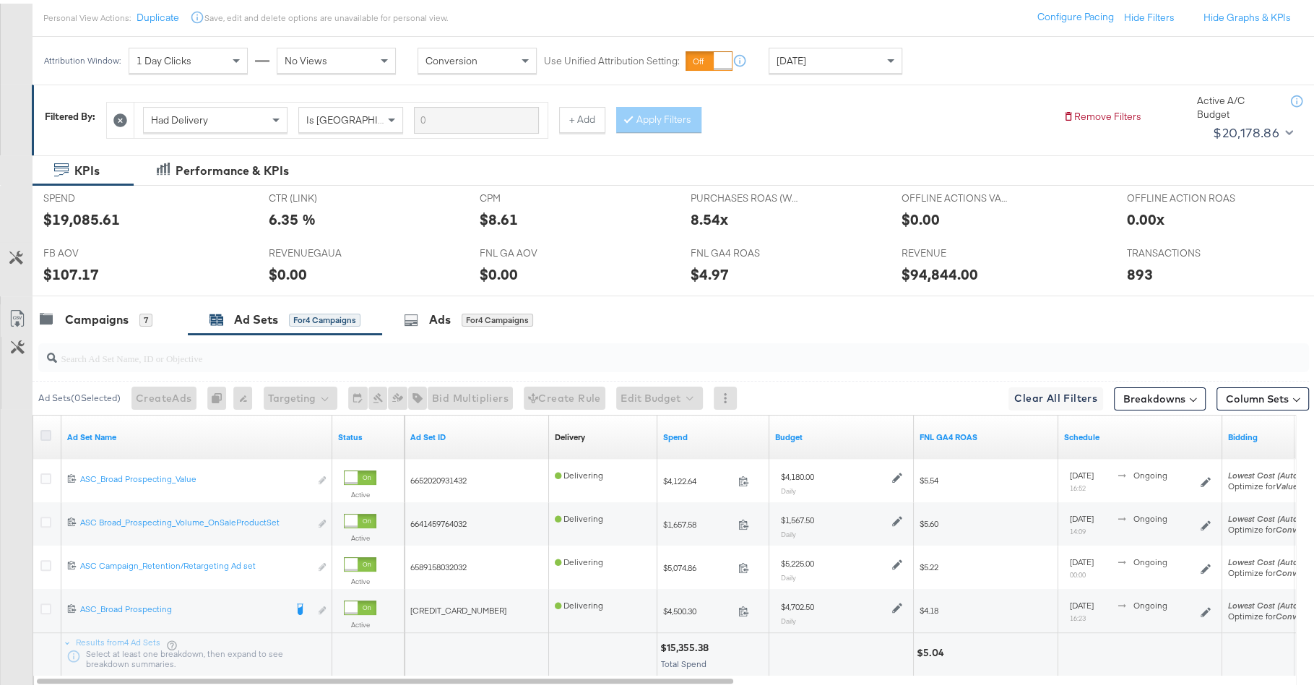
click at [45, 433] on icon at bounding box center [45, 431] width 11 height 11
click at [0, 0] on input "checkbox" at bounding box center [0, 0] width 0 height 0
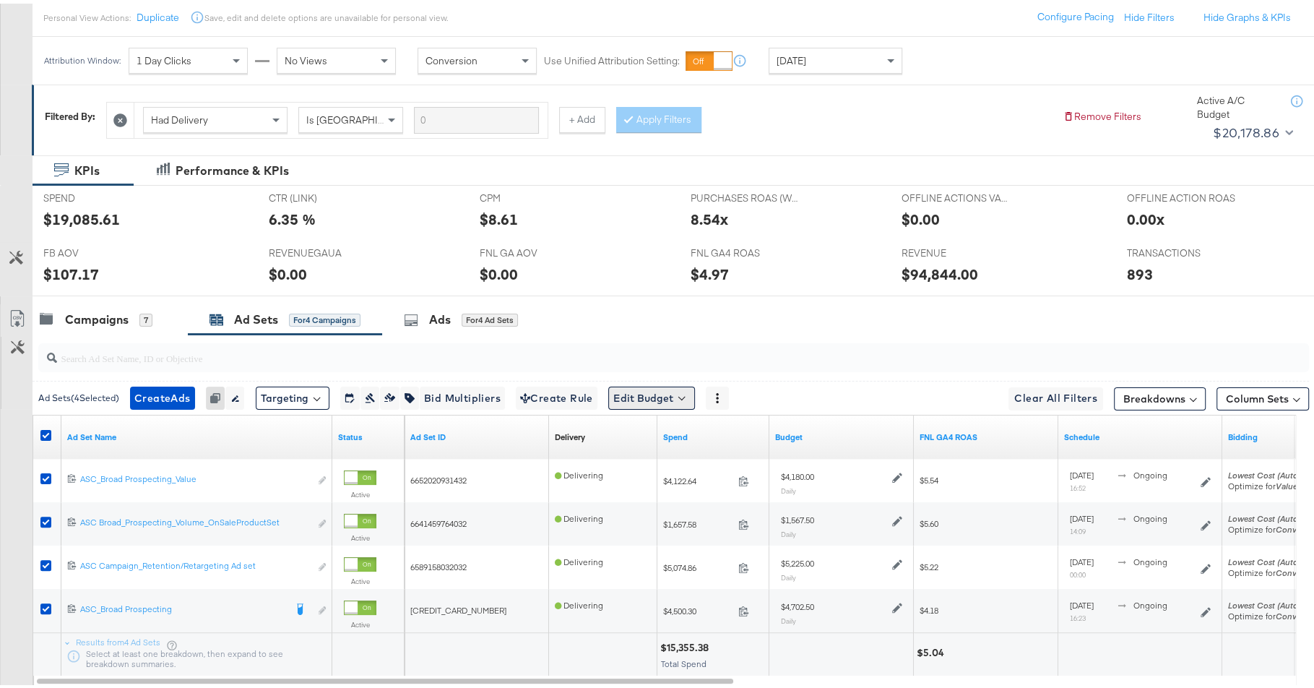
click at [623, 387] on button "Edit Budget" at bounding box center [651, 394] width 87 height 23
click at [652, 423] on span "Edit Ad Set Budget" at bounding box center [656, 432] width 82 height 19
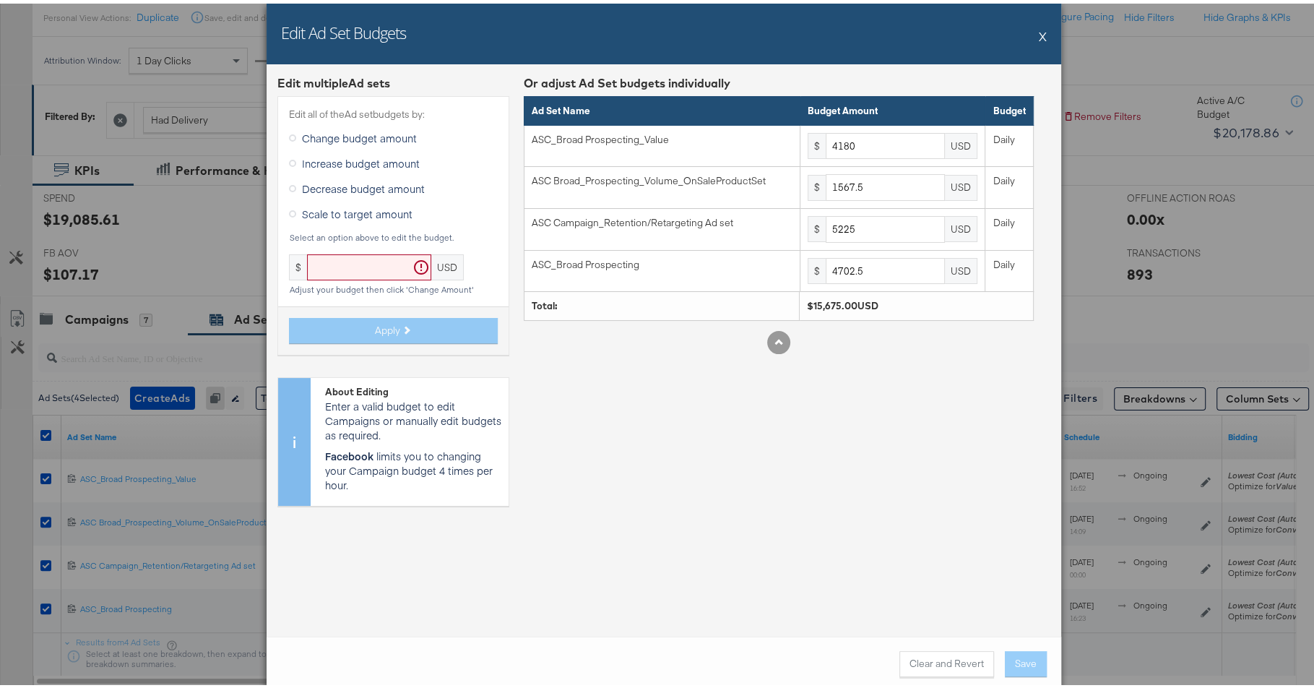
click at [342, 164] on span "Increase budget amount" at bounding box center [361, 159] width 118 height 14
click at [0, 0] on input "Increase budget amount" at bounding box center [0, 0] width 0 height 0
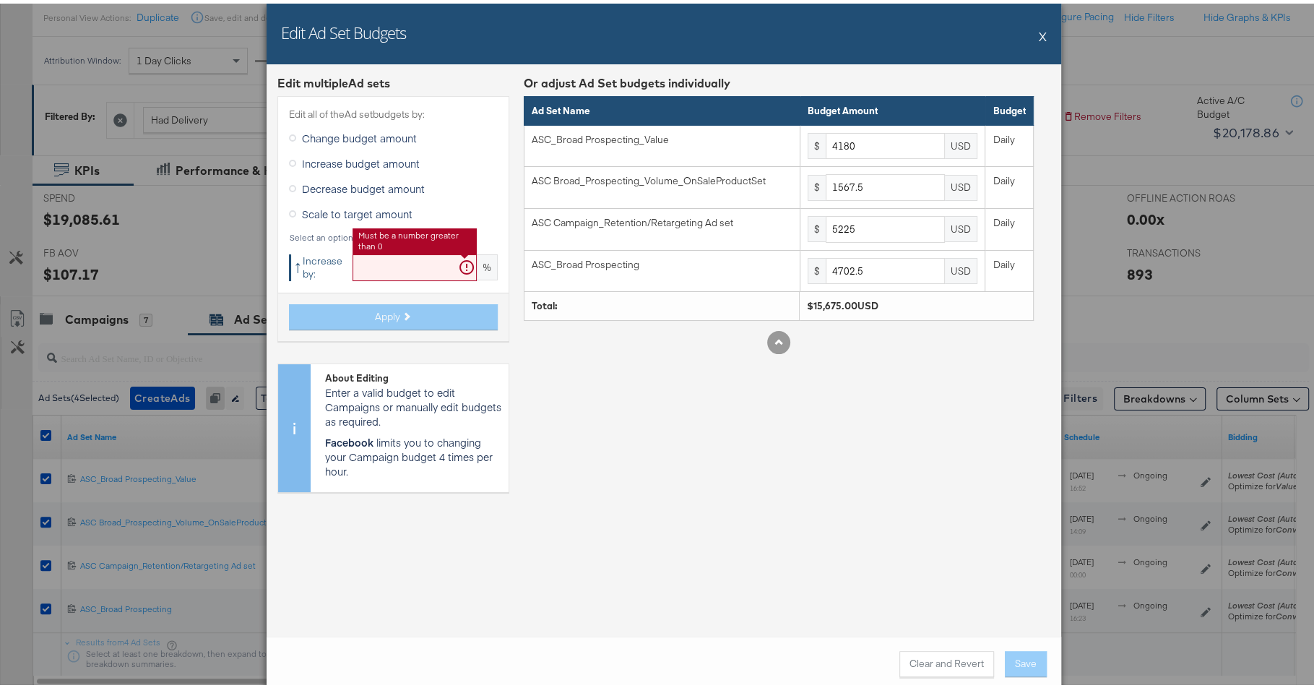
click at [390, 270] on input "text" at bounding box center [415, 264] width 124 height 27
paste input "15.91513292"
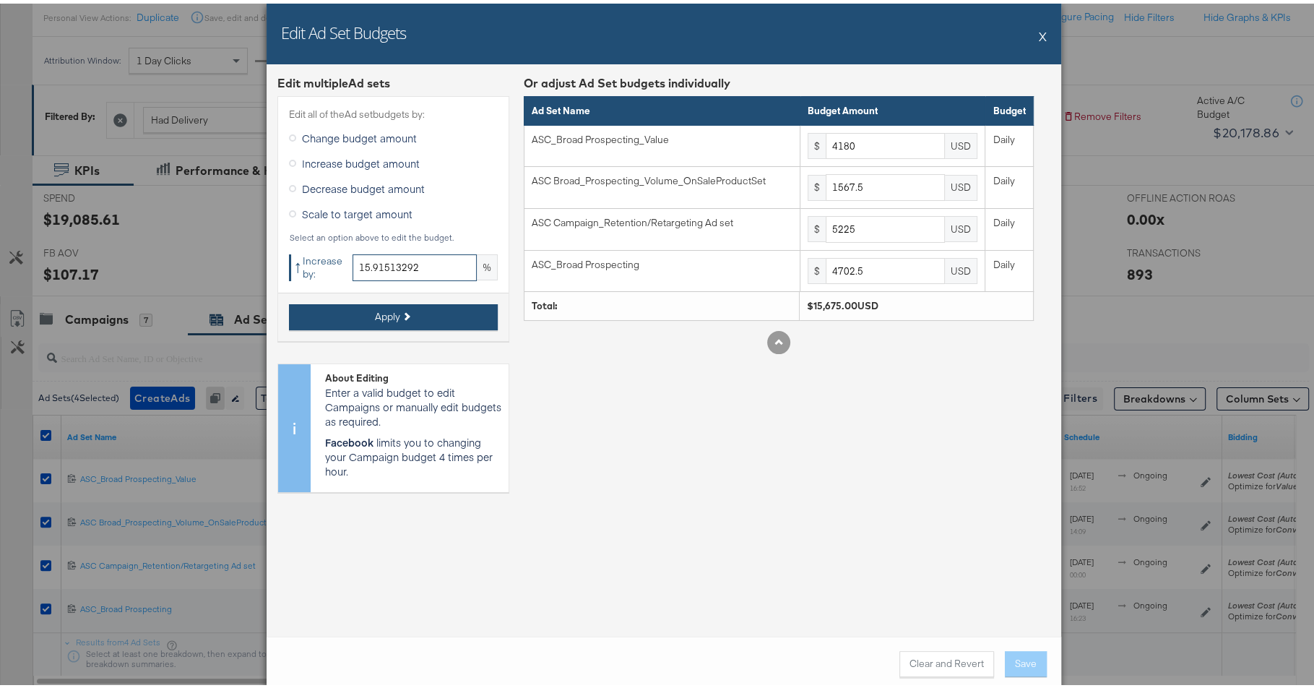
type input "15.91513292"
click at [402, 314] on icon at bounding box center [406, 312] width 8 height 8
type input "4845.25"
type input "1816.96"
type input "6056.56"
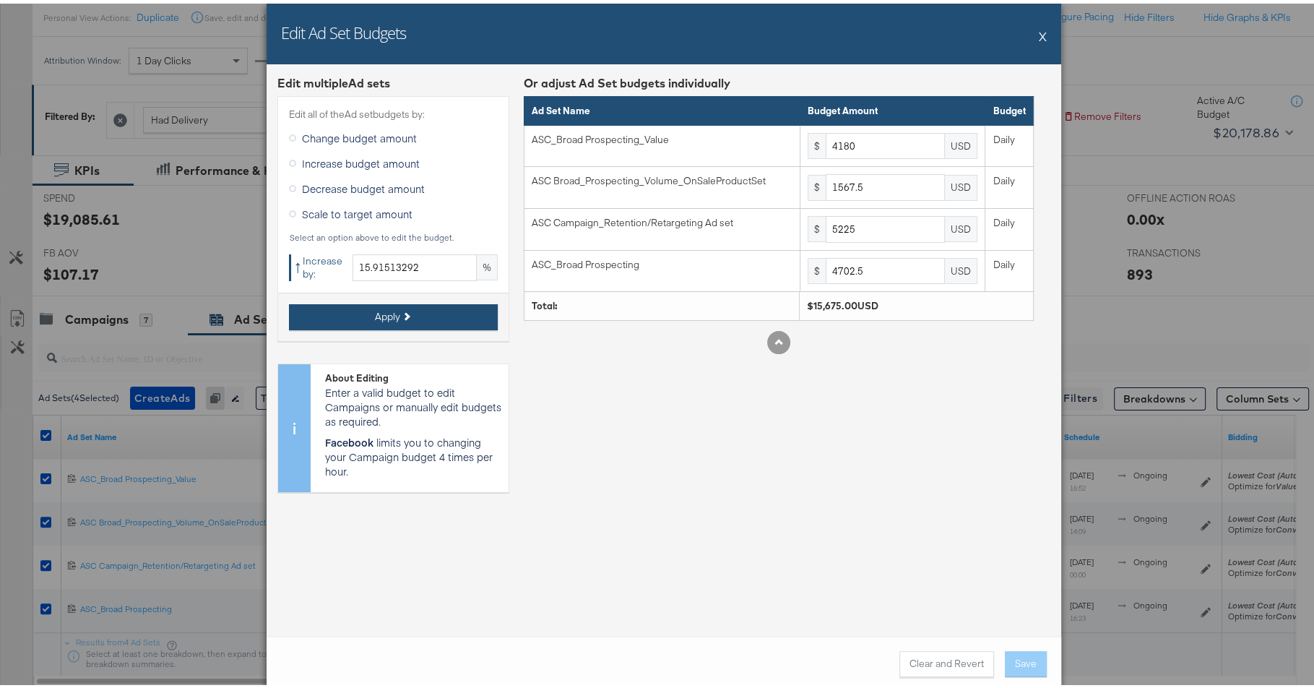
type input "5450.9"
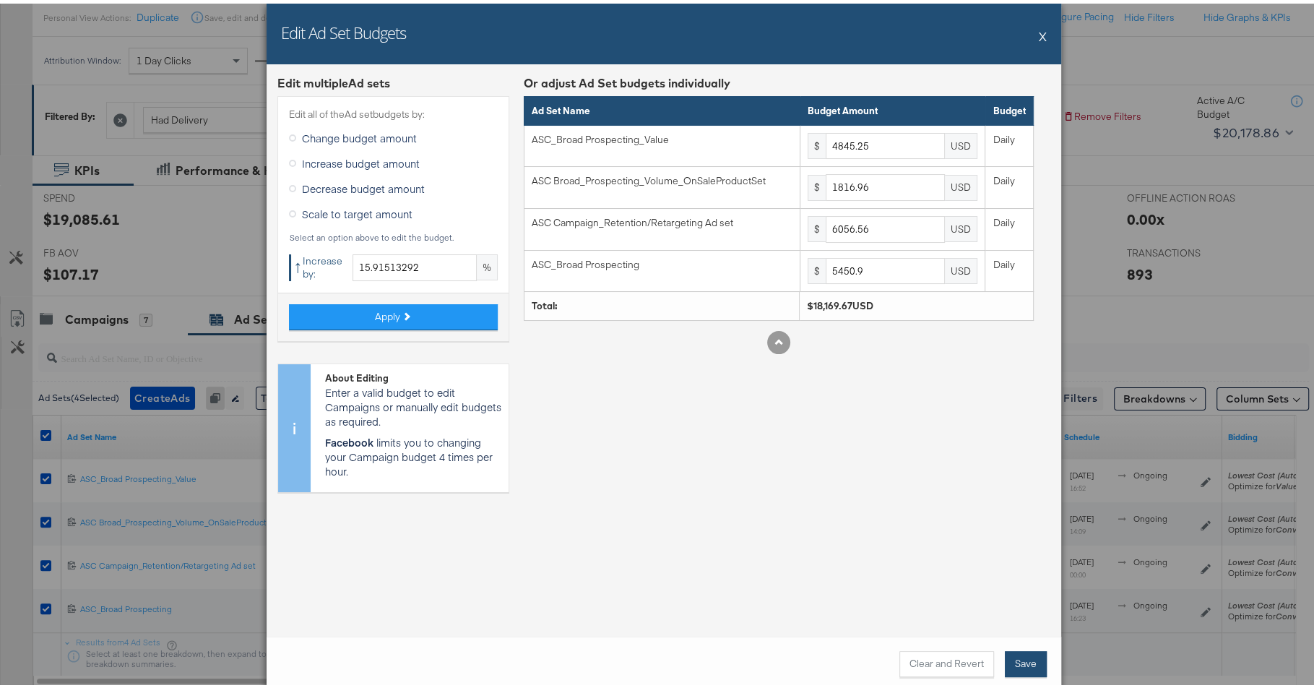
click at [1019, 670] on button "Save" at bounding box center [1026, 660] width 42 height 26
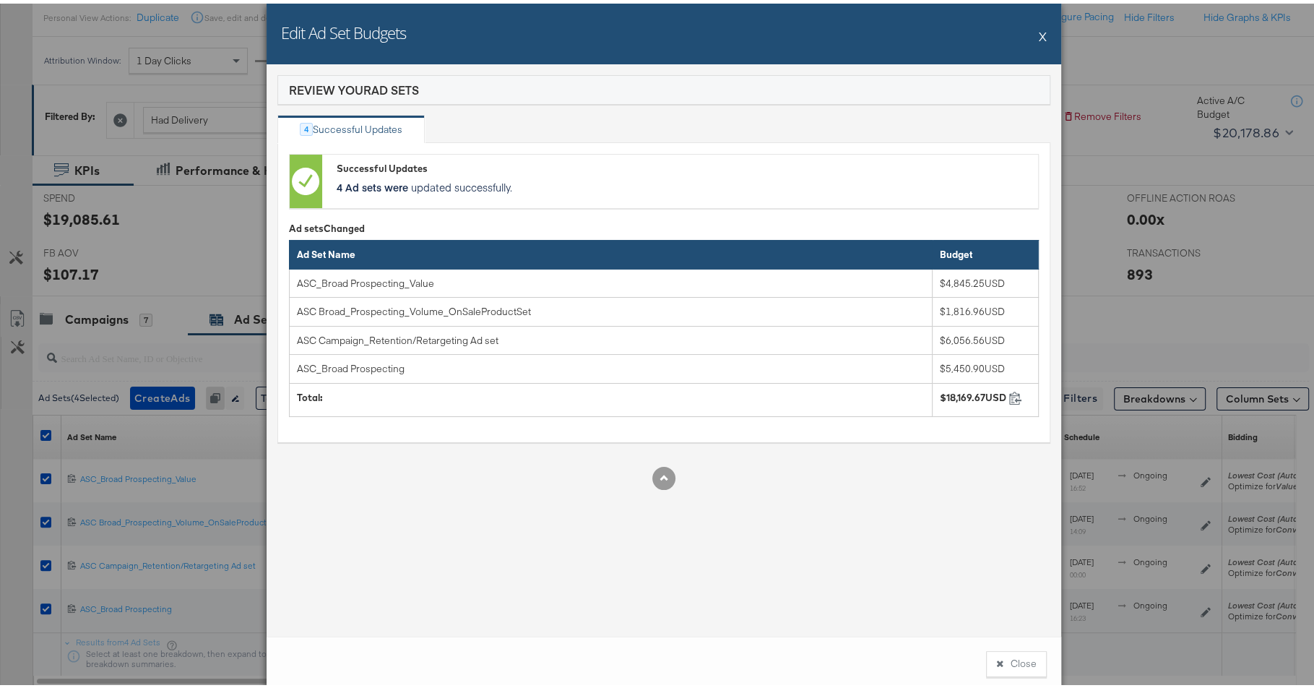
click at [1019, 670] on button "Close" at bounding box center [1016, 660] width 61 height 26
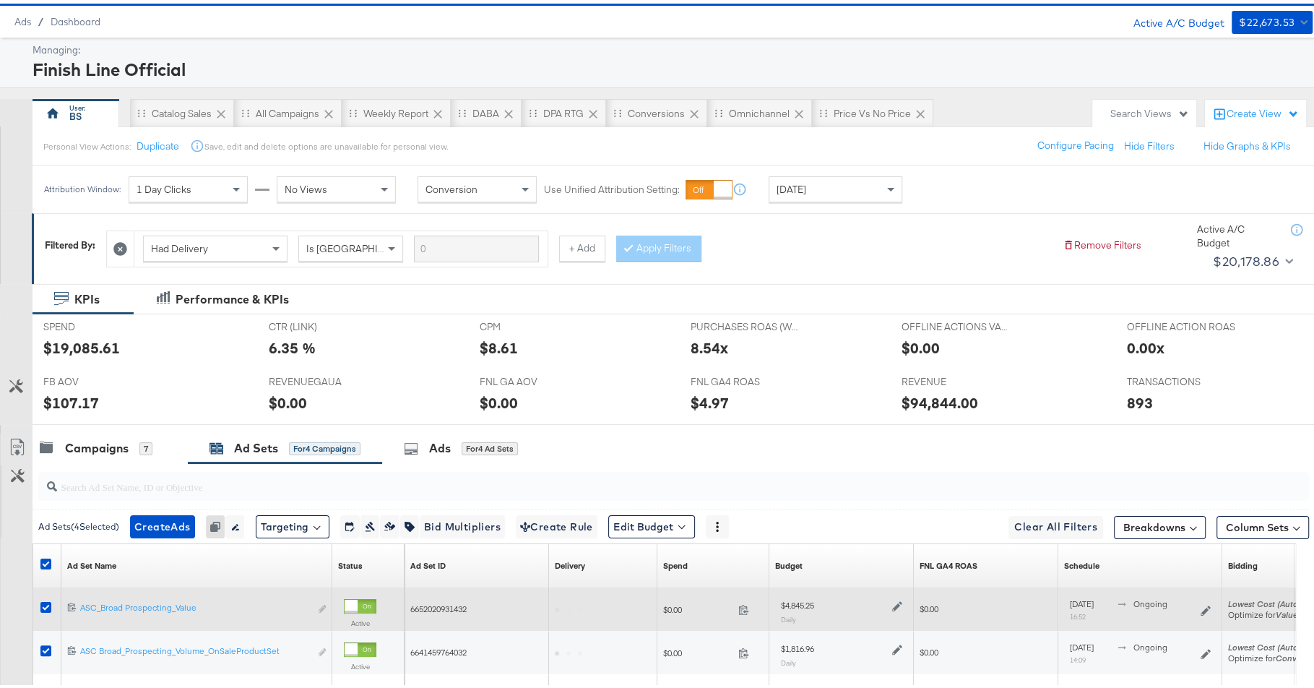
scroll to position [0, 0]
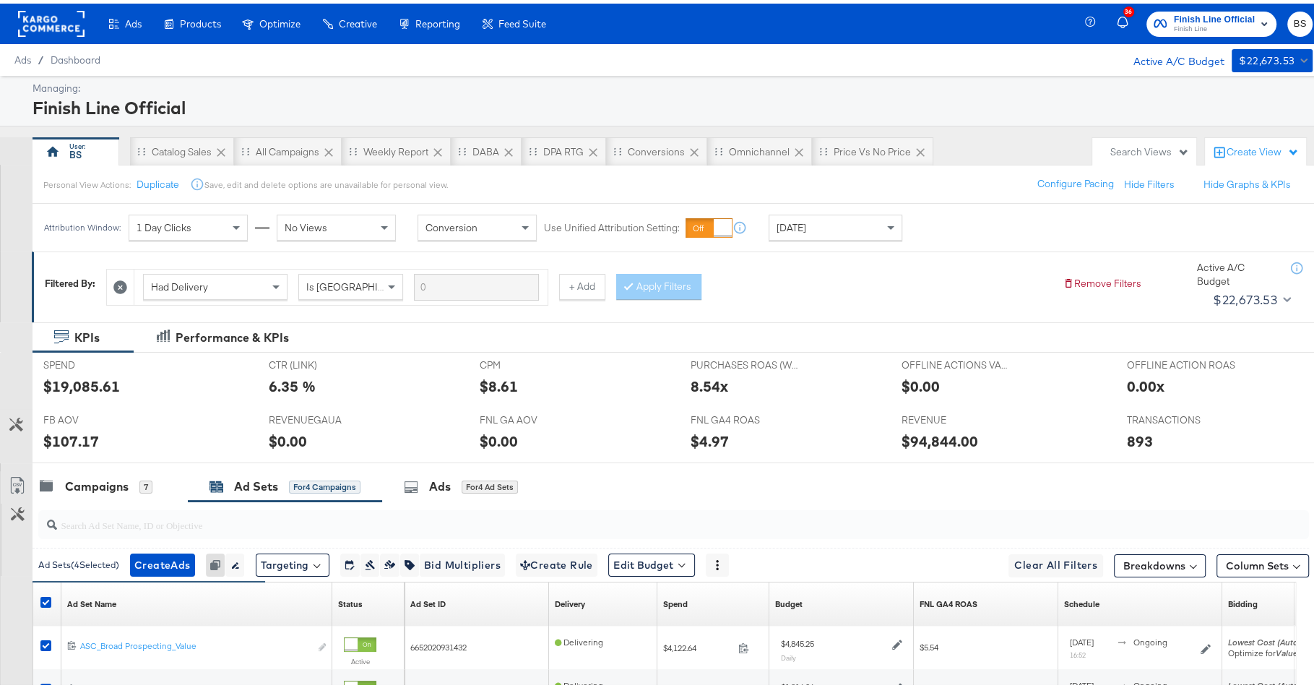
click at [1156, 27] on span "Finish Line Official Finish Line" at bounding box center [1212, 20] width 116 height 23
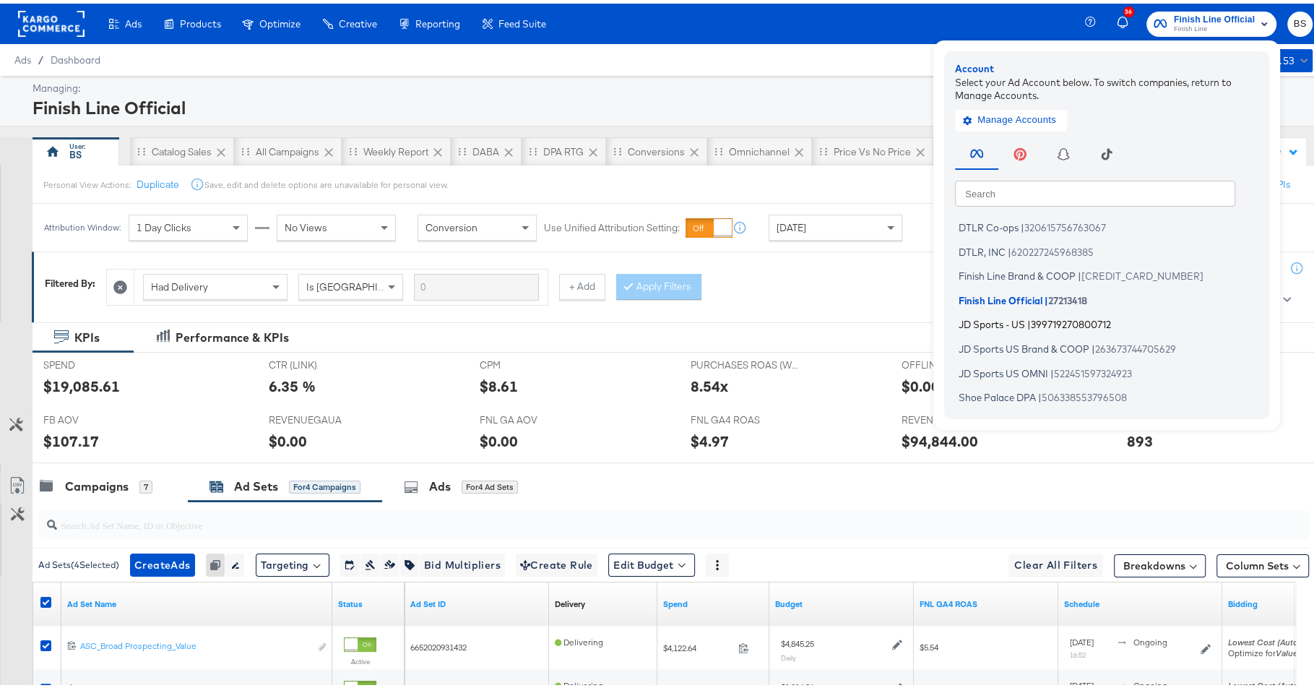
click at [1015, 324] on li "JD Sports - US | 399719270800712" at bounding box center [1110, 321] width 311 height 21
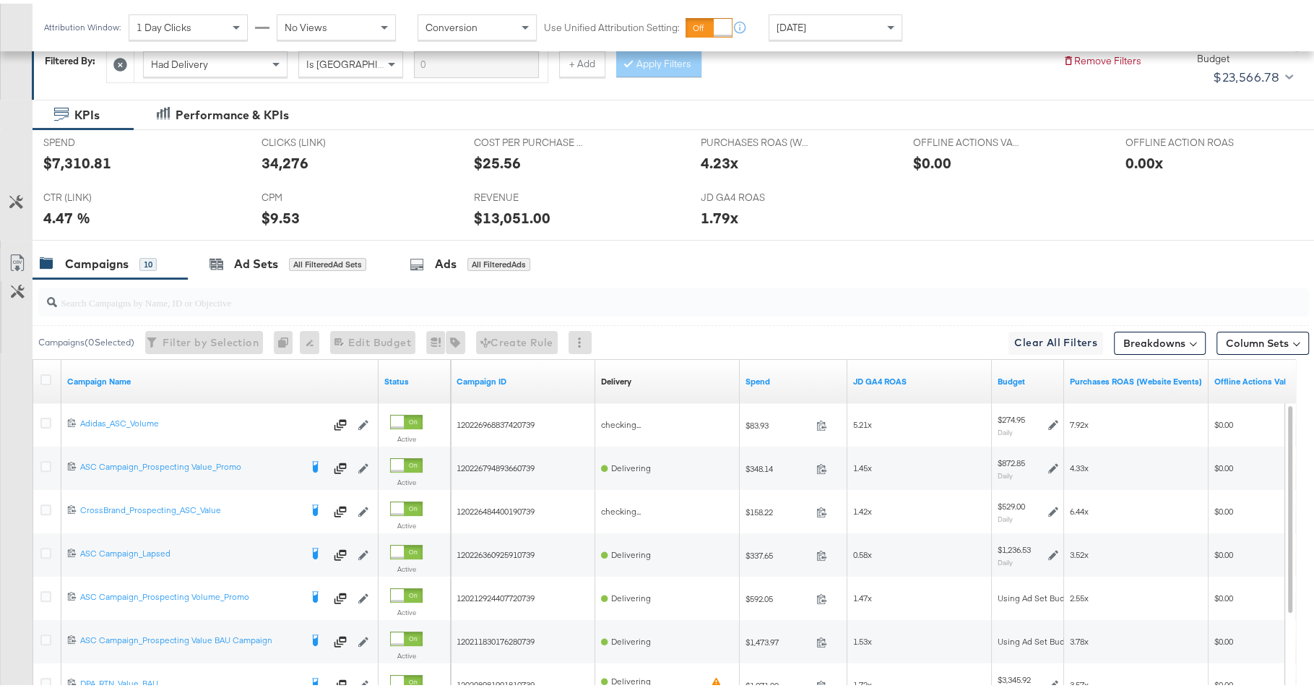
scroll to position [384, 0]
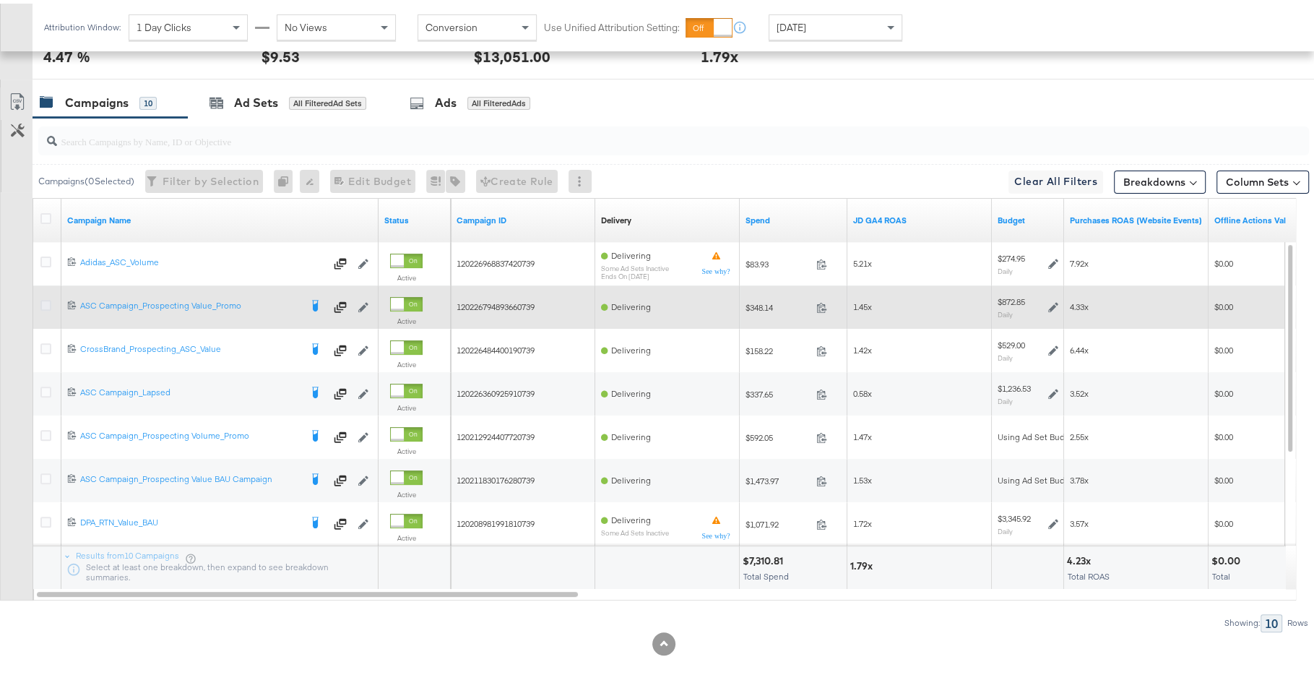
click at [41, 300] on icon at bounding box center [45, 301] width 11 height 11
click at [0, 0] on input "checkbox" at bounding box center [0, 0] width 0 height 0
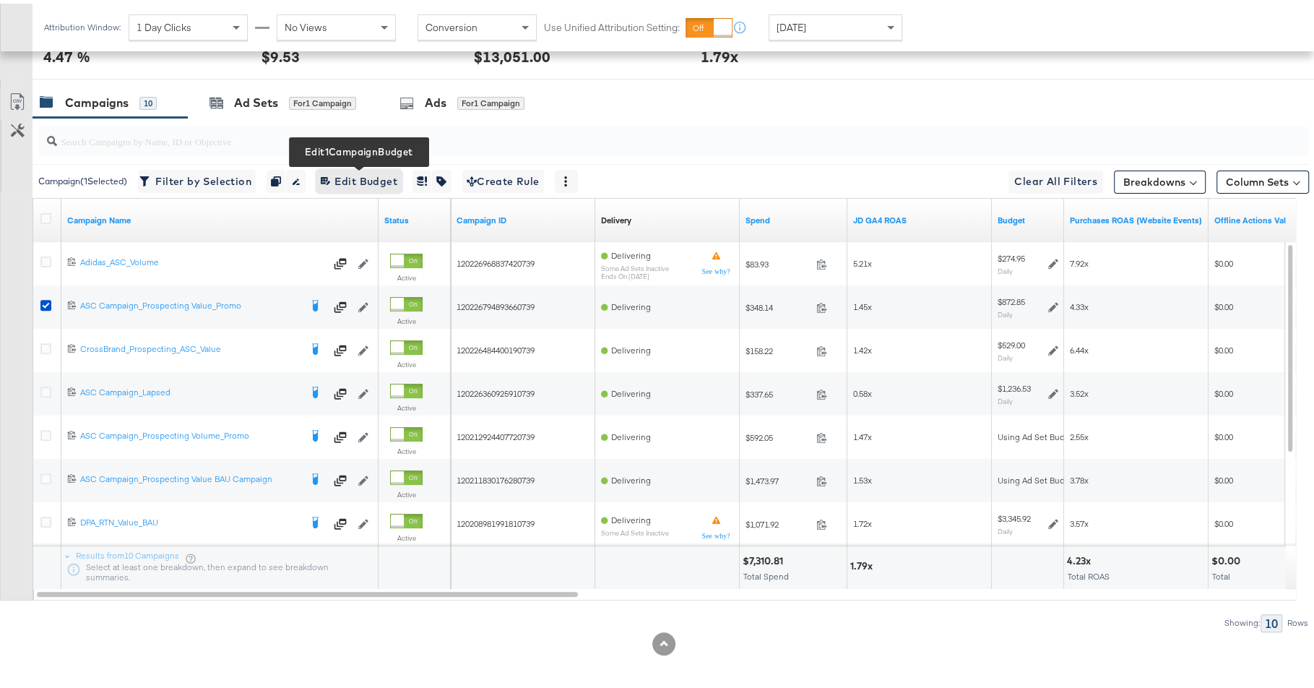
click at [368, 173] on span "Edit 1 Campaign Budget Edit Budget" at bounding box center [359, 178] width 77 height 18
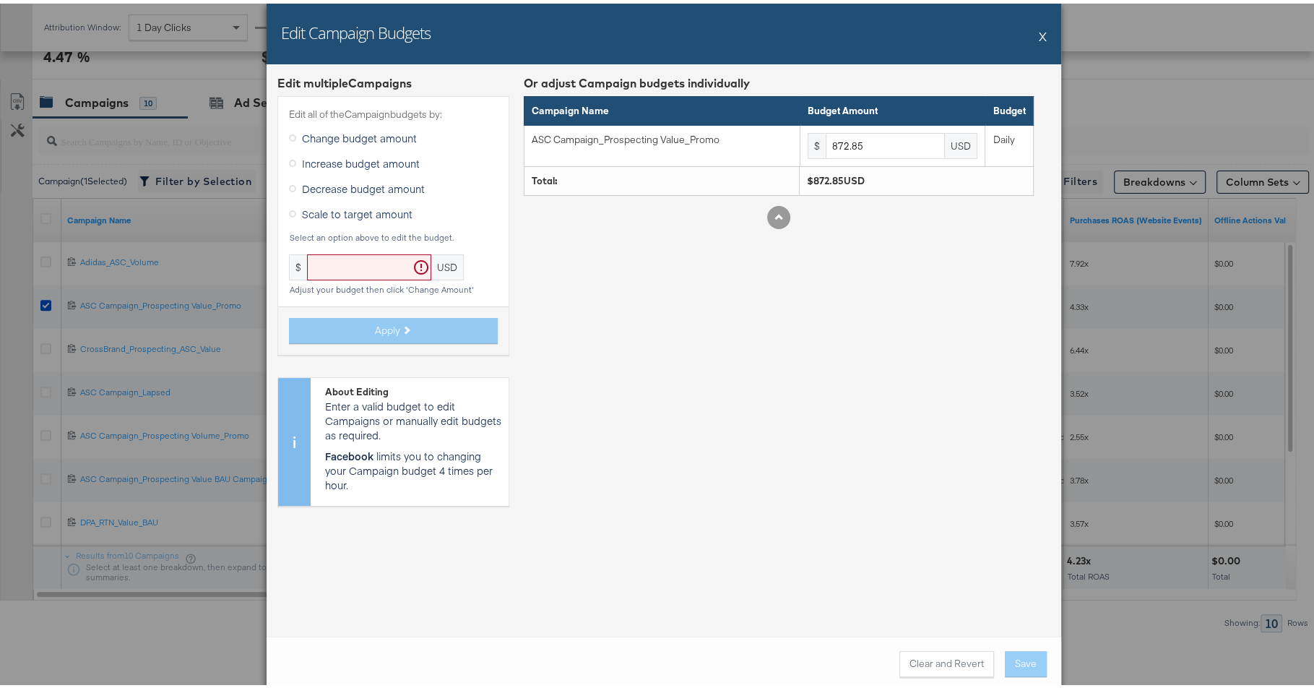
click at [345, 152] on span "Increase budget amount" at bounding box center [361, 159] width 118 height 14
click at [0, 0] on input "Increase budget amount" at bounding box center [0, 0] width 0 height 0
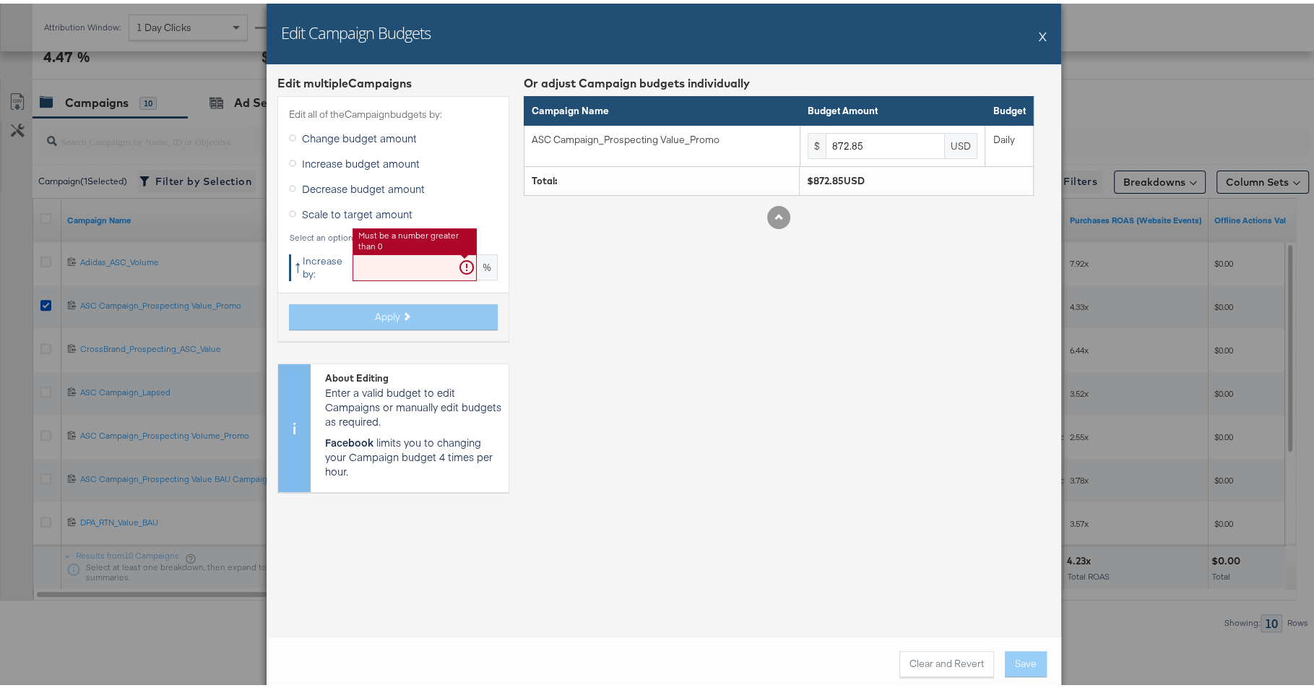
click at [376, 261] on input "text" at bounding box center [415, 264] width 124 height 27
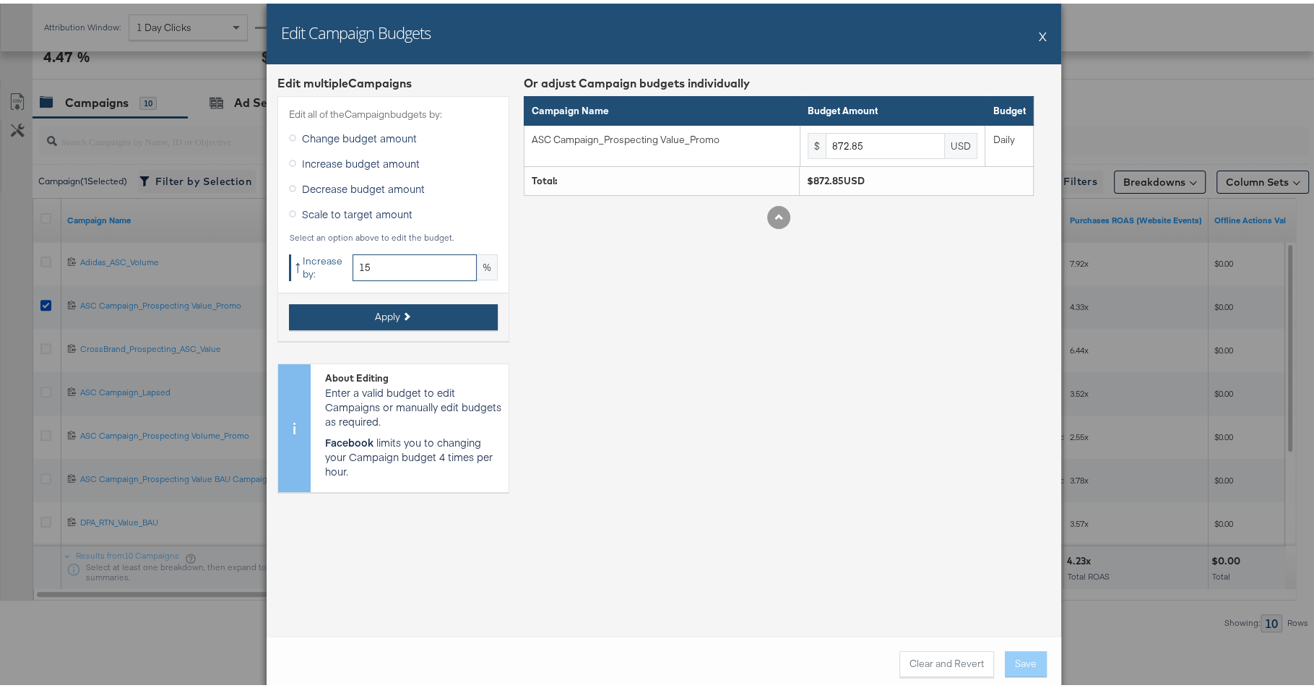
type input "15"
click at [364, 315] on button "Apply" at bounding box center [393, 314] width 209 height 26
type input "1003.77"
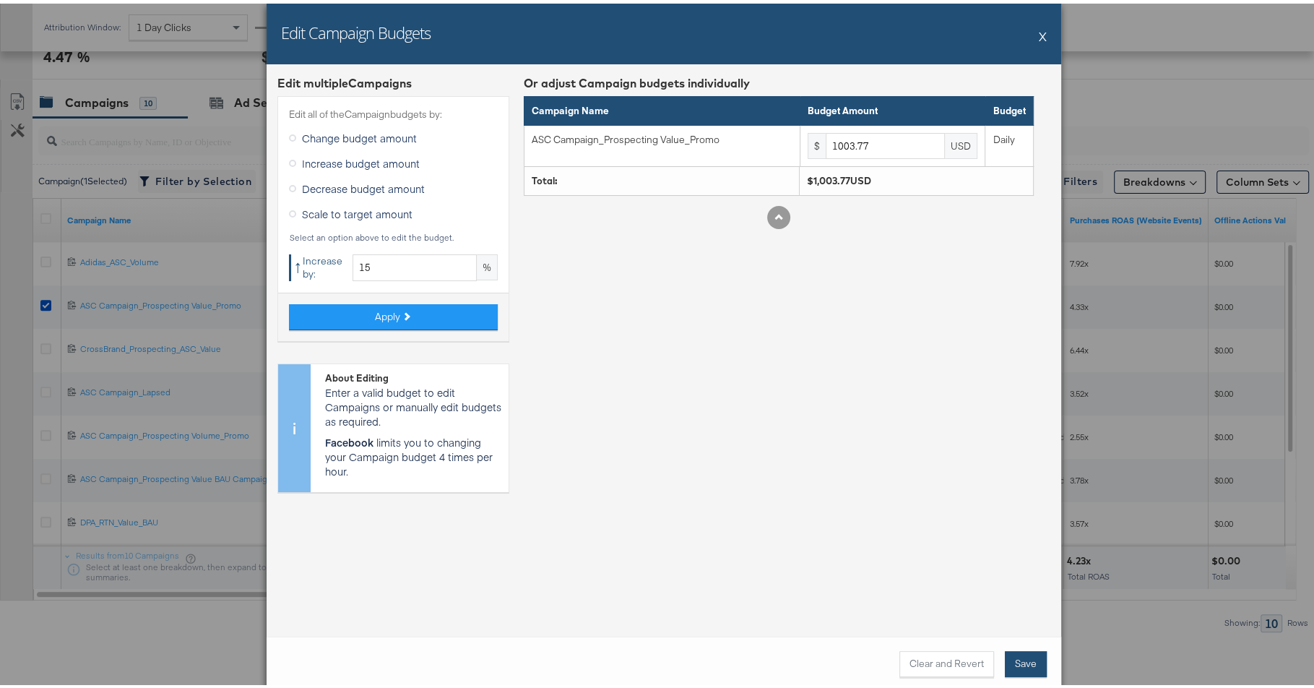
click at [1014, 660] on button "Save" at bounding box center [1026, 660] width 42 height 26
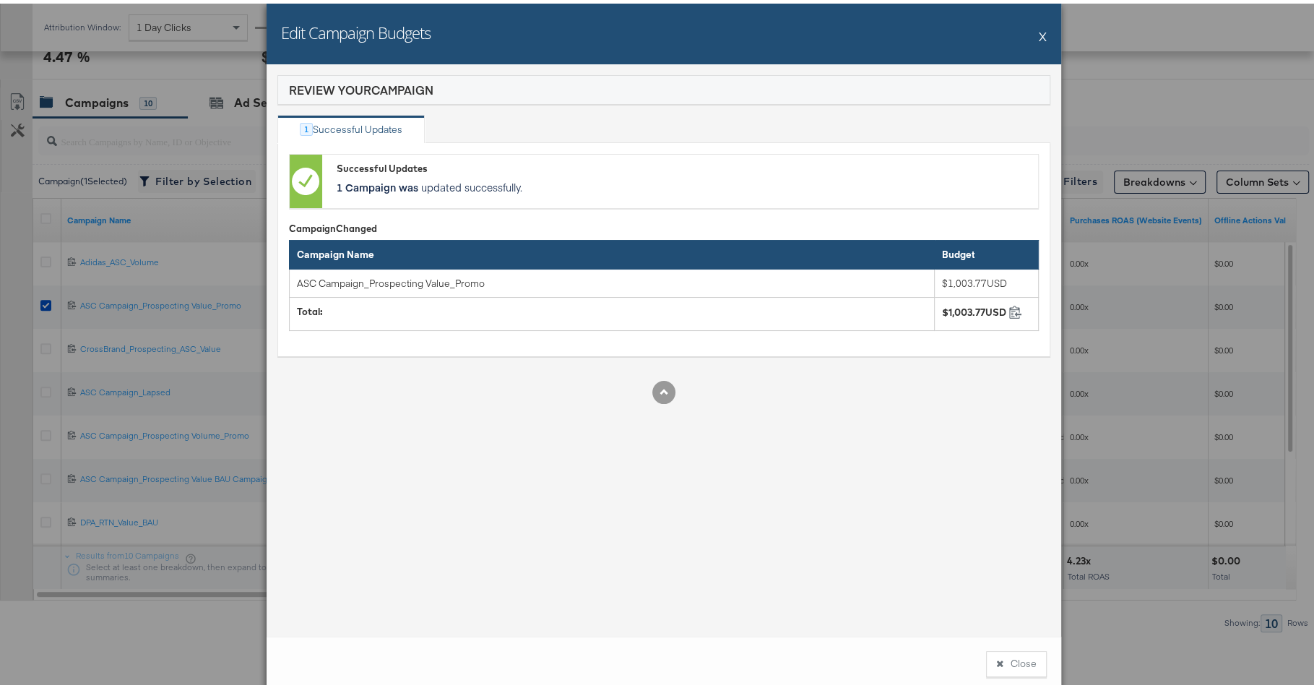
click at [1014, 660] on button "Close" at bounding box center [1016, 660] width 61 height 26
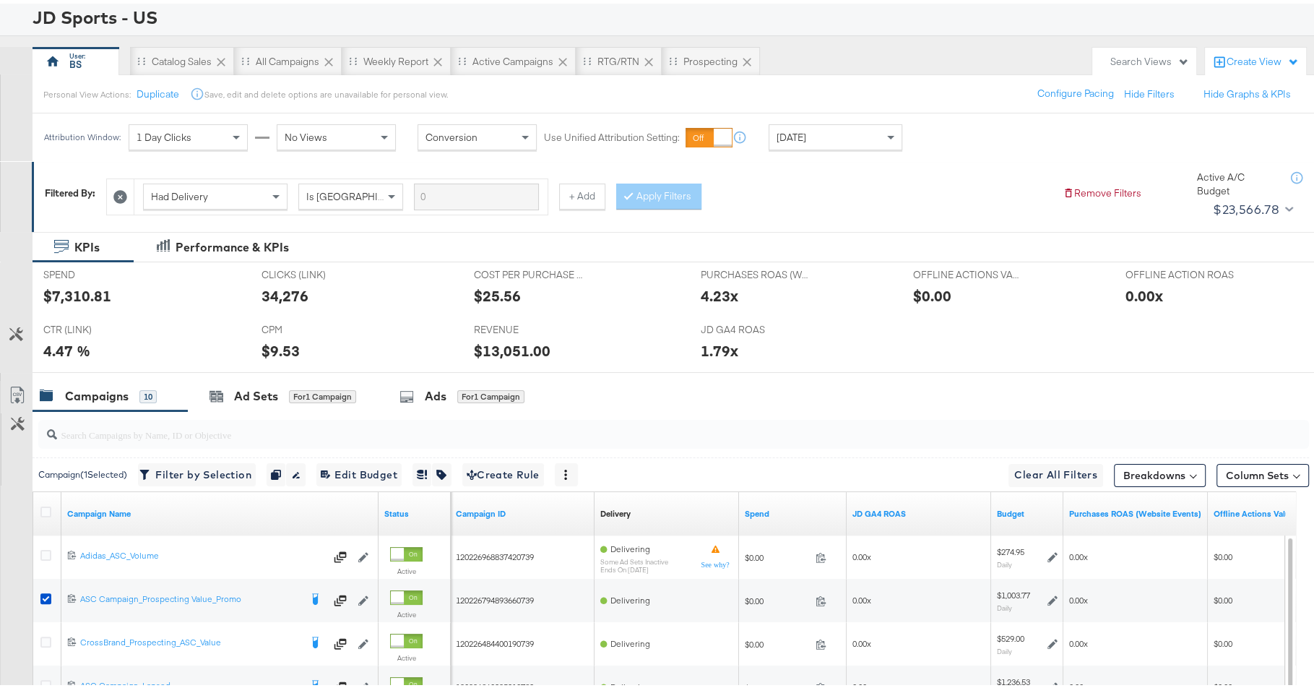
scroll to position [0, 0]
